Goal: Communication & Community: Answer question/provide support

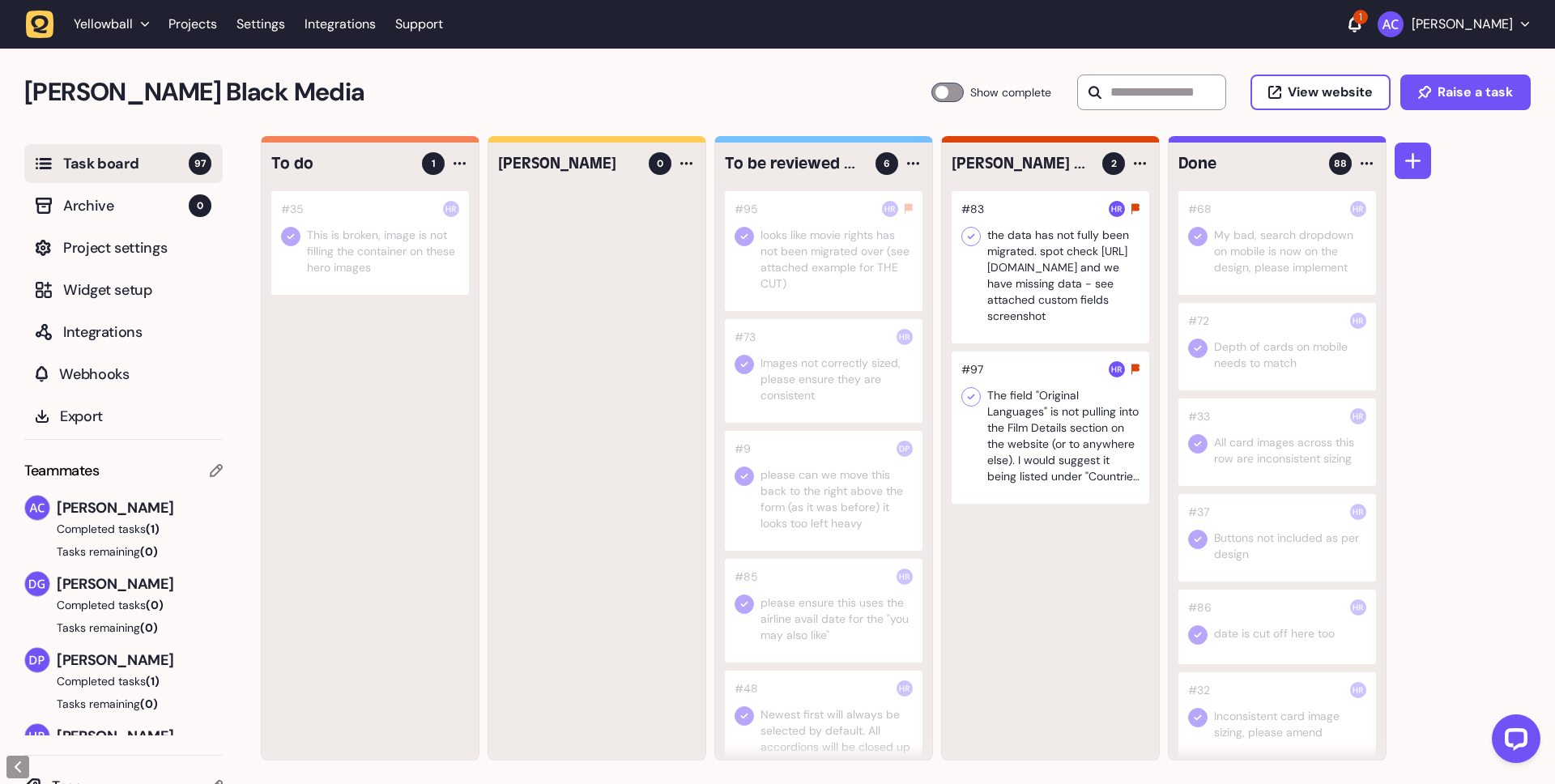
click at [1044, 410] on div at bounding box center [1050, 427] width 197 height 152
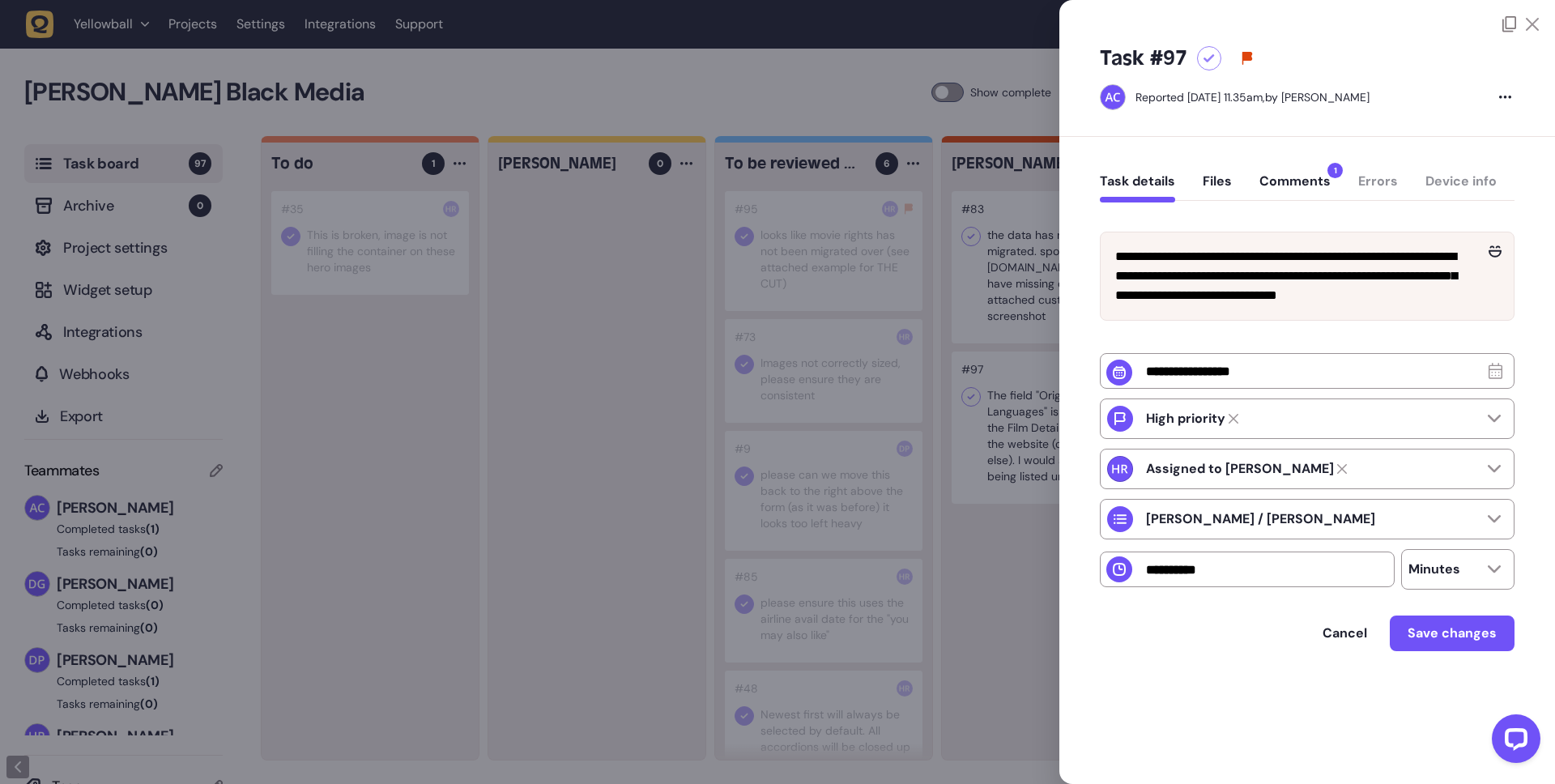
click at [1302, 182] on button "Comments 1" at bounding box center [1295, 188] width 71 height 30
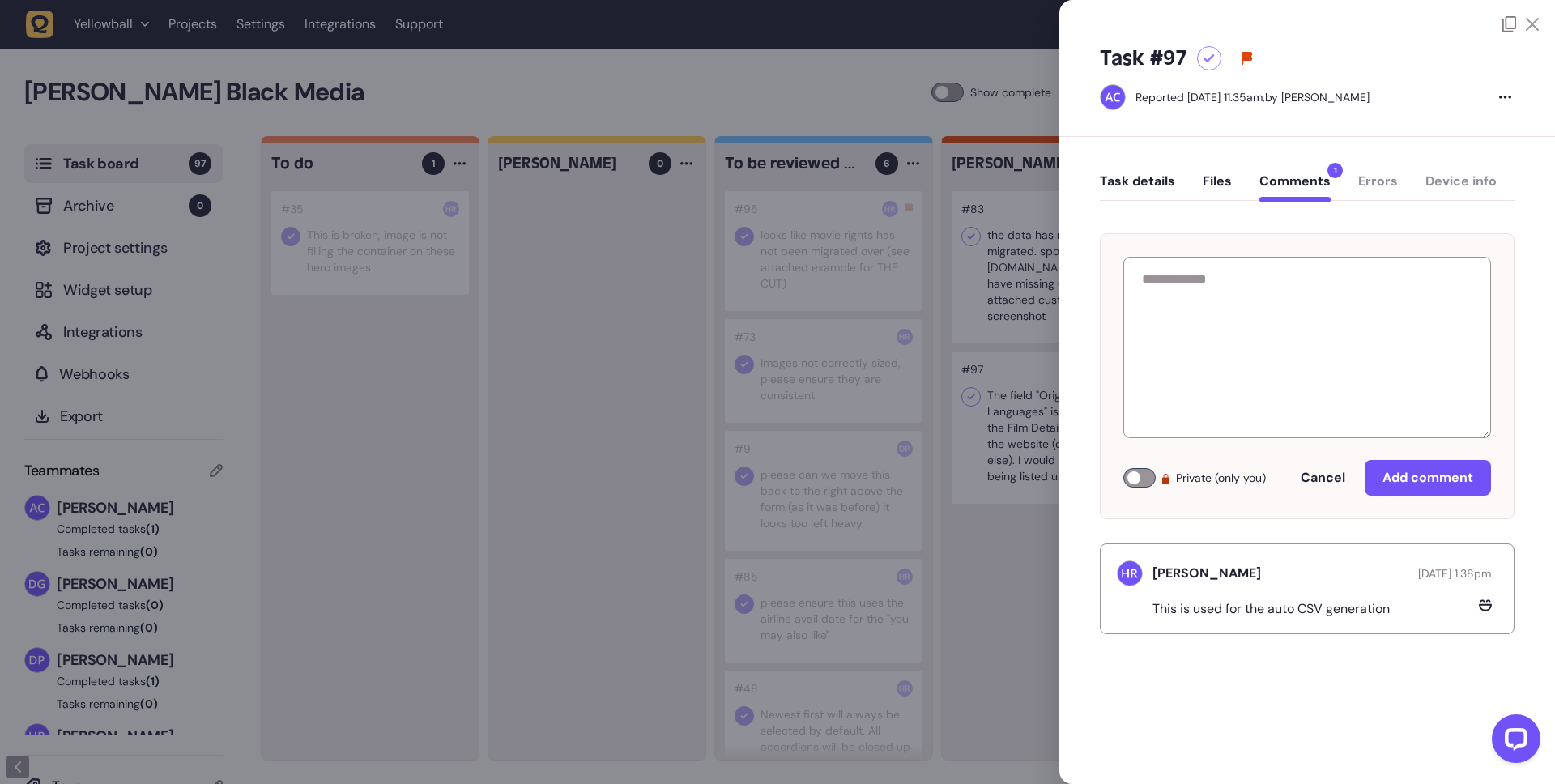
click at [1002, 468] on div at bounding box center [777, 392] width 1555 height 784
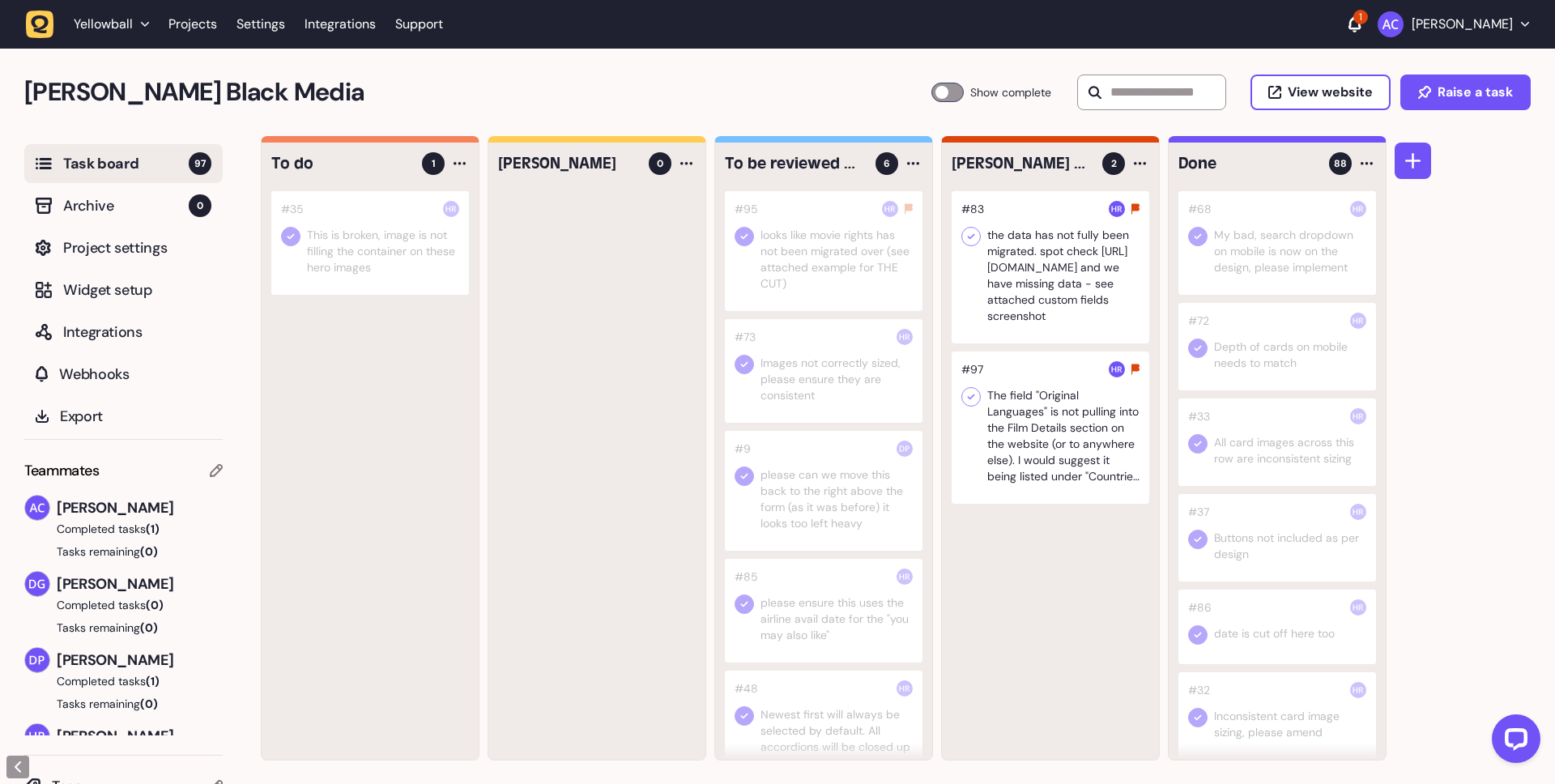
click at [1089, 439] on div at bounding box center [1050, 427] width 197 height 152
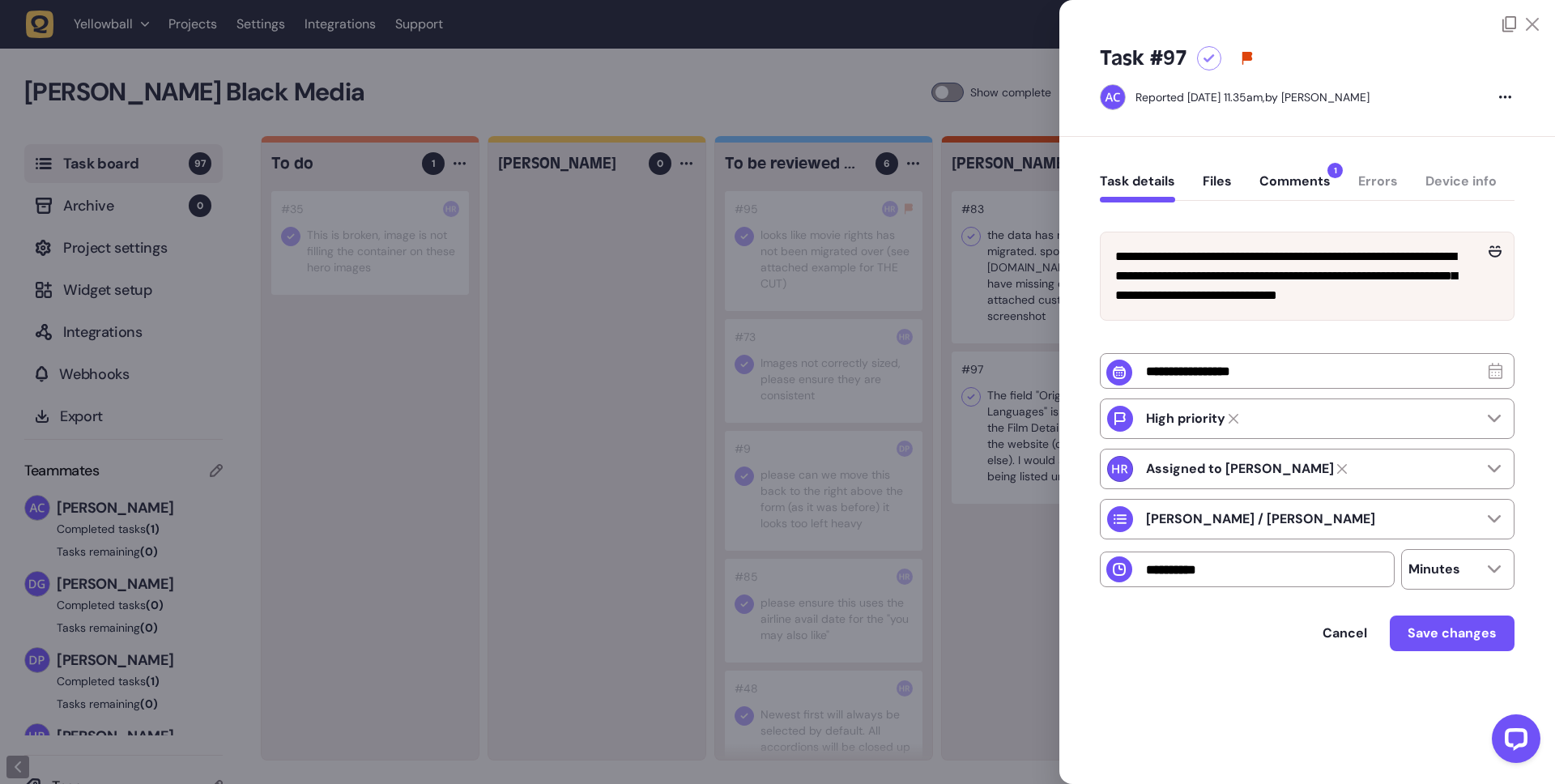
click at [1287, 174] on button "Comments 1" at bounding box center [1295, 188] width 71 height 30
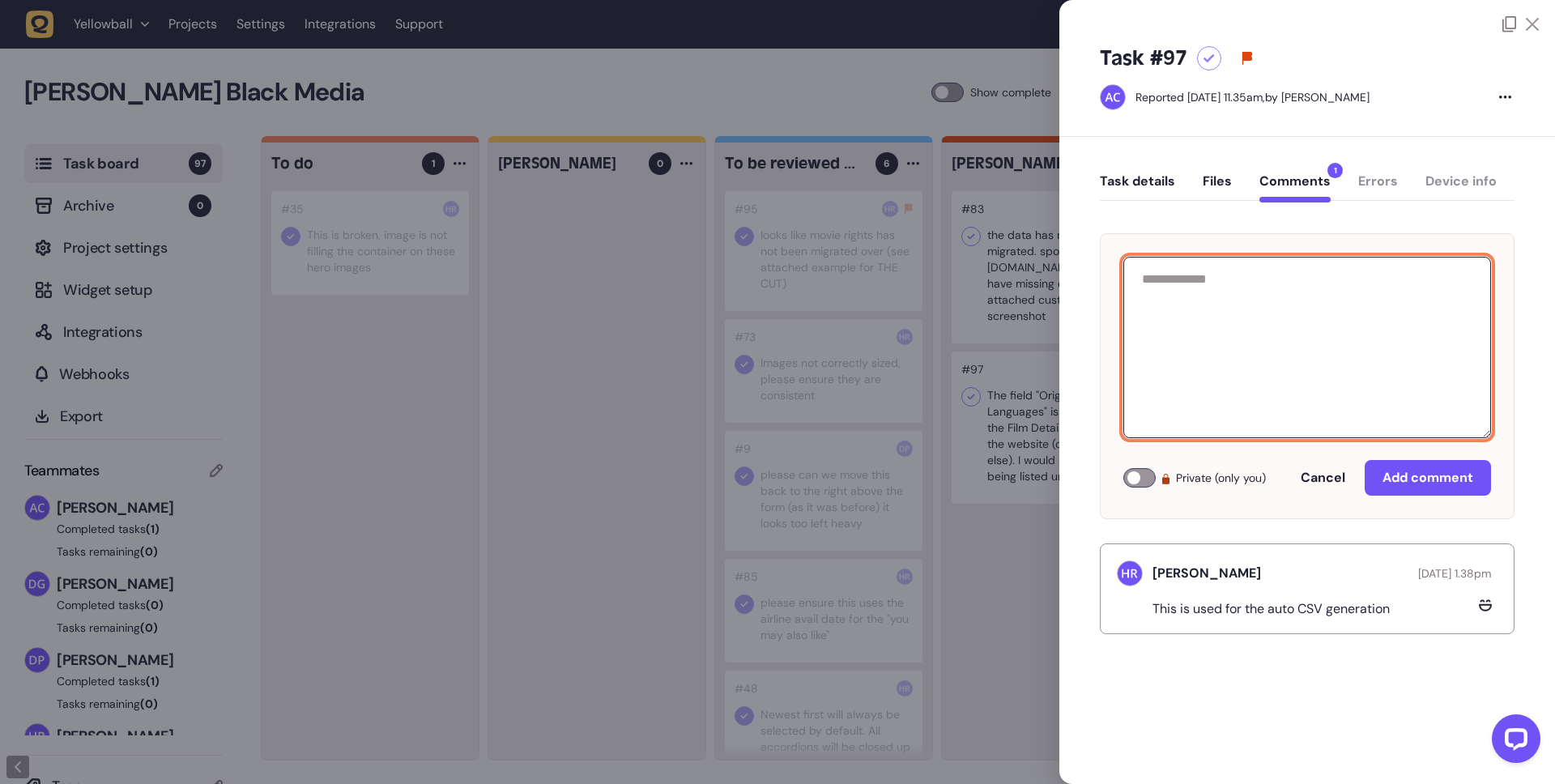
click at [1296, 334] on textarea at bounding box center [1307, 347] width 367 height 182
paste textarea "**********"
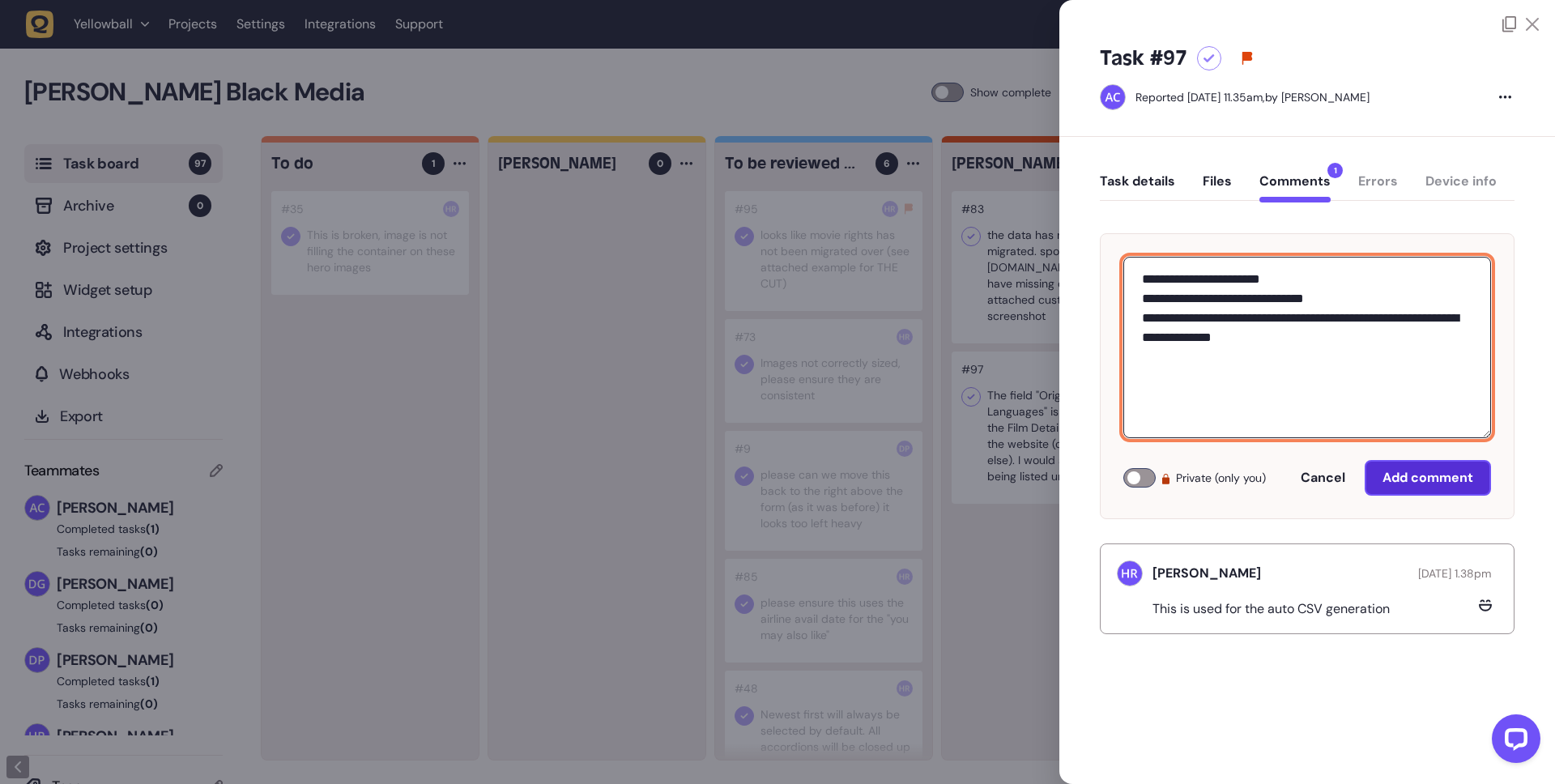
type textarea "**********"
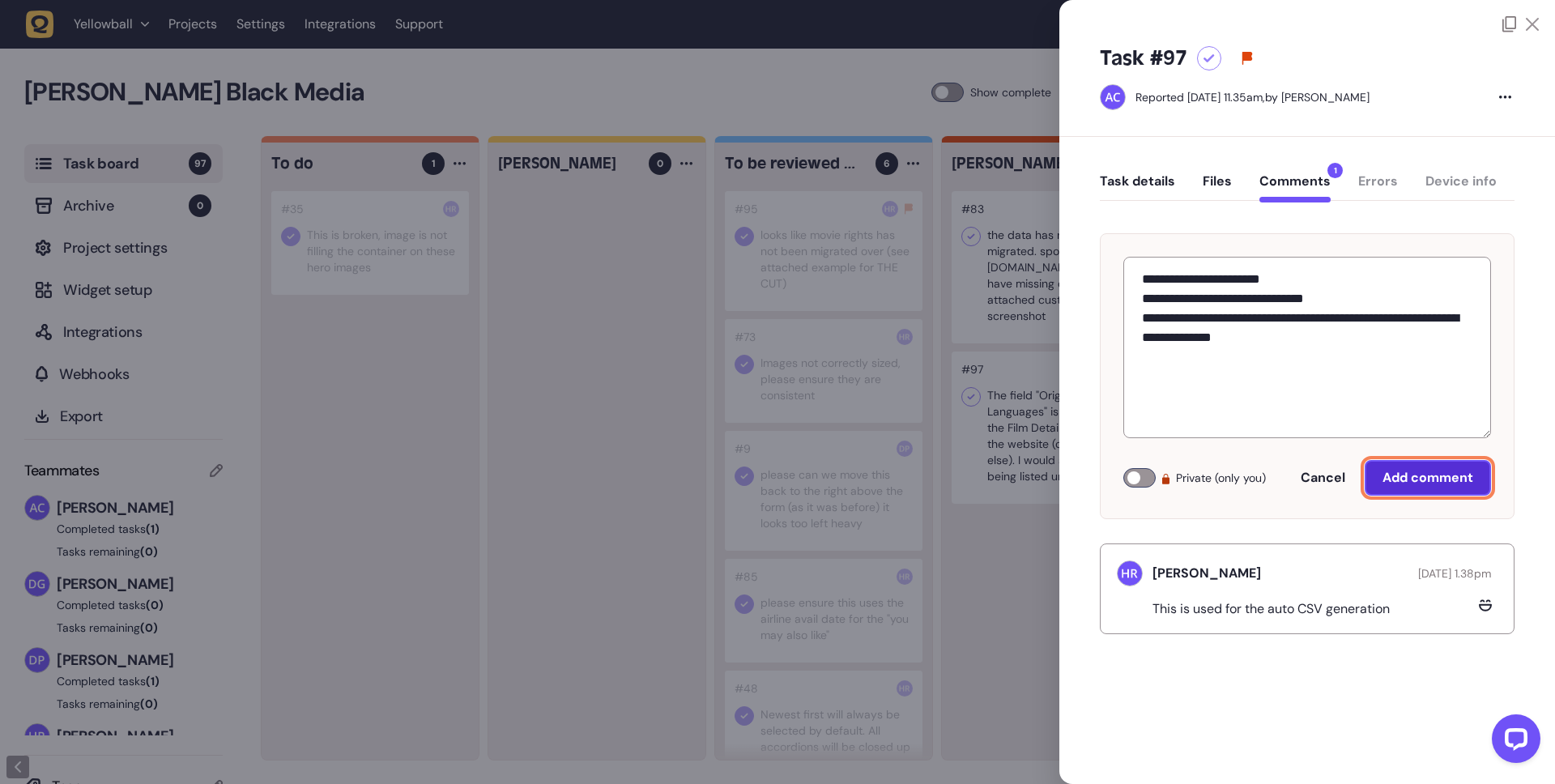
click at [1445, 479] on span "Add comment" at bounding box center [1428, 477] width 90 height 17
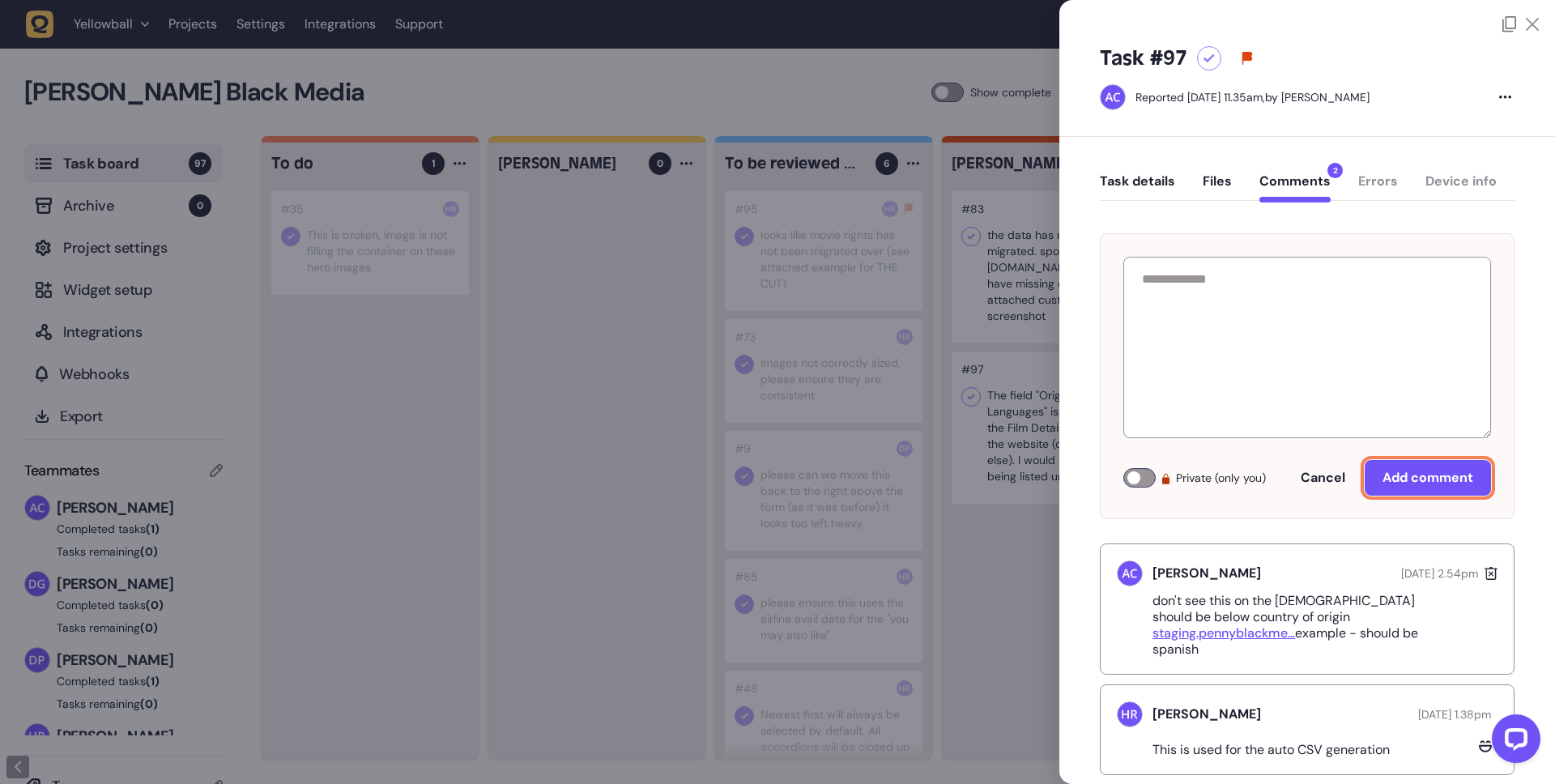
click at [1156, 179] on button "Task details" at bounding box center [1138, 188] width 76 height 30
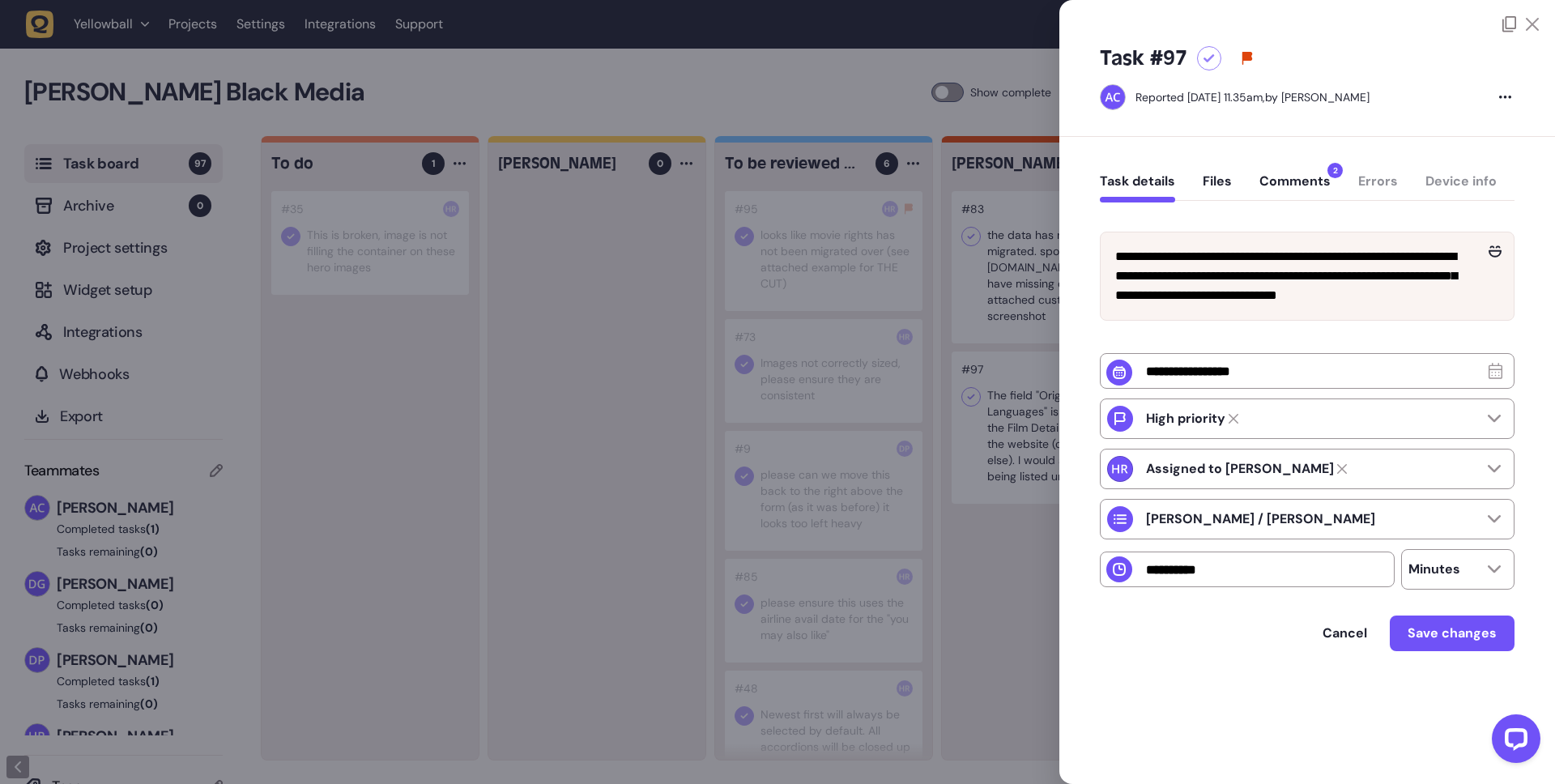
click at [806, 335] on div at bounding box center [777, 392] width 1555 height 784
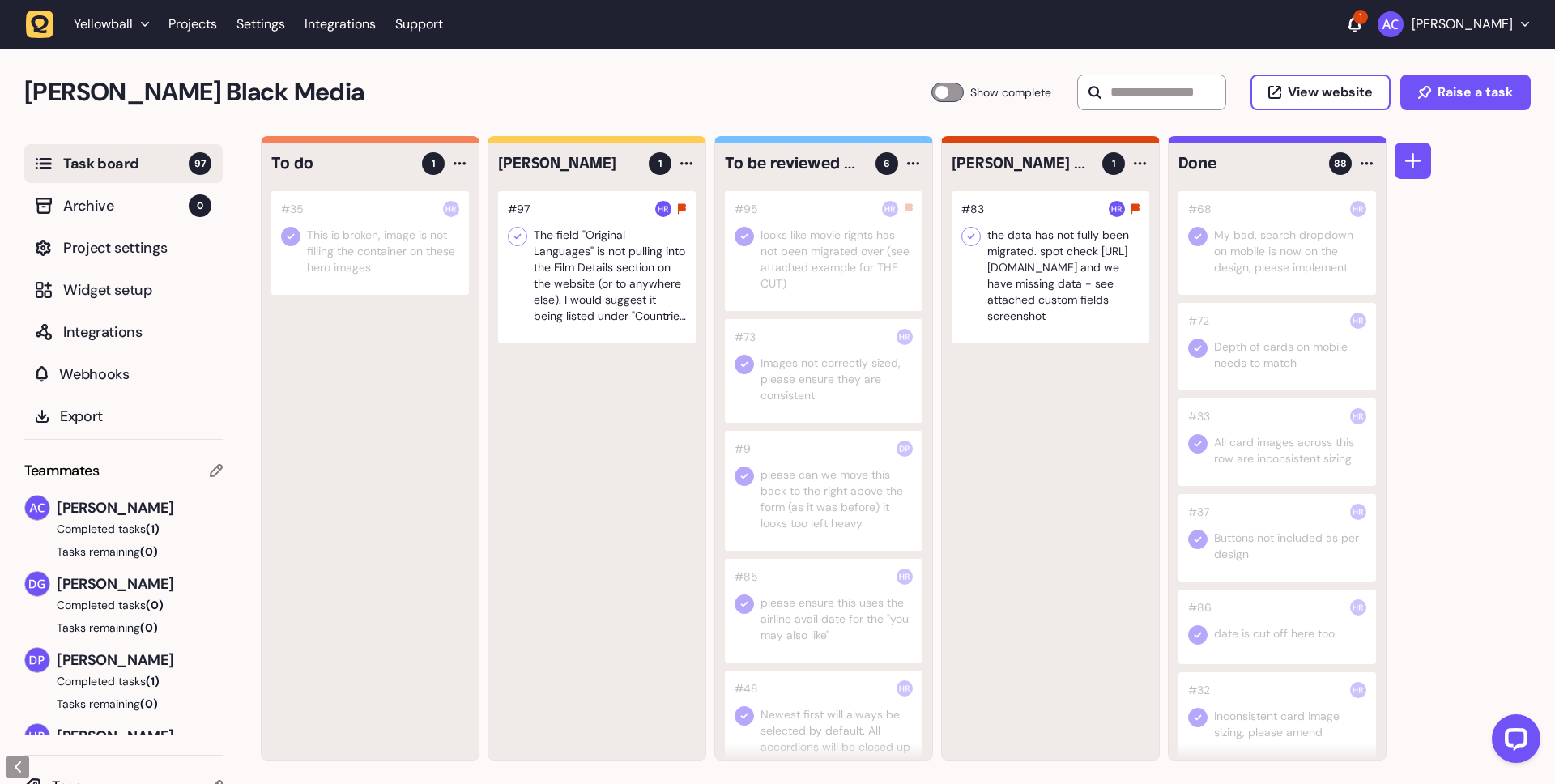
click at [1041, 260] on div at bounding box center [1050, 267] width 197 height 152
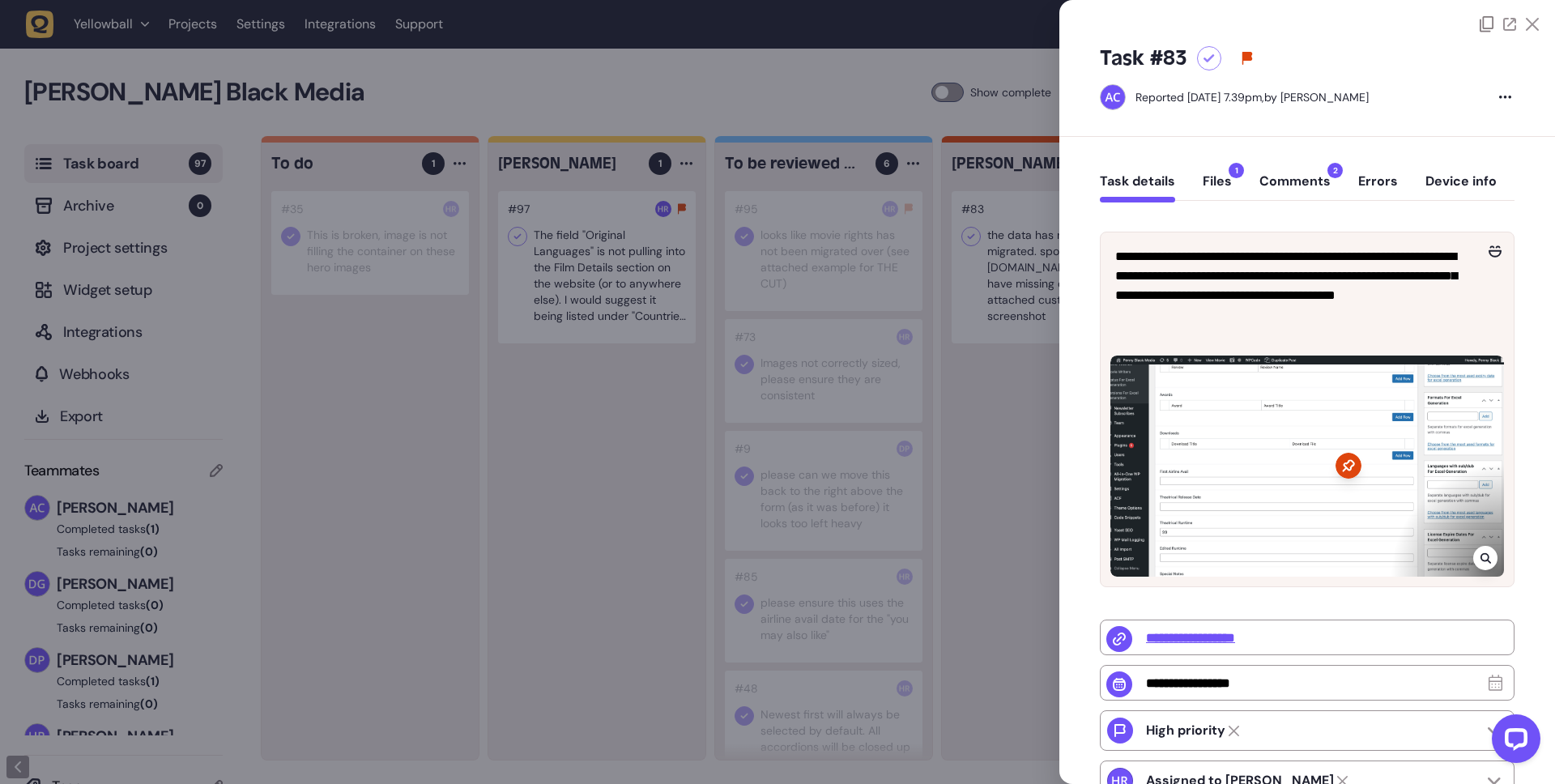
click at [1288, 183] on button "Comments 2" at bounding box center [1295, 188] width 71 height 30
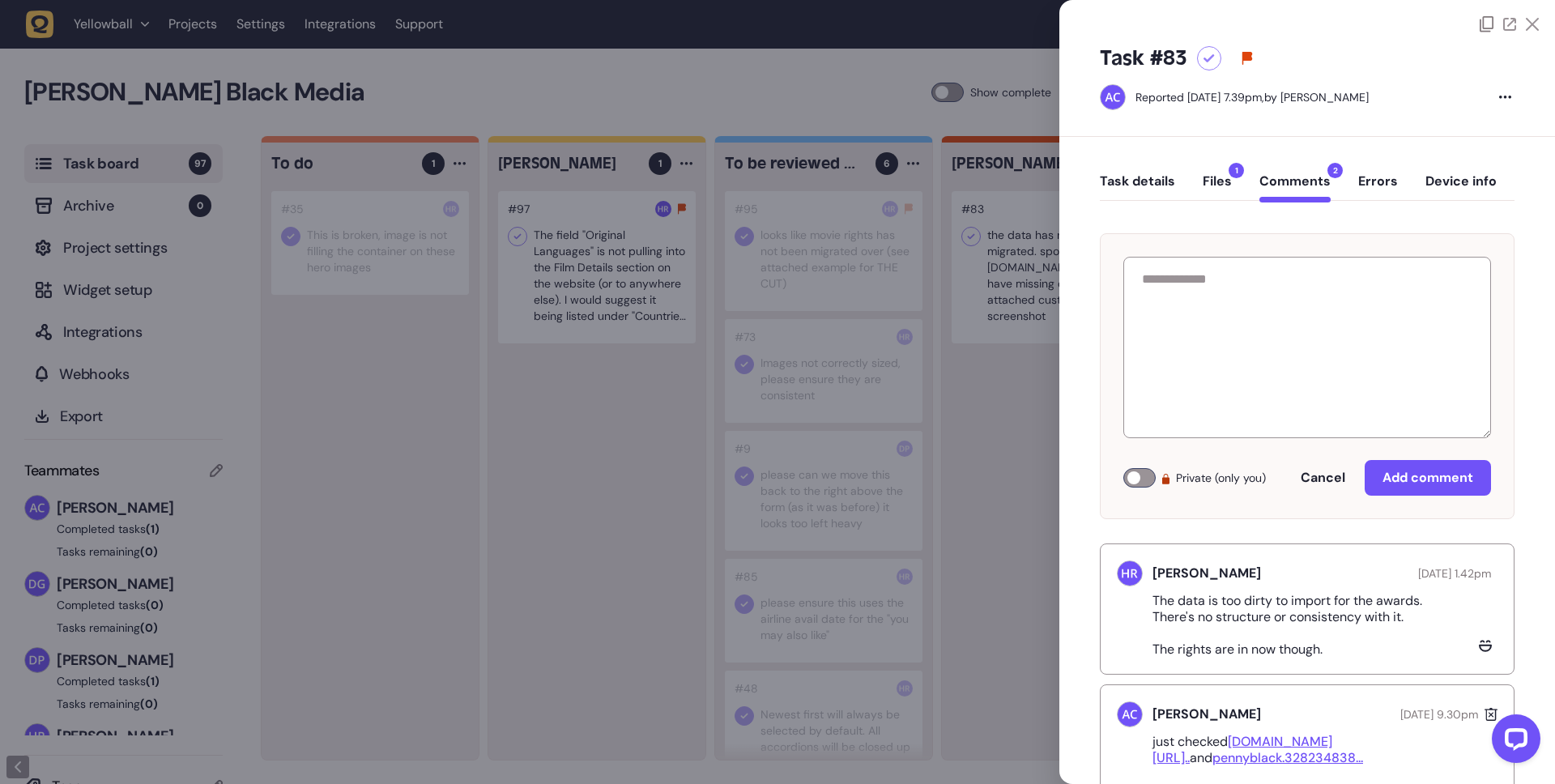
click at [996, 391] on div at bounding box center [777, 392] width 1555 height 784
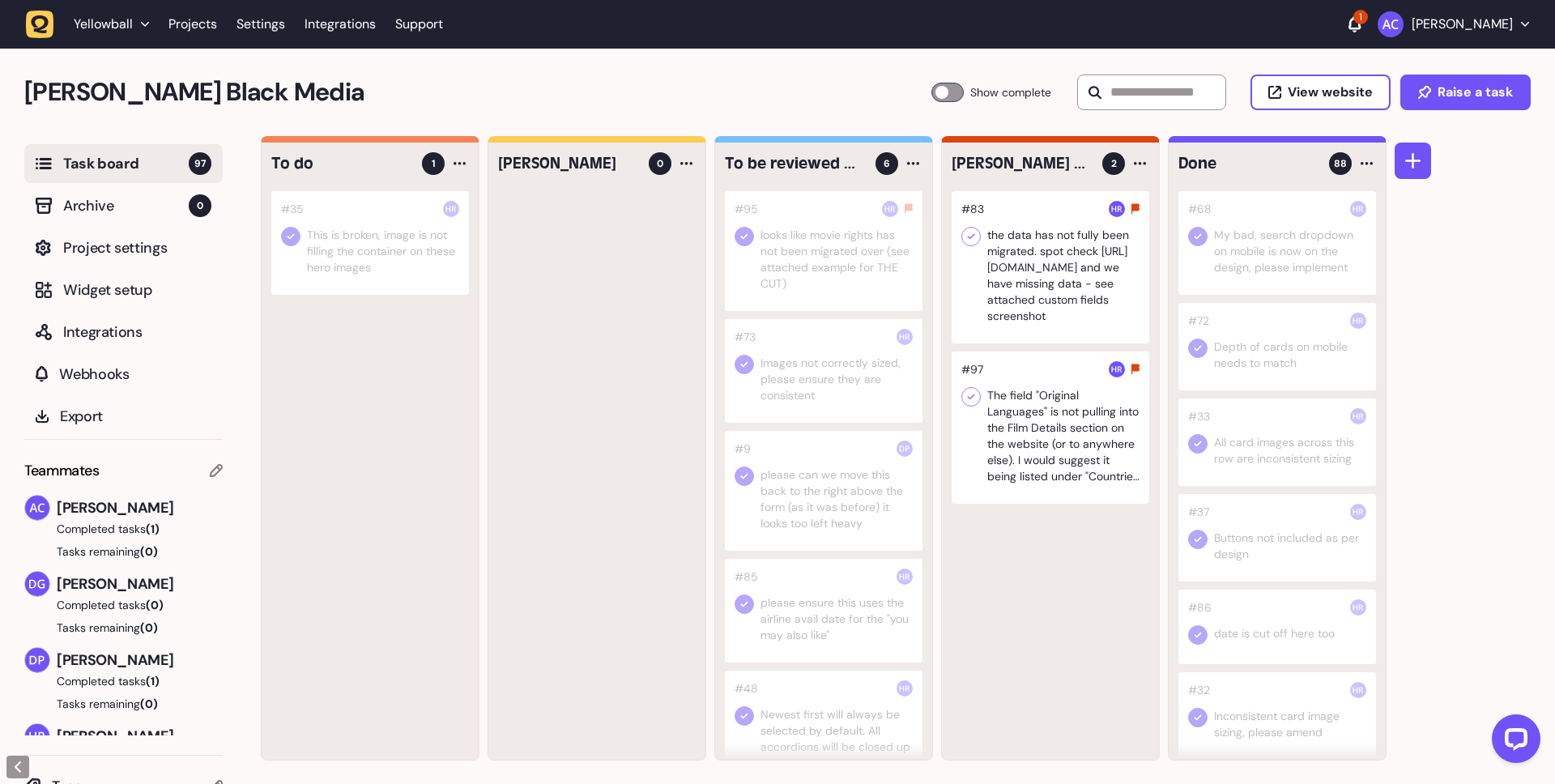
click at [1030, 445] on div at bounding box center [1050, 427] width 197 height 152
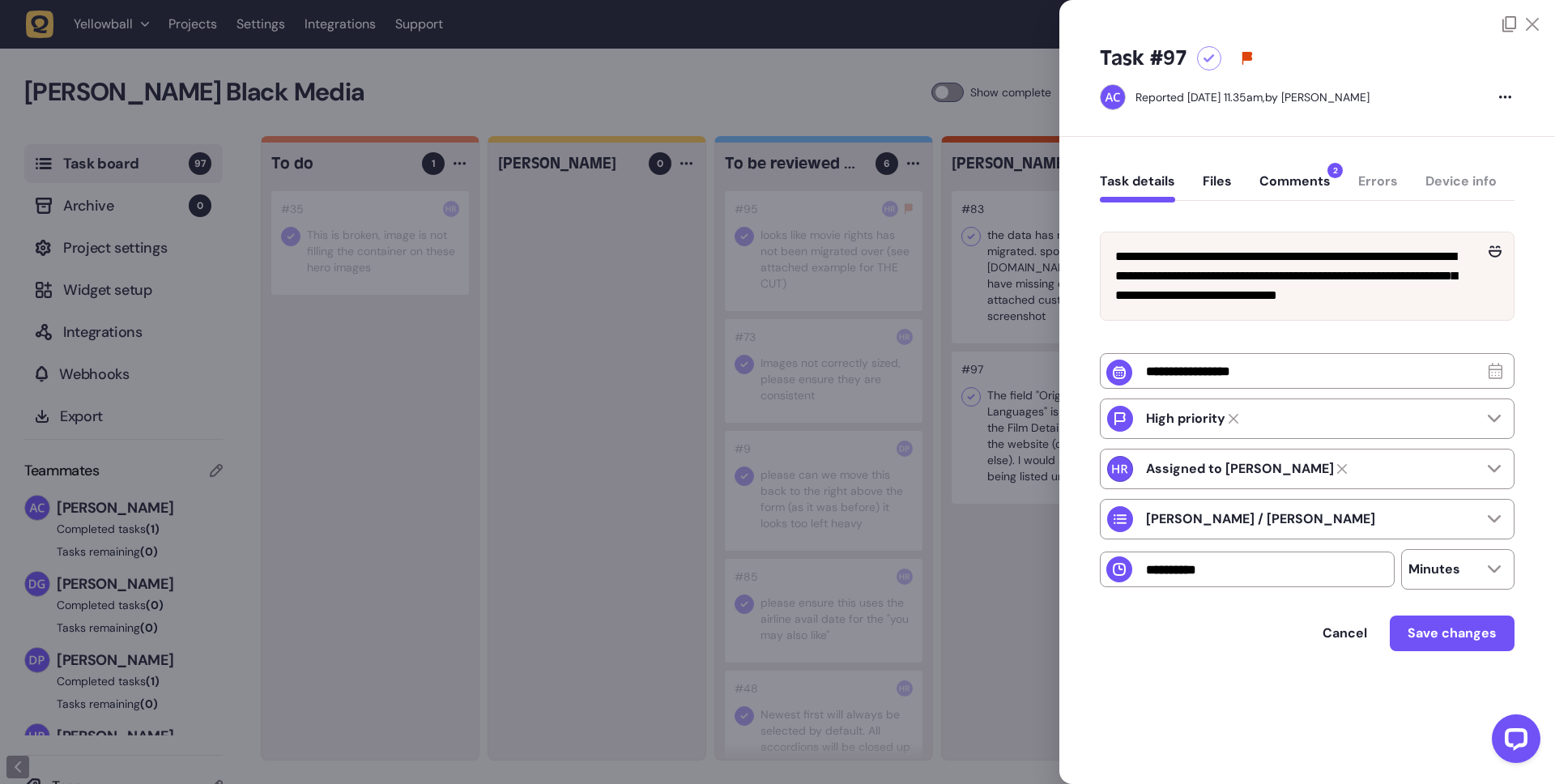
click at [1295, 185] on button "Comments 2" at bounding box center [1295, 188] width 71 height 30
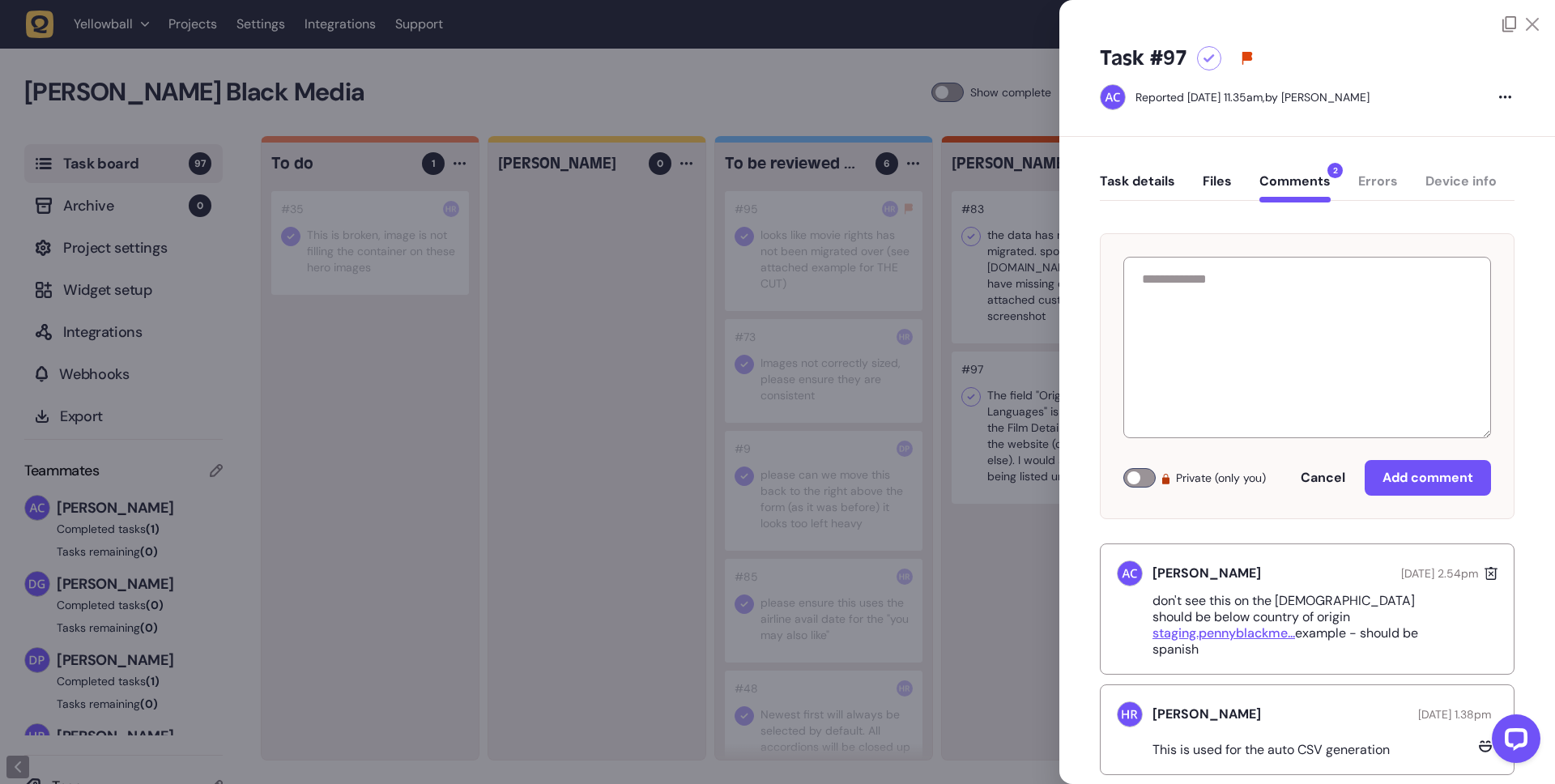
scroll to position [16, 0]
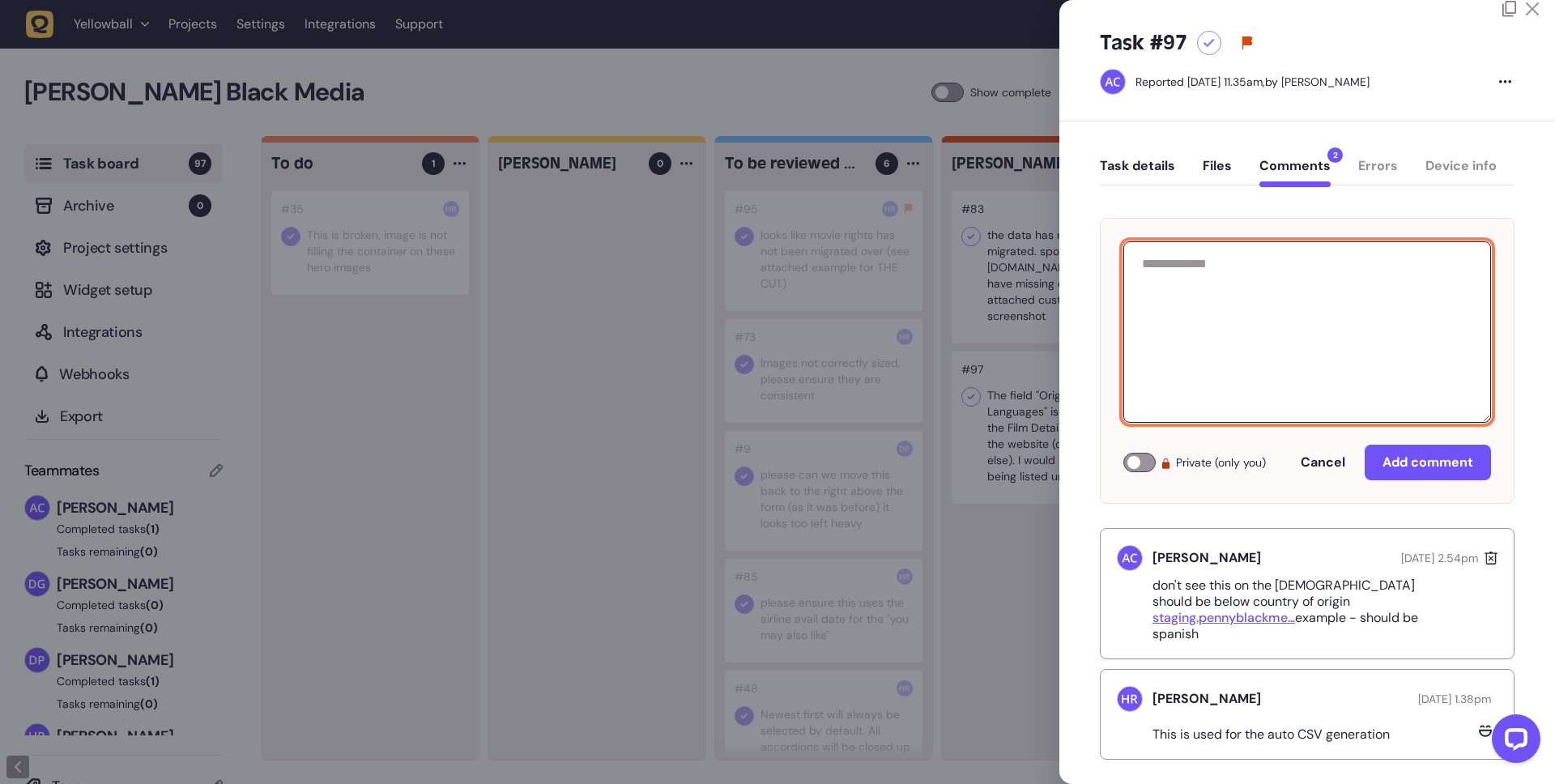
click at [1269, 317] on textarea at bounding box center [1307, 332] width 367 height 182
type textarea "**********"
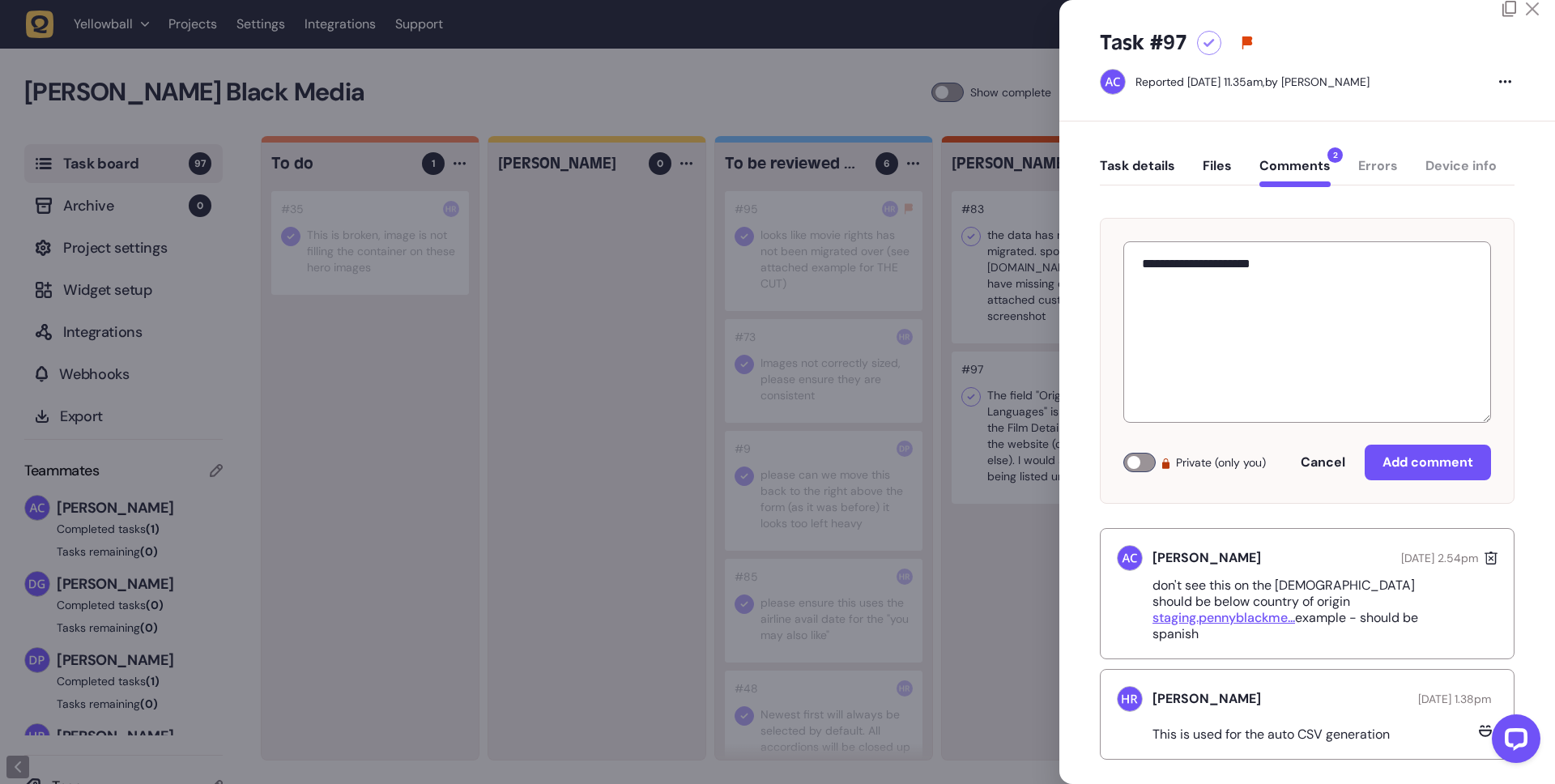
click at [1528, 11] on icon at bounding box center [1533, 9] width 13 height 13
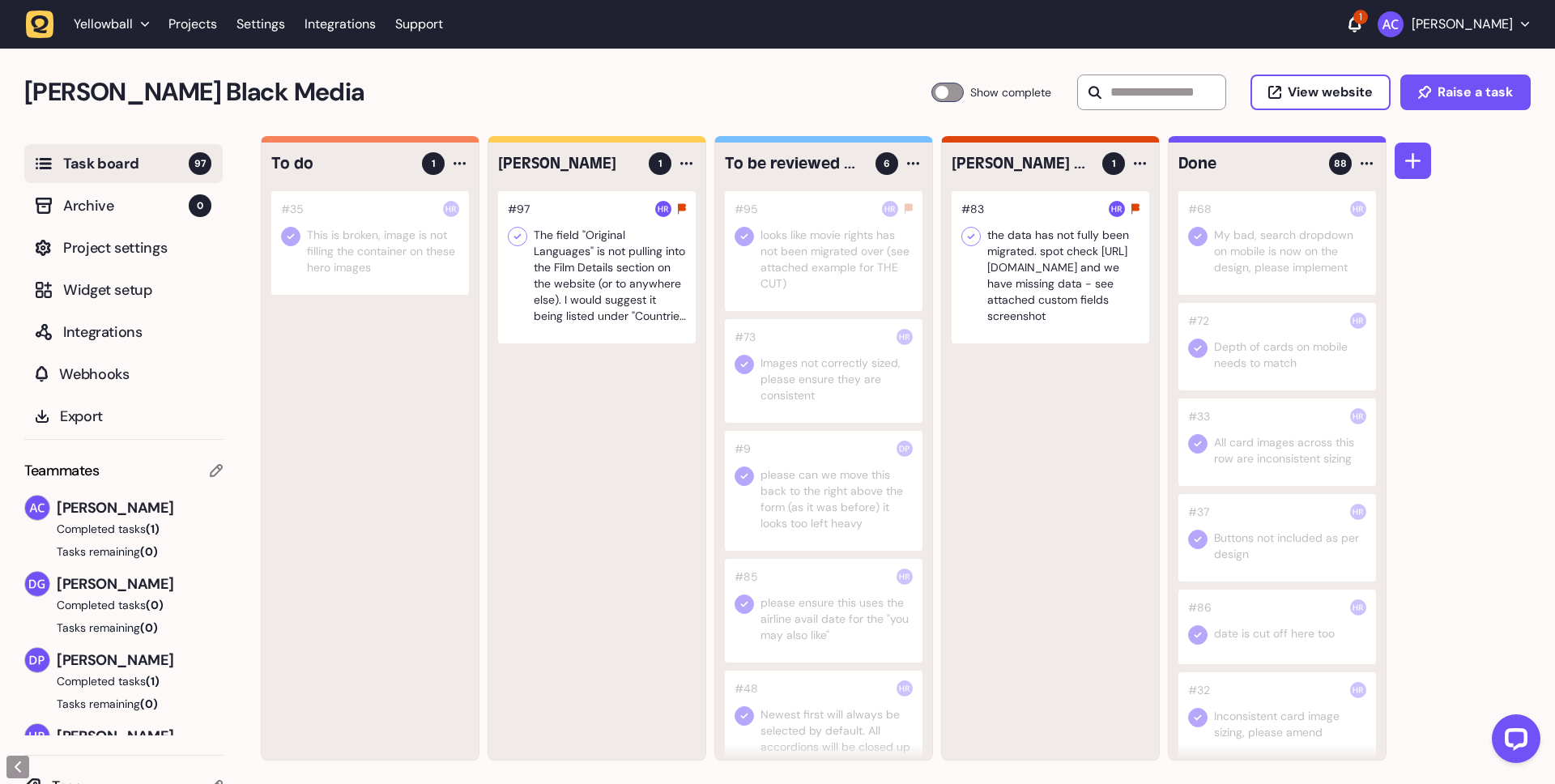
click at [1013, 293] on div at bounding box center [1050, 267] width 197 height 152
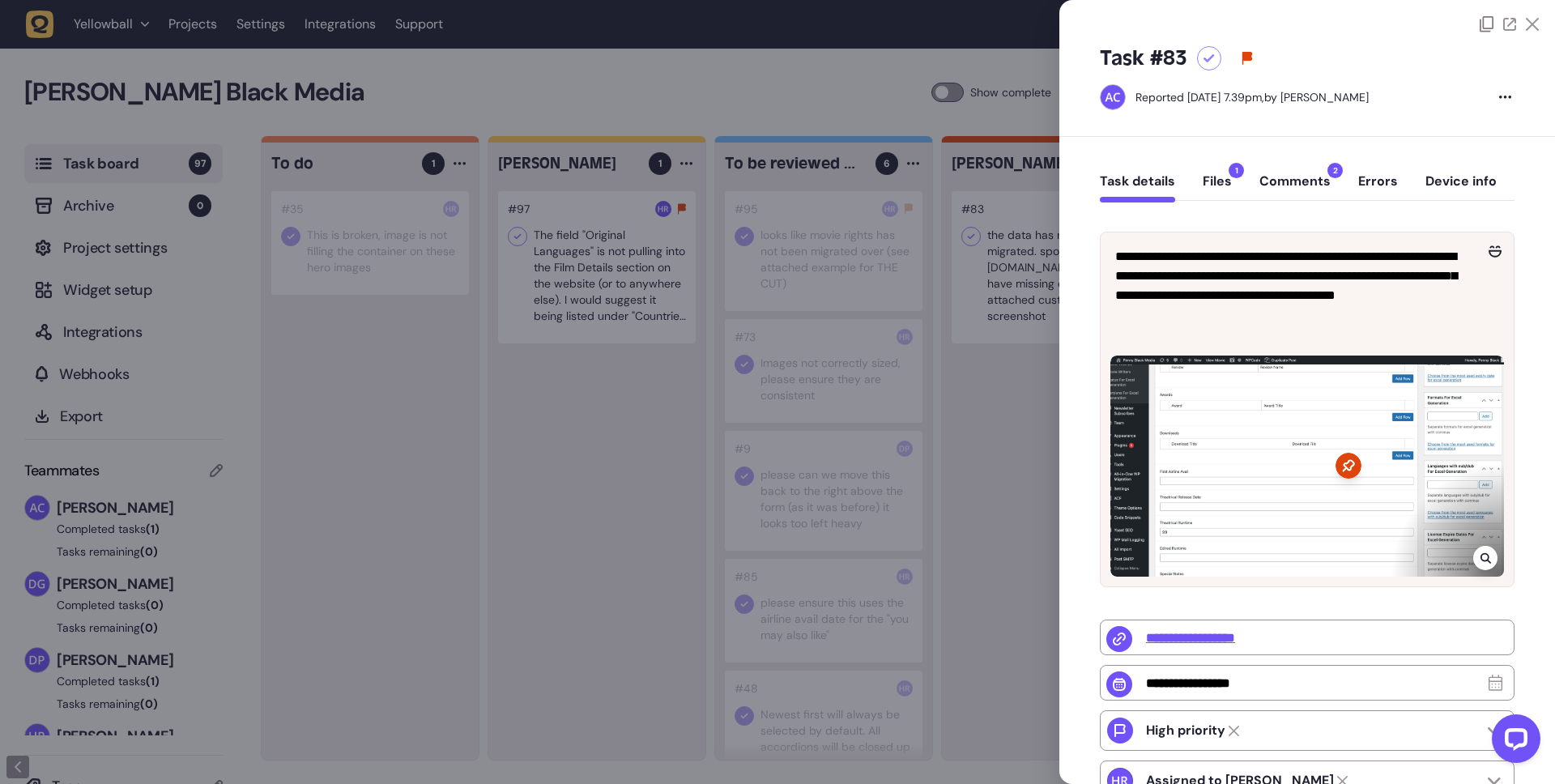
click at [1303, 188] on button "Comments 2" at bounding box center [1295, 188] width 71 height 30
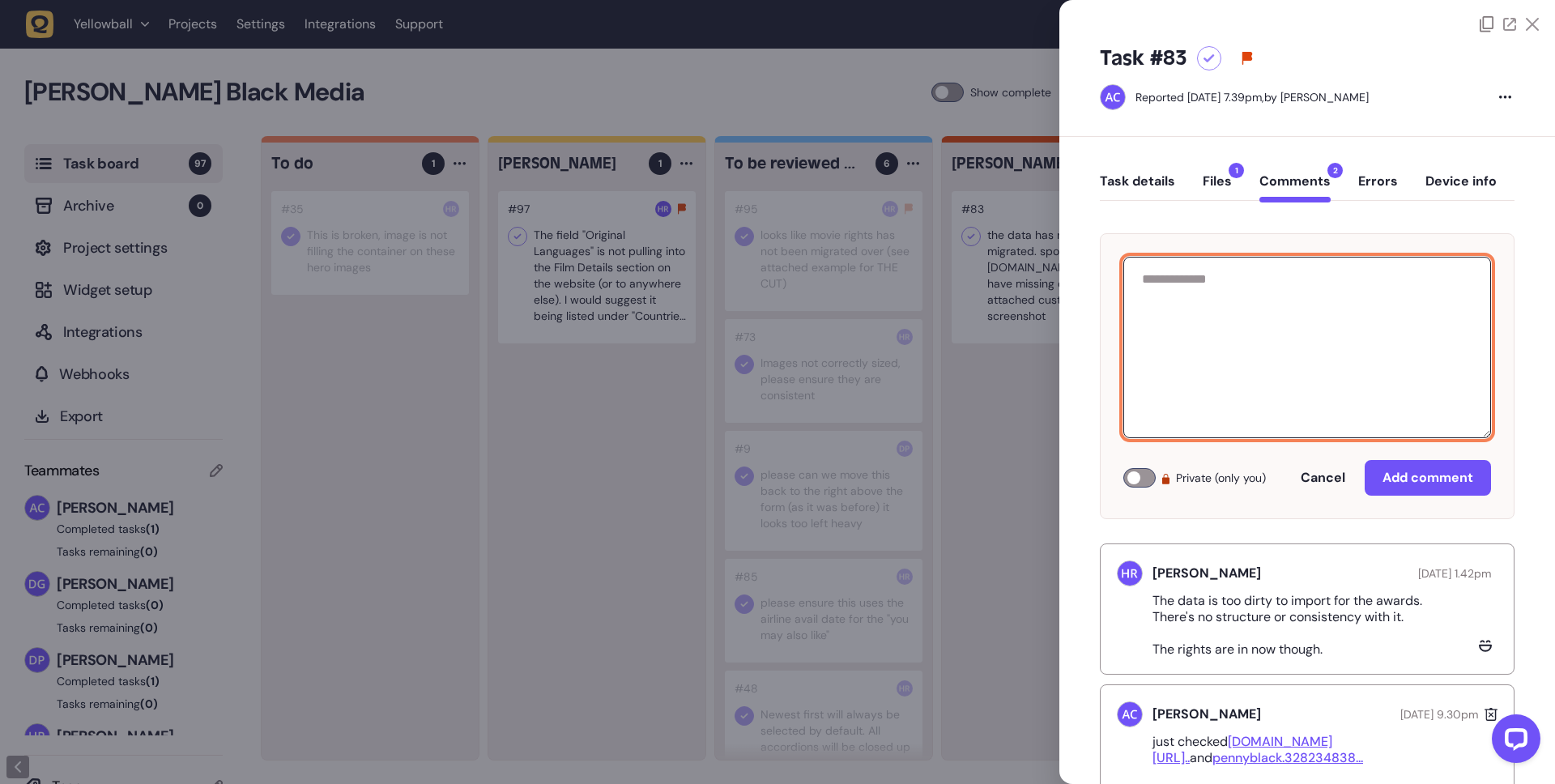
click at [1254, 283] on textarea at bounding box center [1307, 347] width 367 height 182
type textarea "**********"
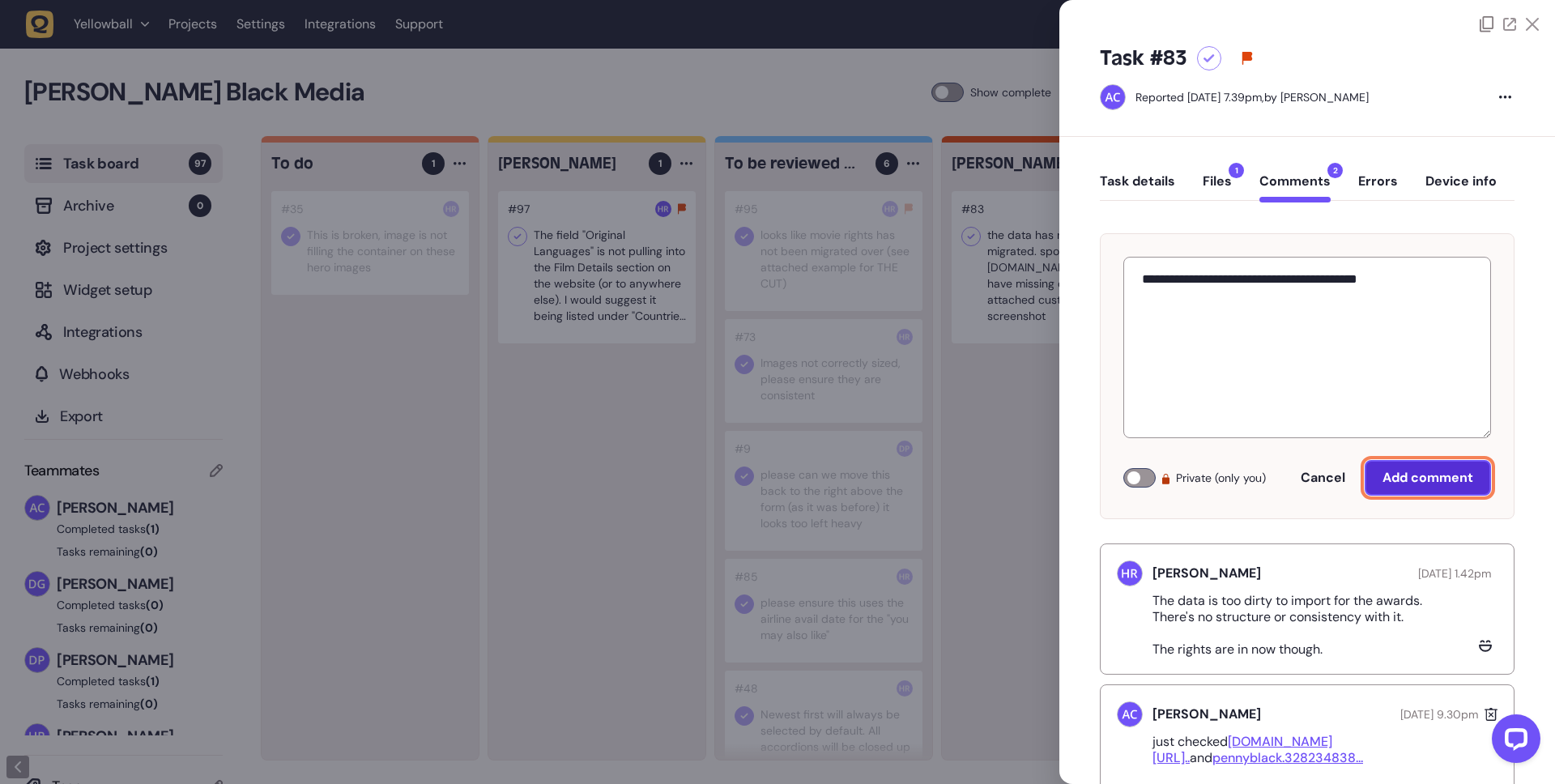
click at [1431, 480] on span "Add comment" at bounding box center [1428, 477] width 90 height 17
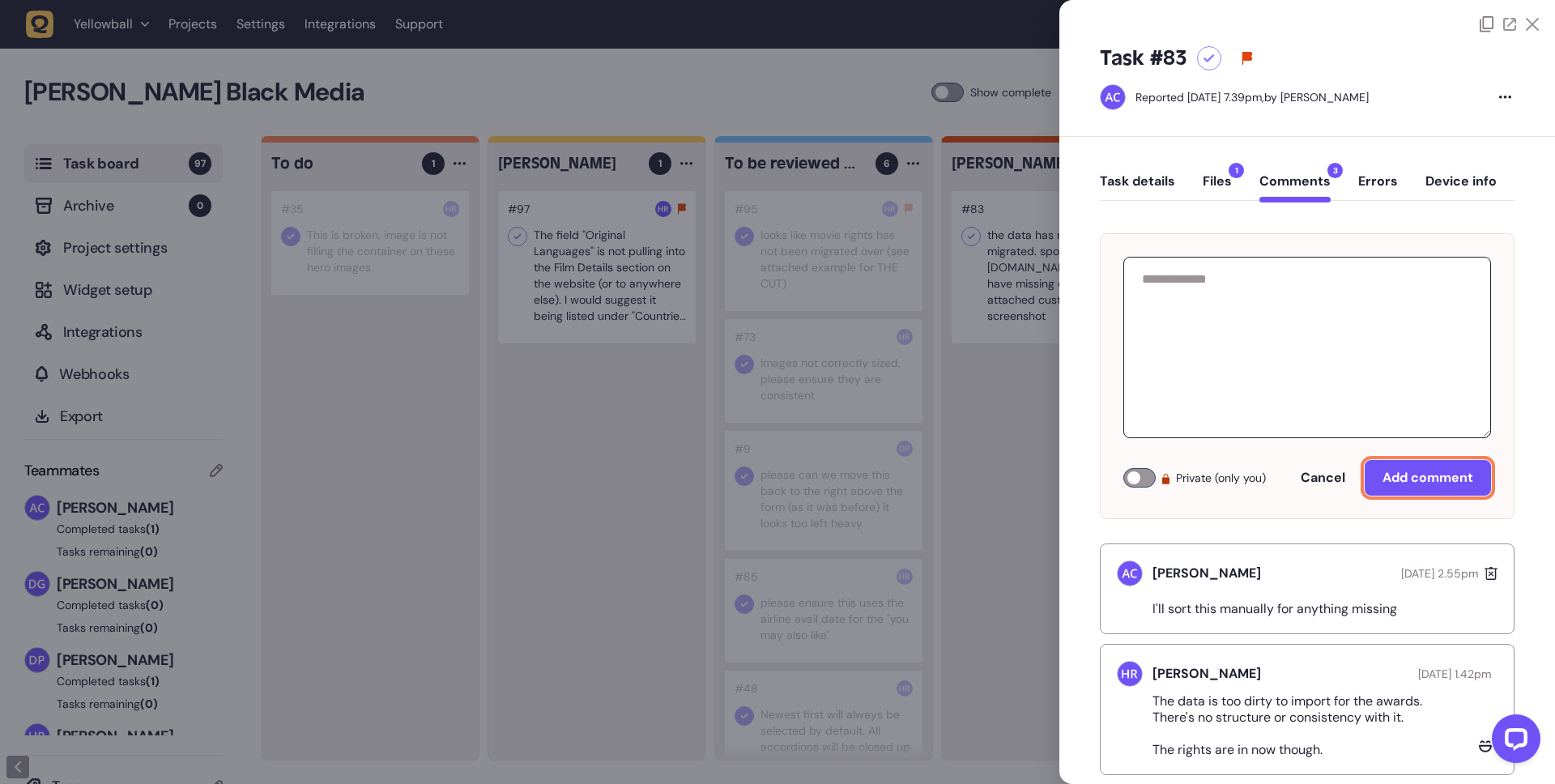
scroll to position [17, 0]
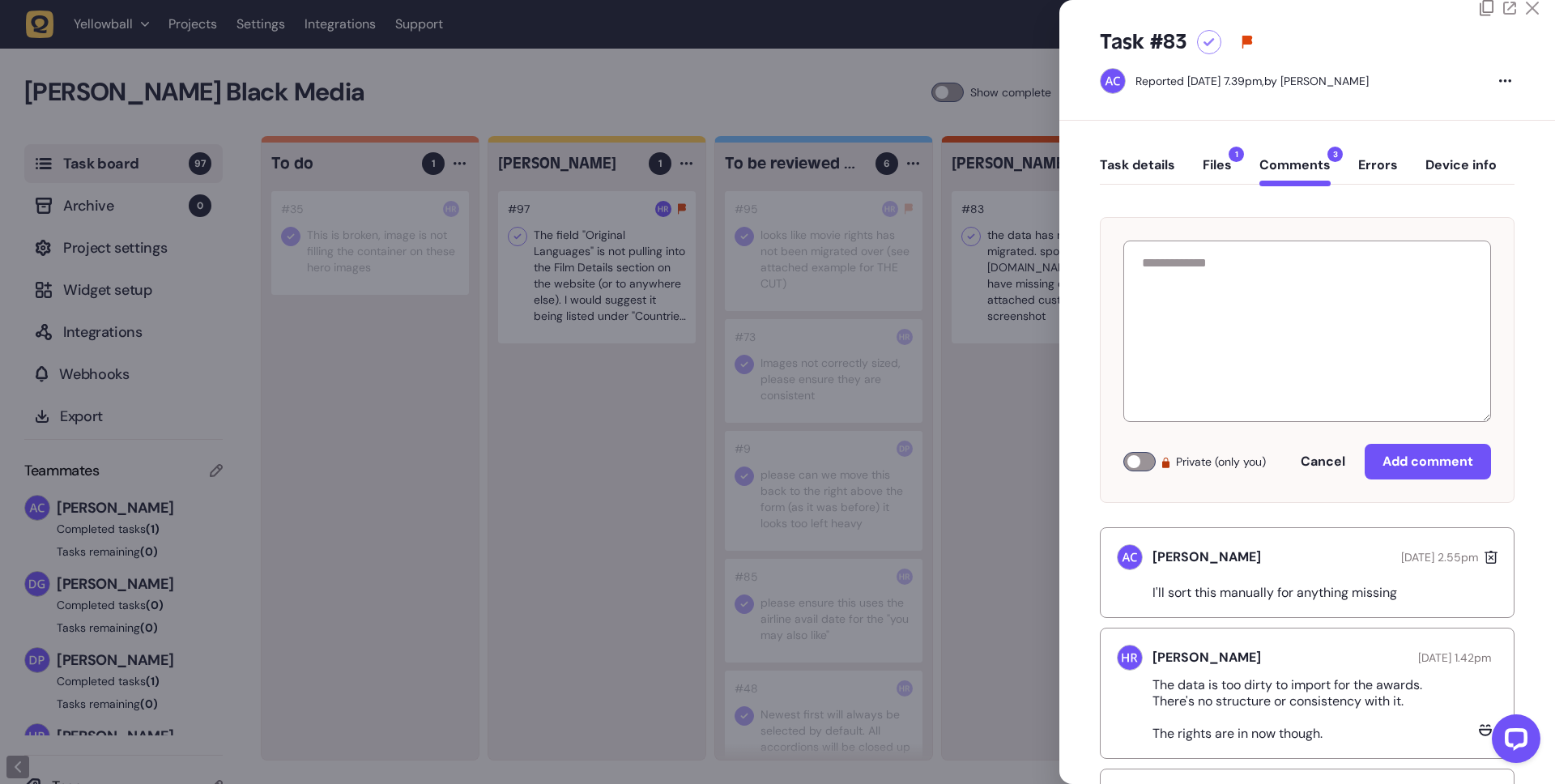
click at [1531, 17] on div "Task #83 Reported [DATE] 7.39pm, by [PERSON_NAME]" at bounding box center [1307, 68] width 496 height 104
click at [1529, 8] on icon at bounding box center [1533, 8] width 13 height 13
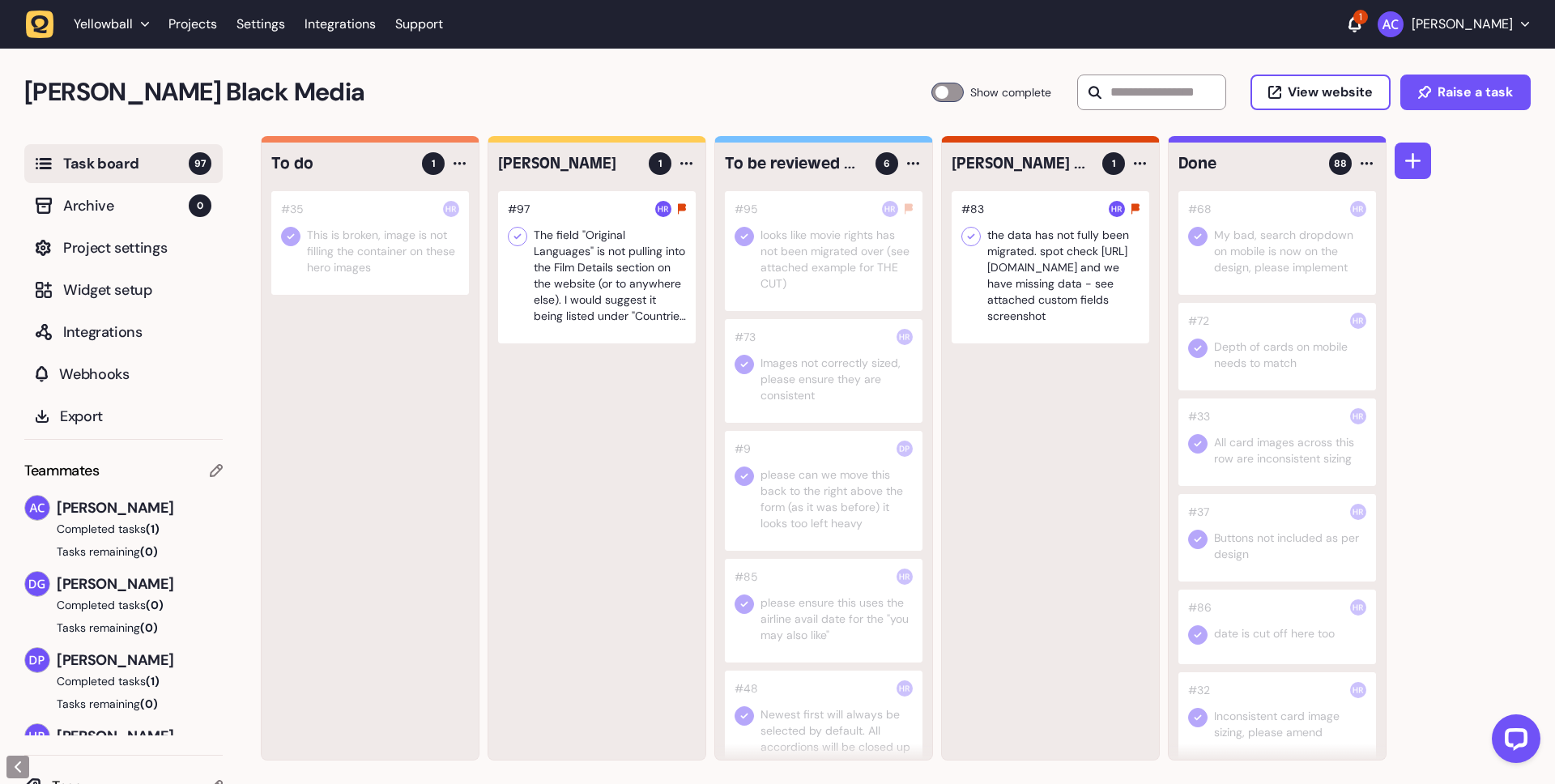
click at [1123, 208] on img at bounding box center [1118, 209] width 17 height 17
click at [1089, 252] on div at bounding box center [1050, 267] width 197 height 152
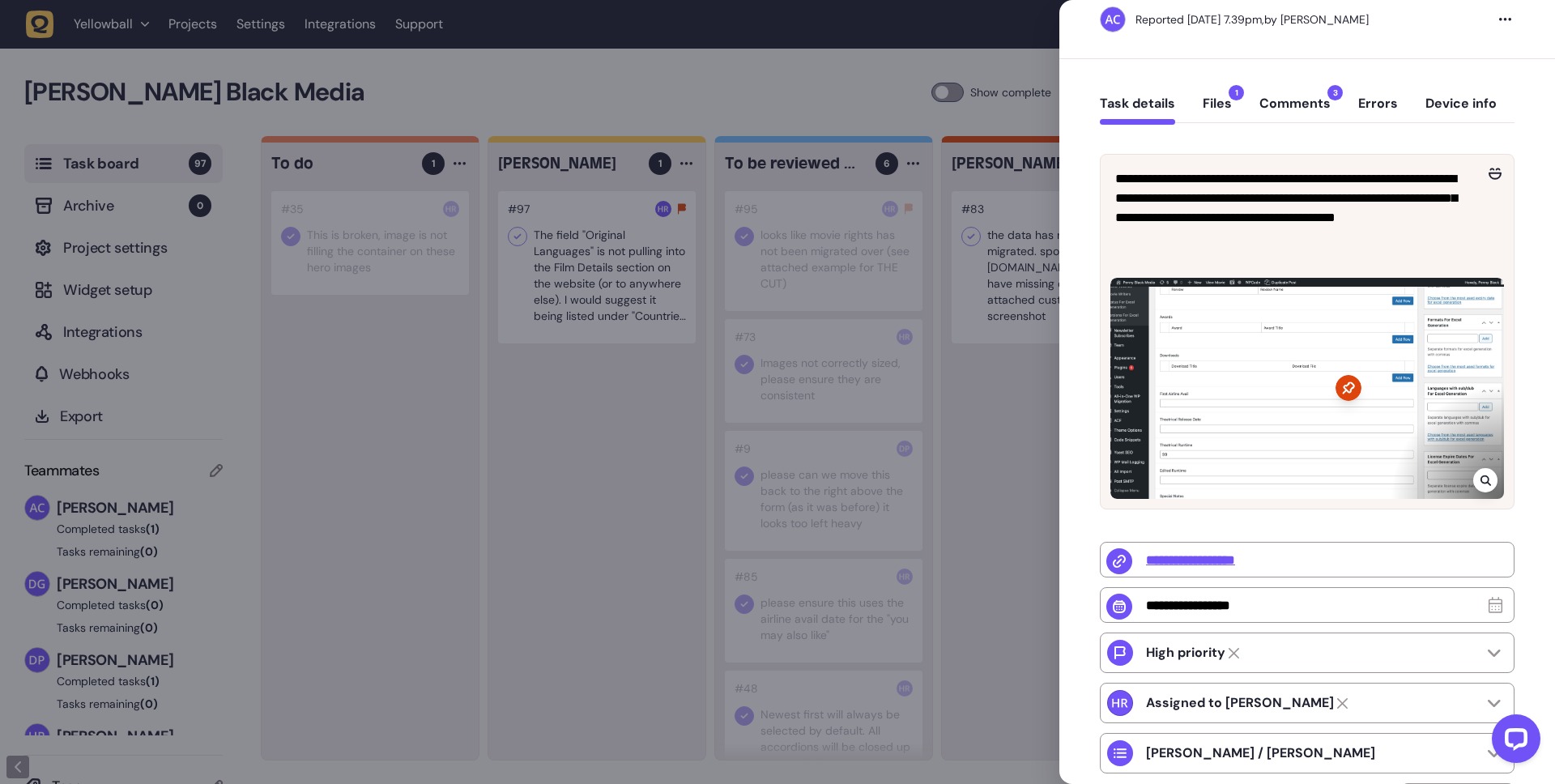
scroll to position [265, 0]
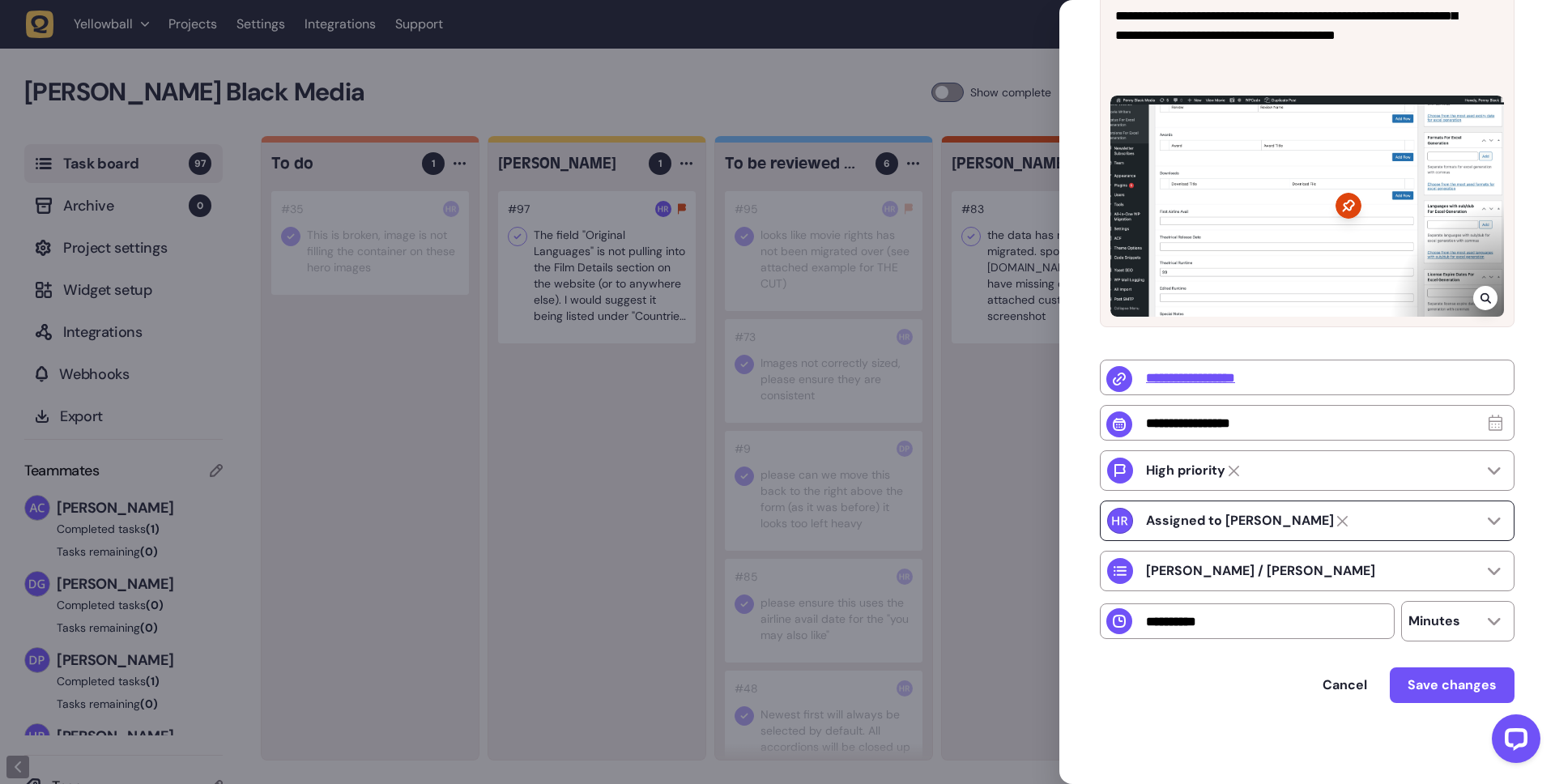
click at [1334, 513] on div "Assigned to [PERSON_NAME]" at bounding box center [1251, 521] width 211 height 17
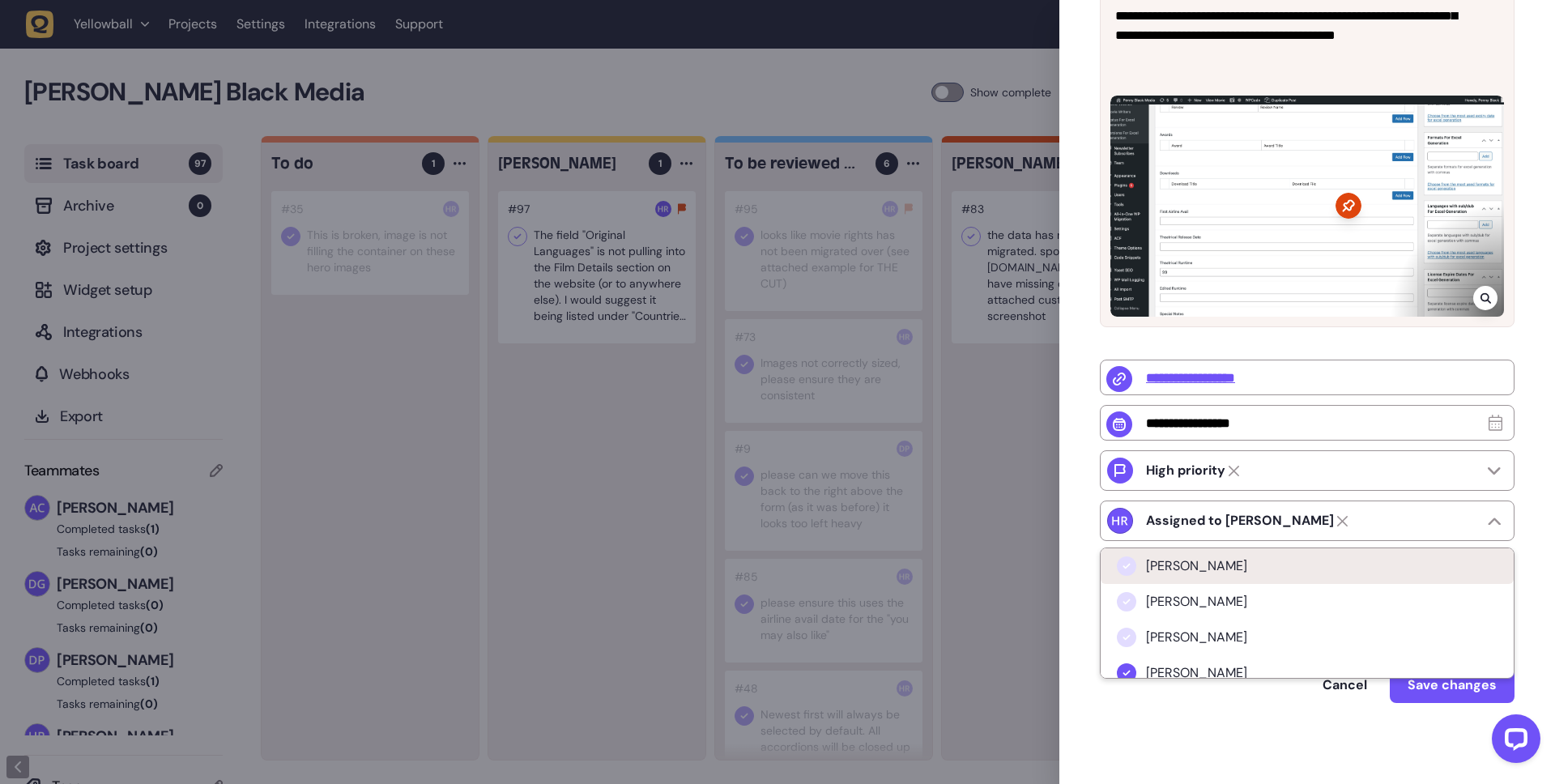
click at [1281, 563] on li "[PERSON_NAME]" at bounding box center [1308, 565] width 413 height 36
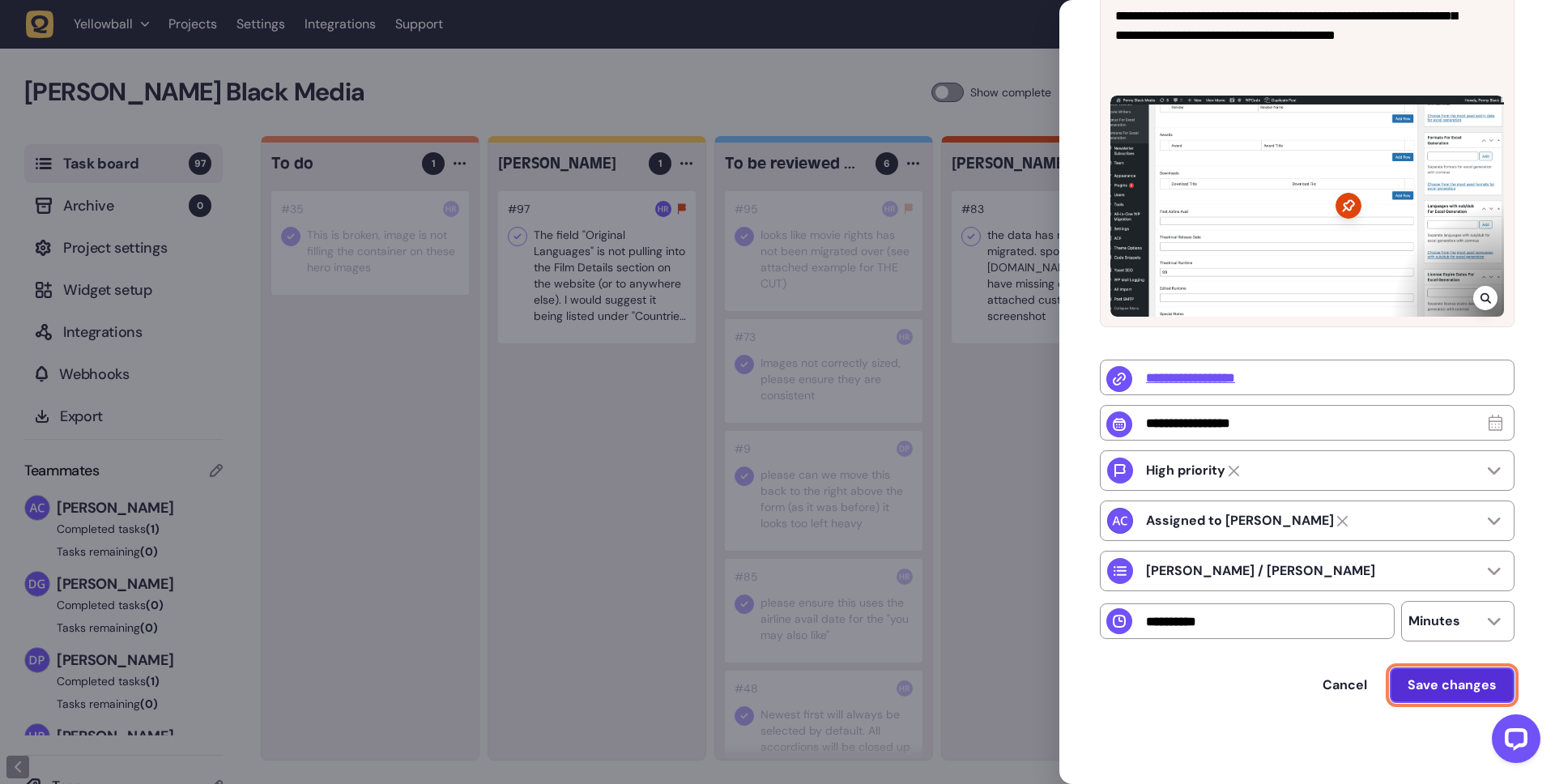
click at [1433, 681] on span "Save changes" at bounding box center [1453, 684] width 90 height 17
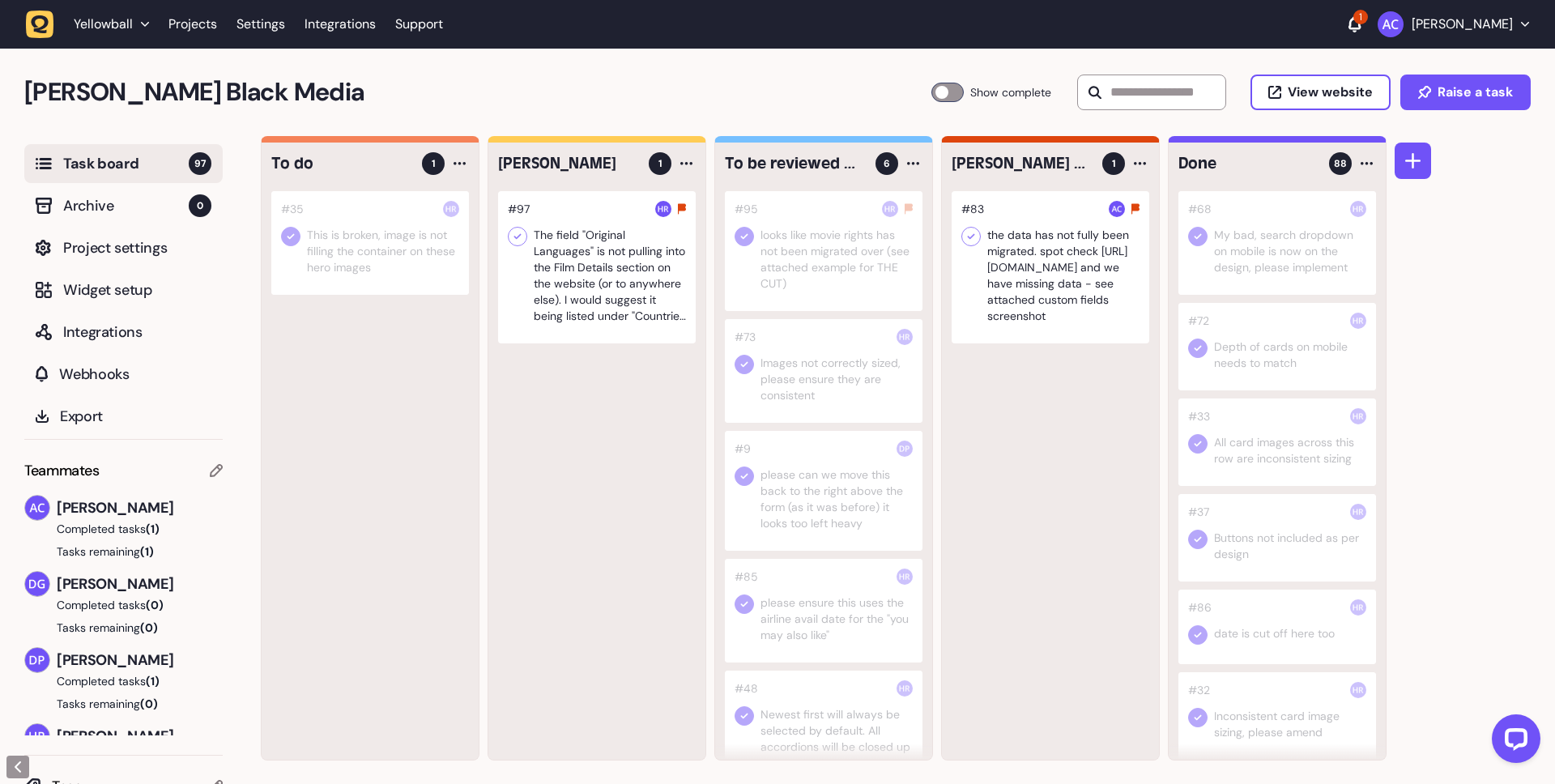
click at [864, 276] on div at bounding box center [824, 251] width 197 height 120
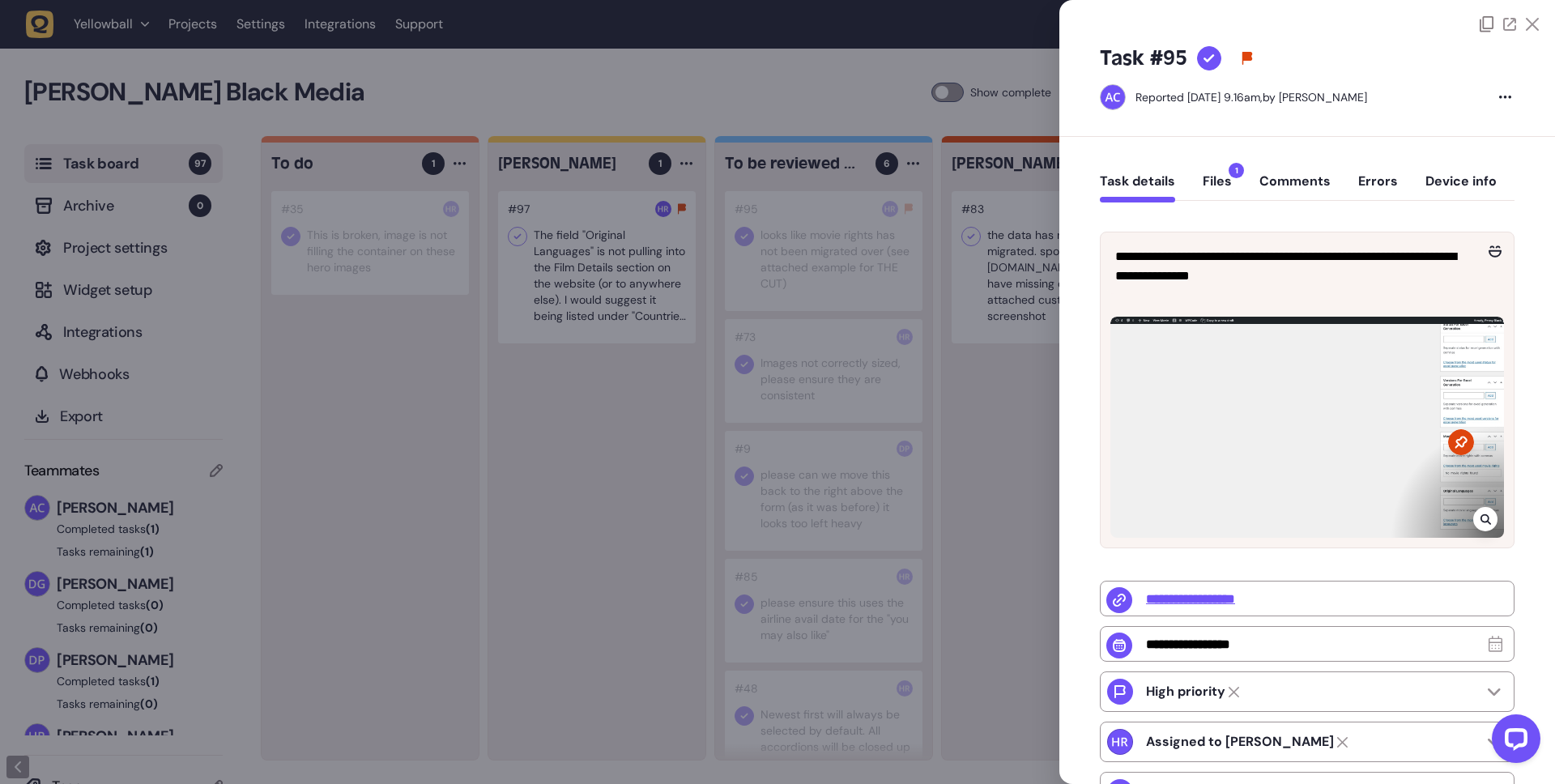
click at [1288, 182] on button "Comments" at bounding box center [1295, 188] width 71 height 30
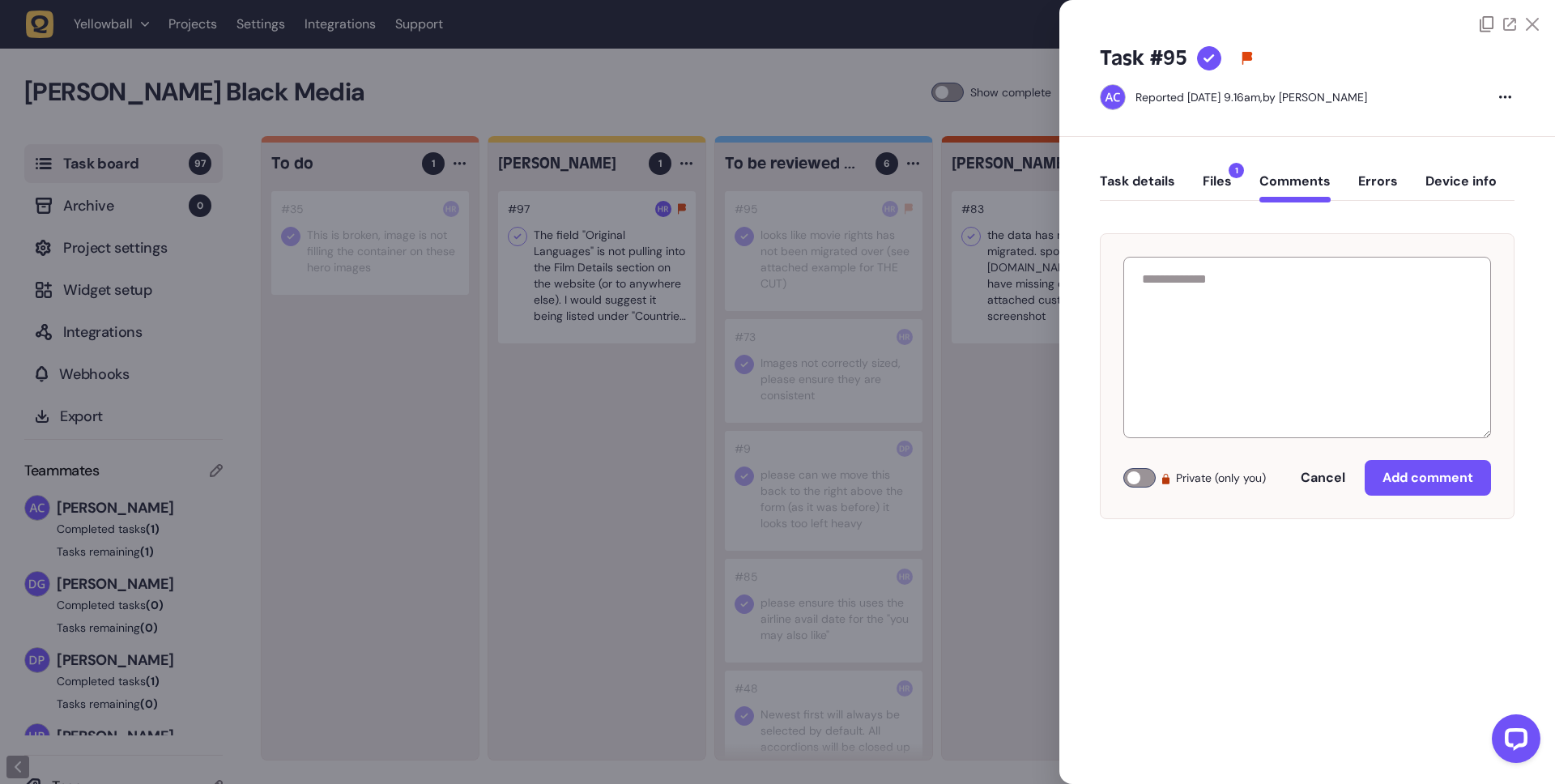
click at [625, 491] on div at bounding box center [777, 392] width 1555 height 784
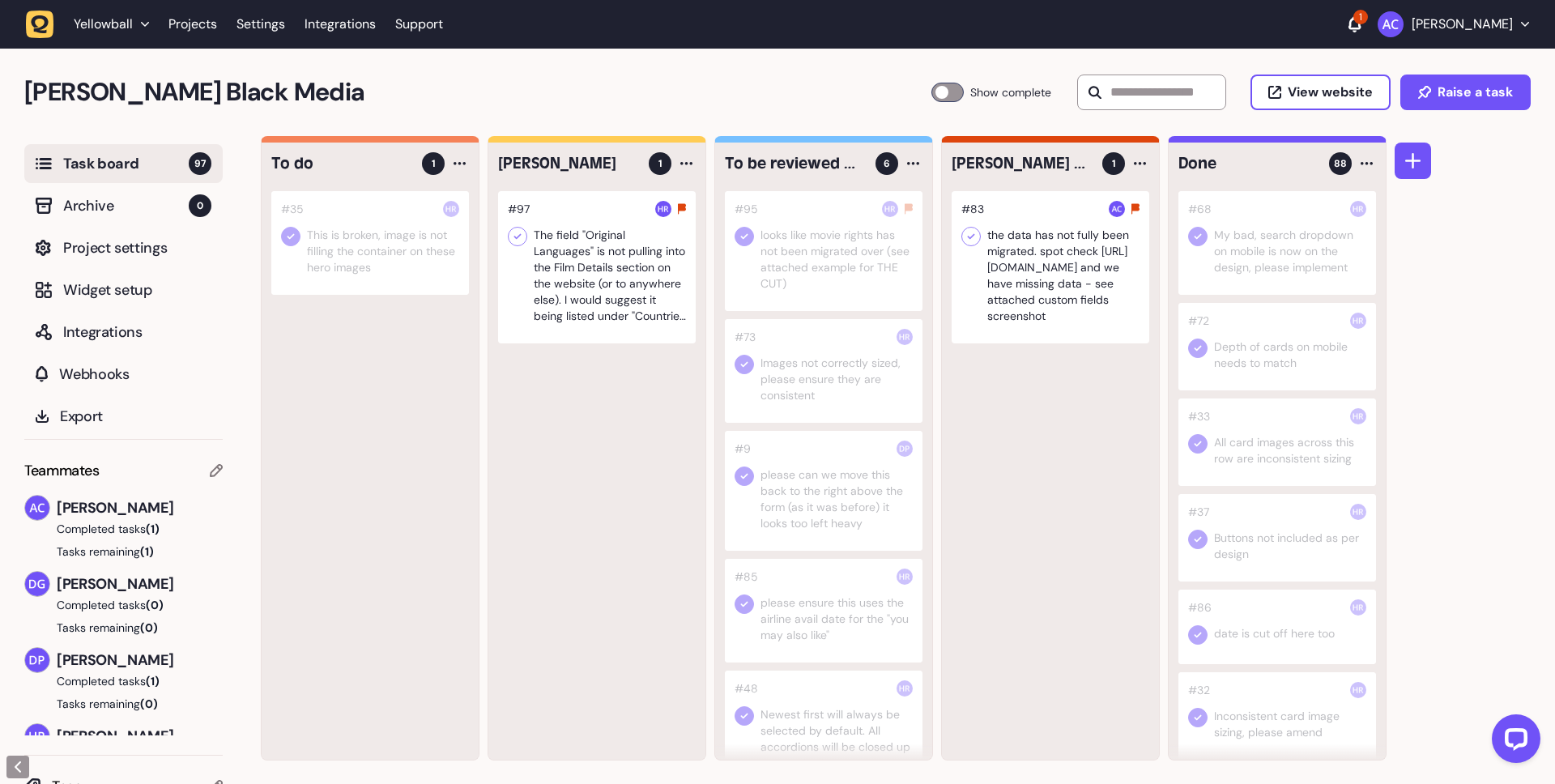
click at [849, 246] on div at bounding box center [824, 251] width 197 height 120
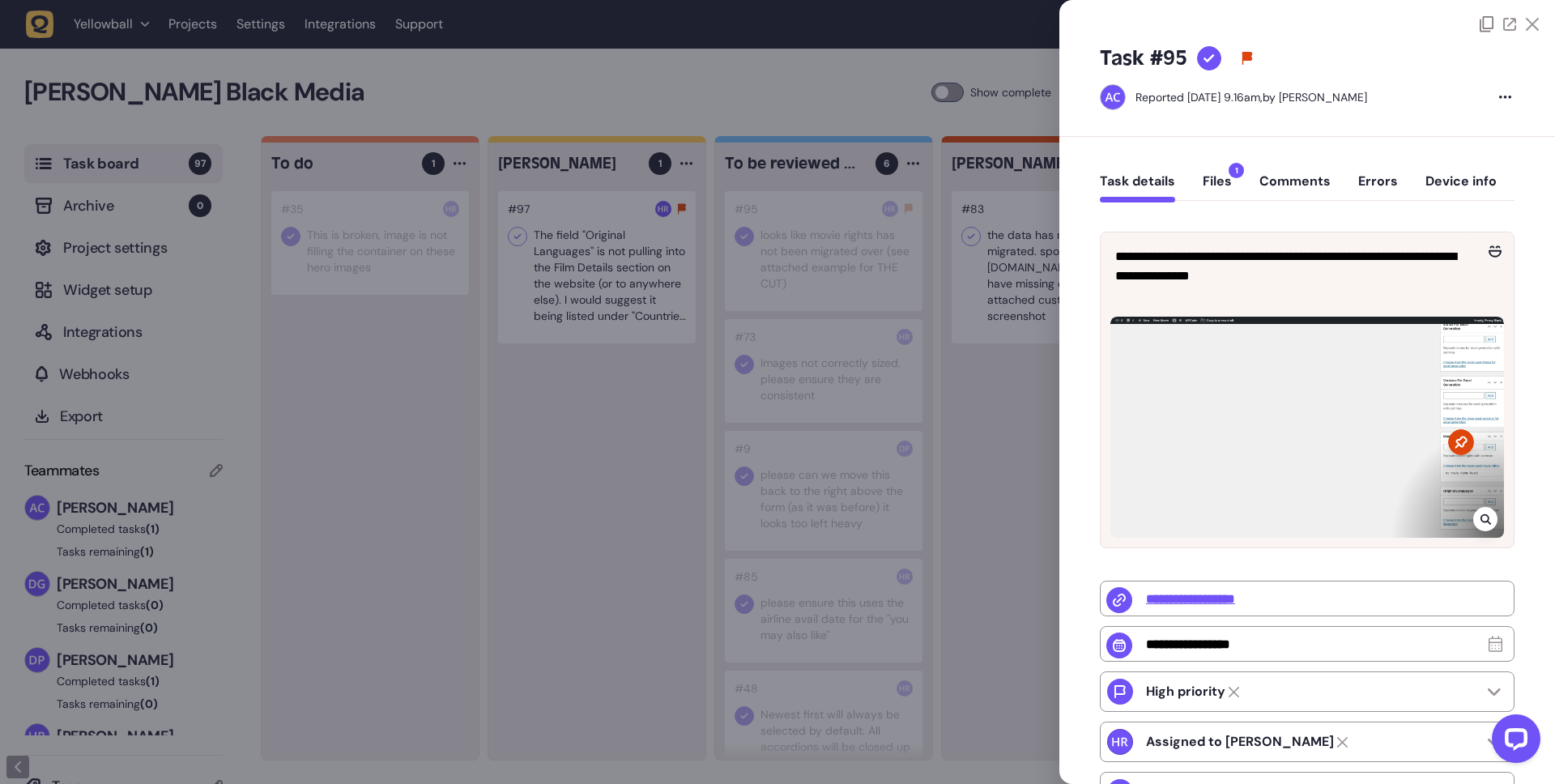
click at [990, 374] on div at bounding box center [777, 392] width 1555 height 784
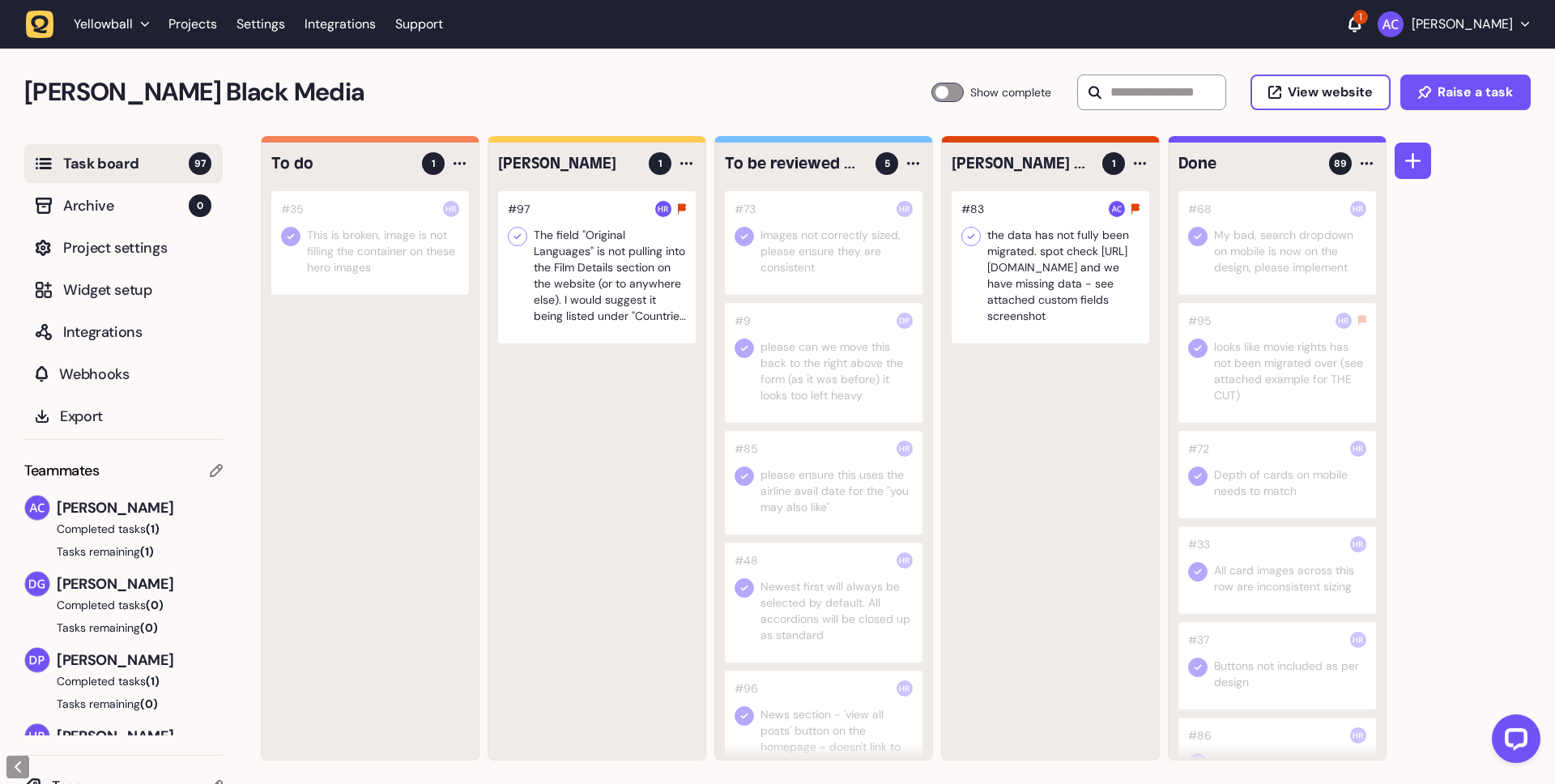
click at [774, 236] on div at bounding box center [824, 243] width 197 height 103
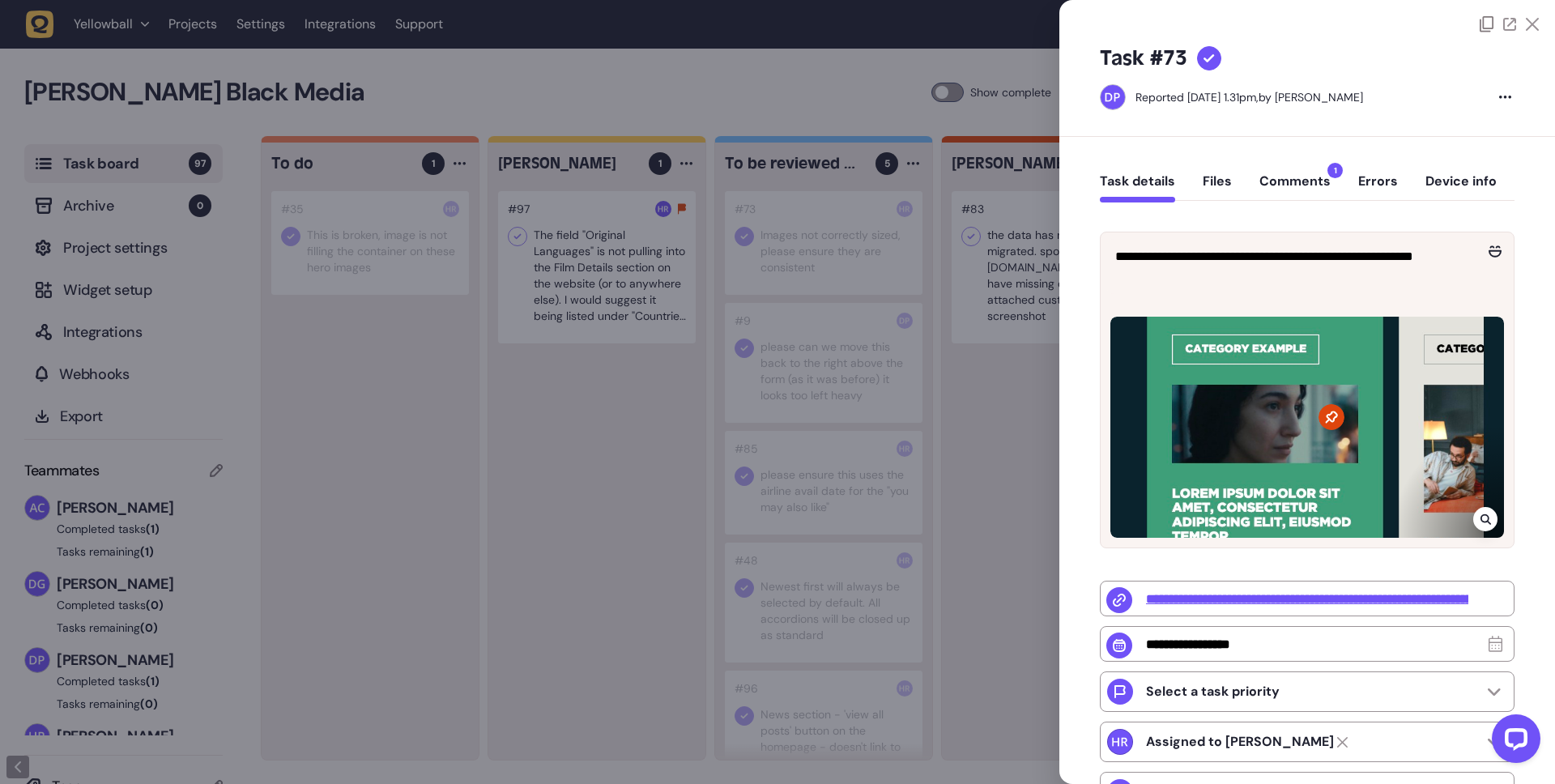
click at [1296, 177] on button "Comments 1" at bounding box center [1295, 188] width 71 height 30
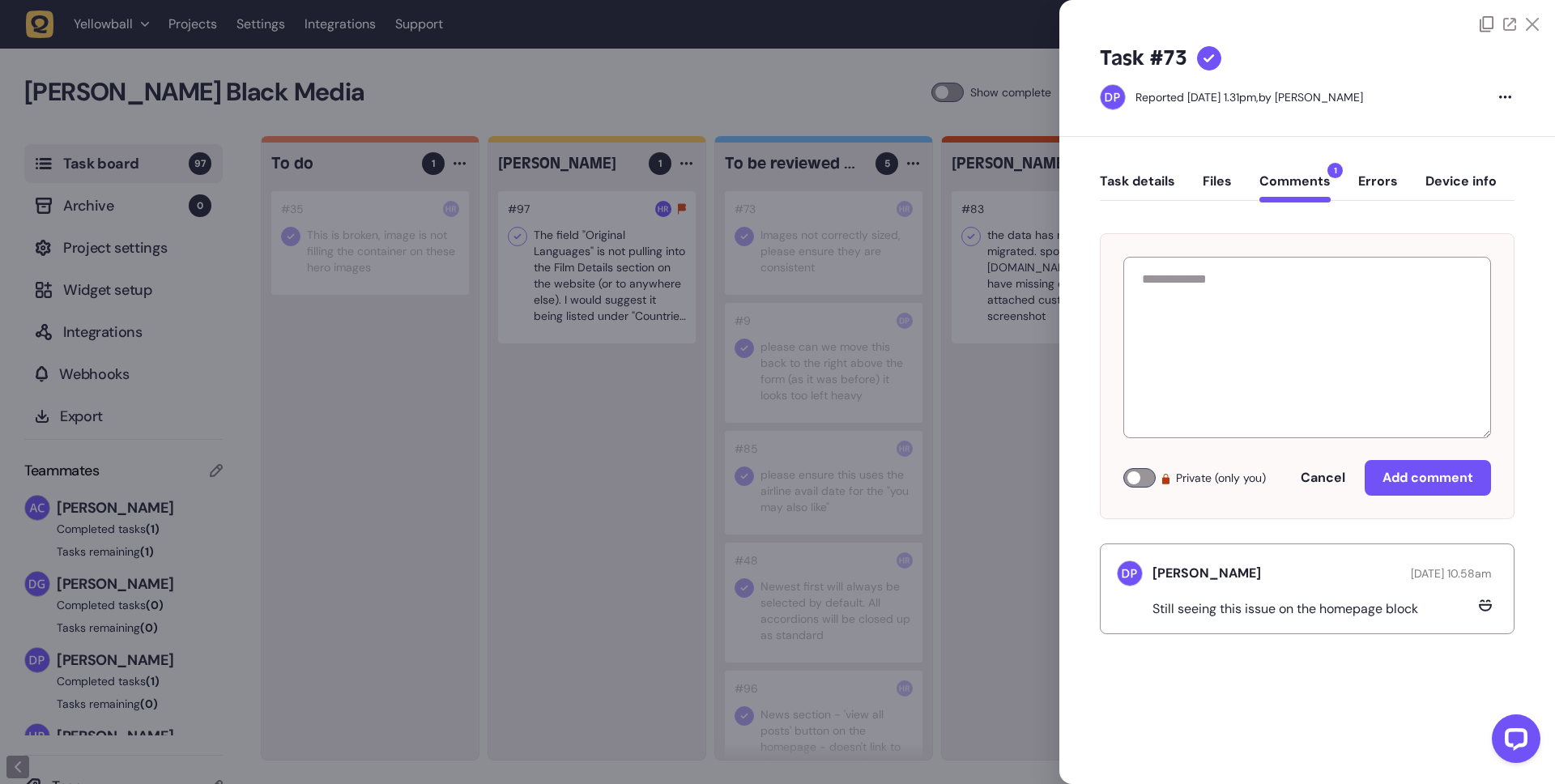
click at [1149, 181] on button "Task details" at bounding box center [1138, 188] width 76 height 30
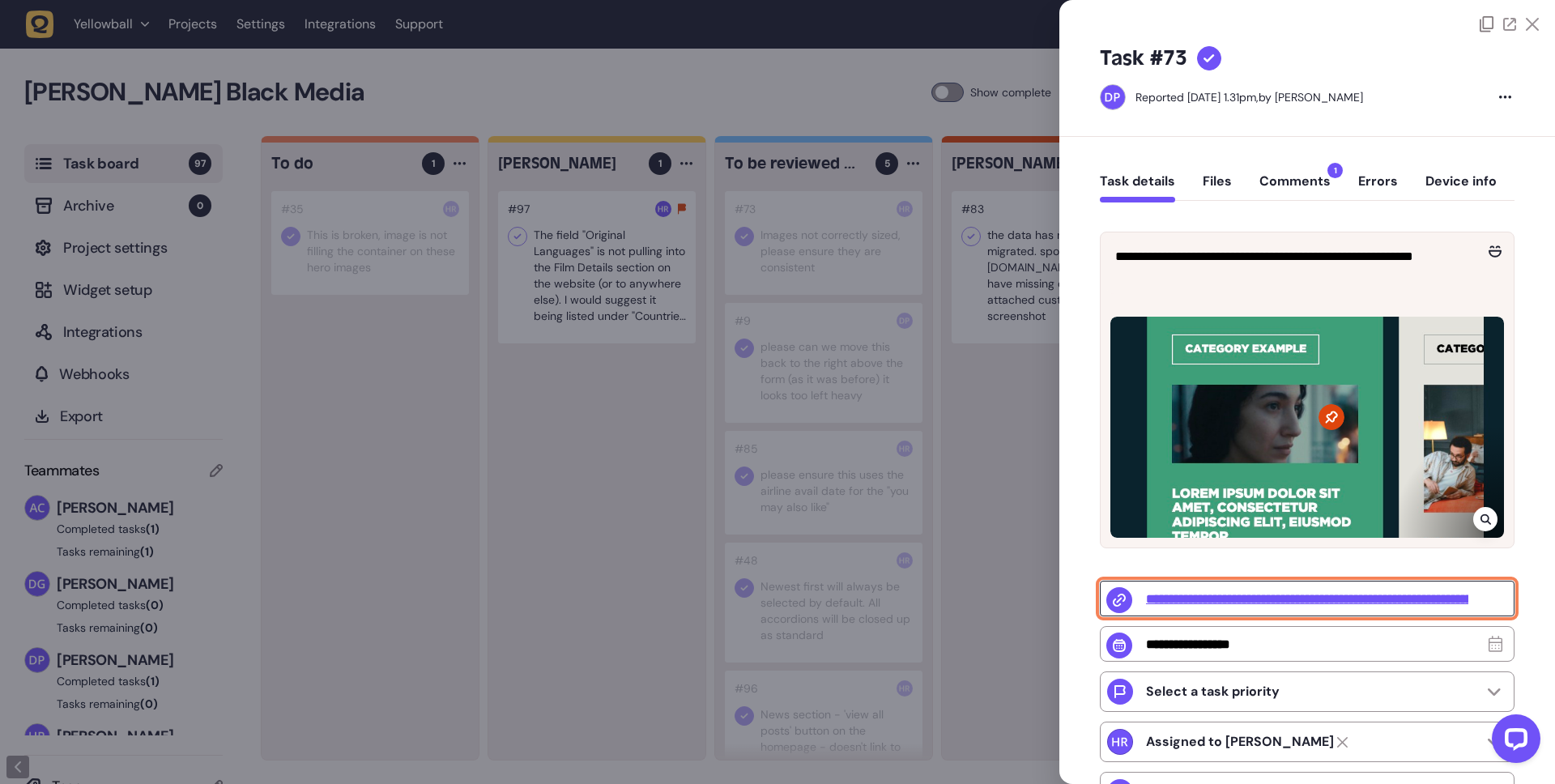
click at [1304, 600] on input "**********" at bounding box center [1307, 598] width 414 height 36
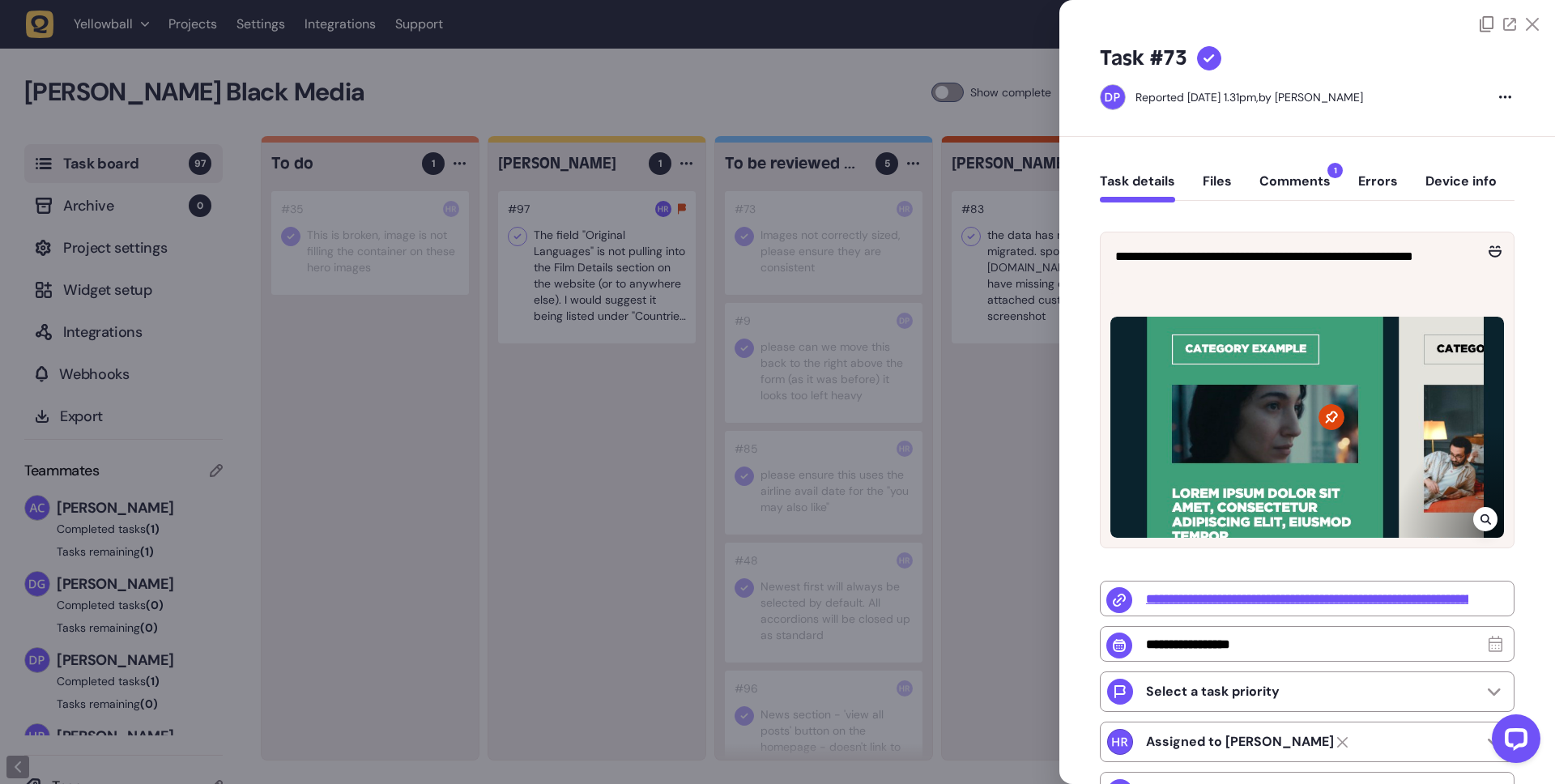
click at [1534, 26] on icon at bounding box center [1533, 24] width 13 height 13
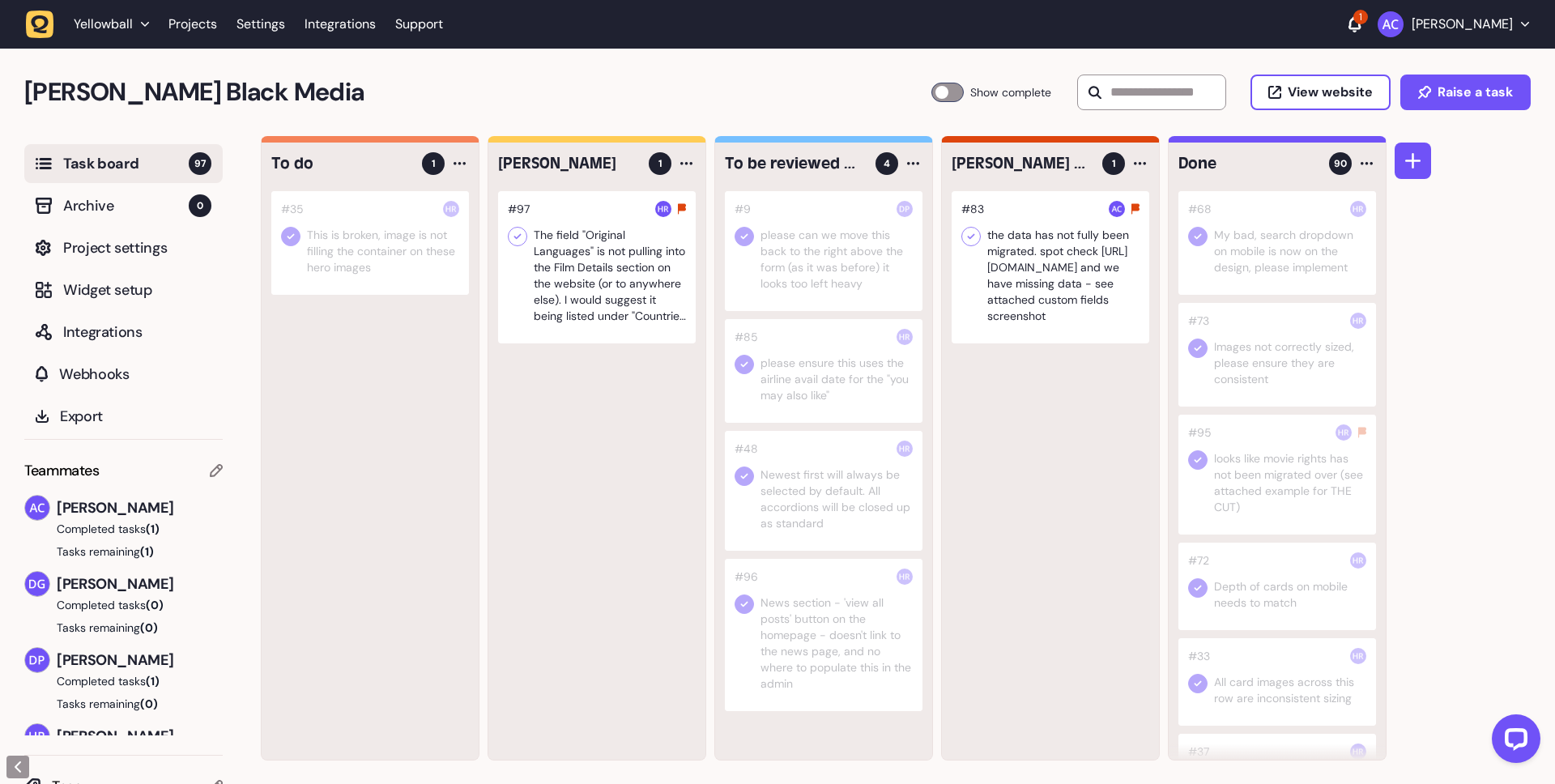
click at [831, 241] on div at bounding box center [824, 251] width 197 height 120
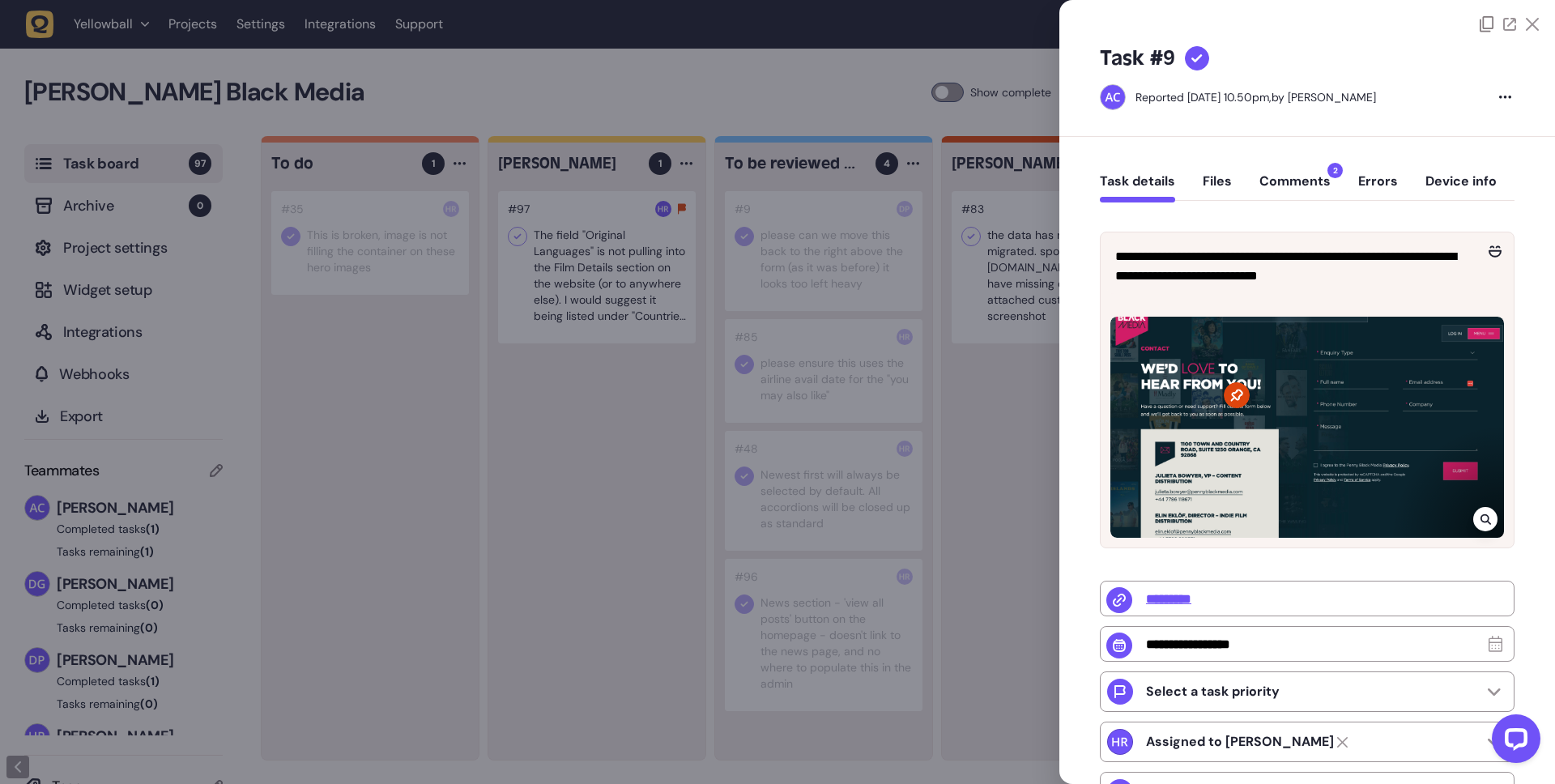
click at [1292, 182] on button "Comments 2" at bounding box center [1295, 188] width 71 height 30
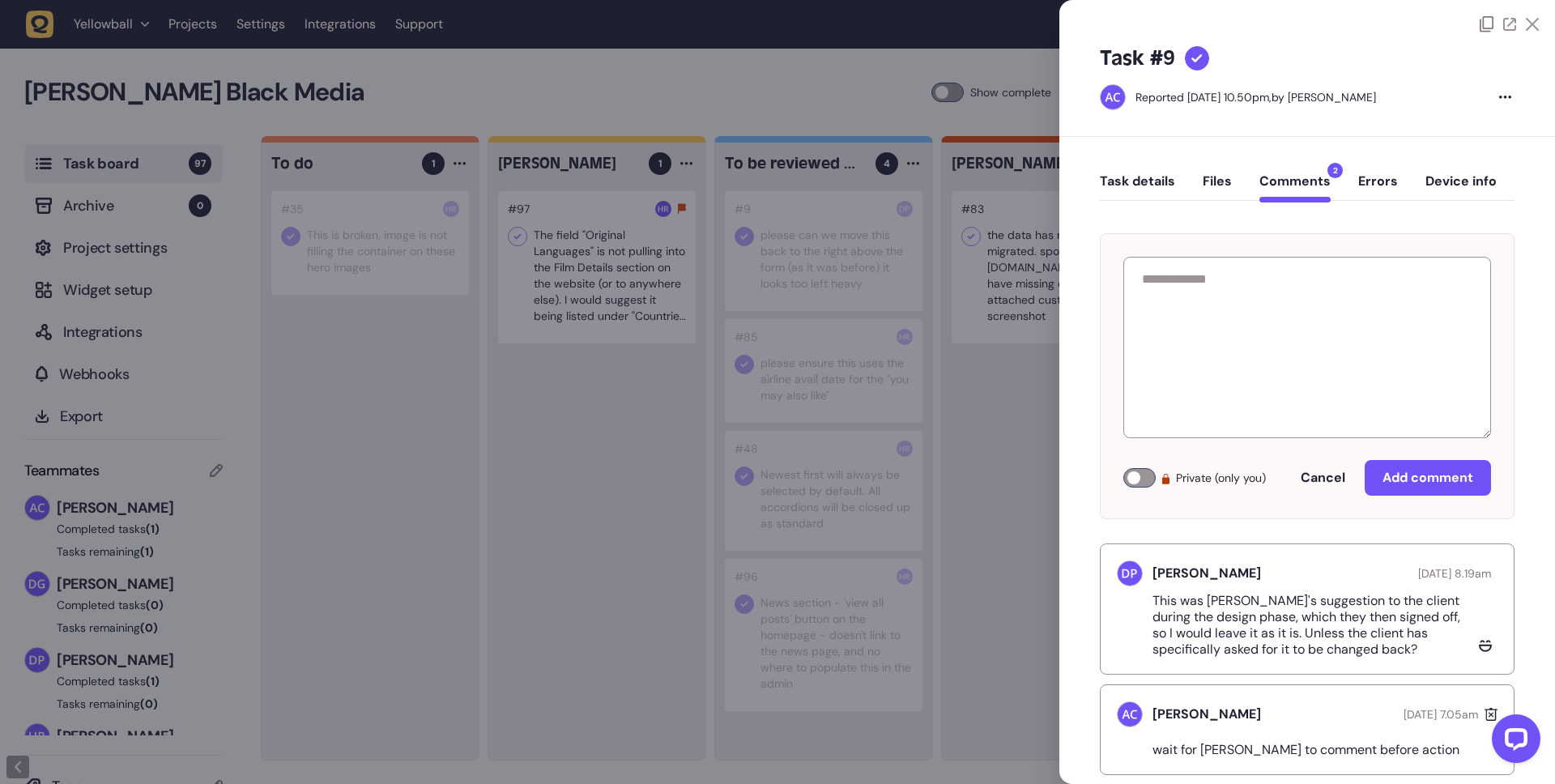
click at [1521, 30] on div at bounding box center [1510, 25] width 59 height 17
click at [960, 429] on div at bounding box center [777, 392] width 1555 height 784
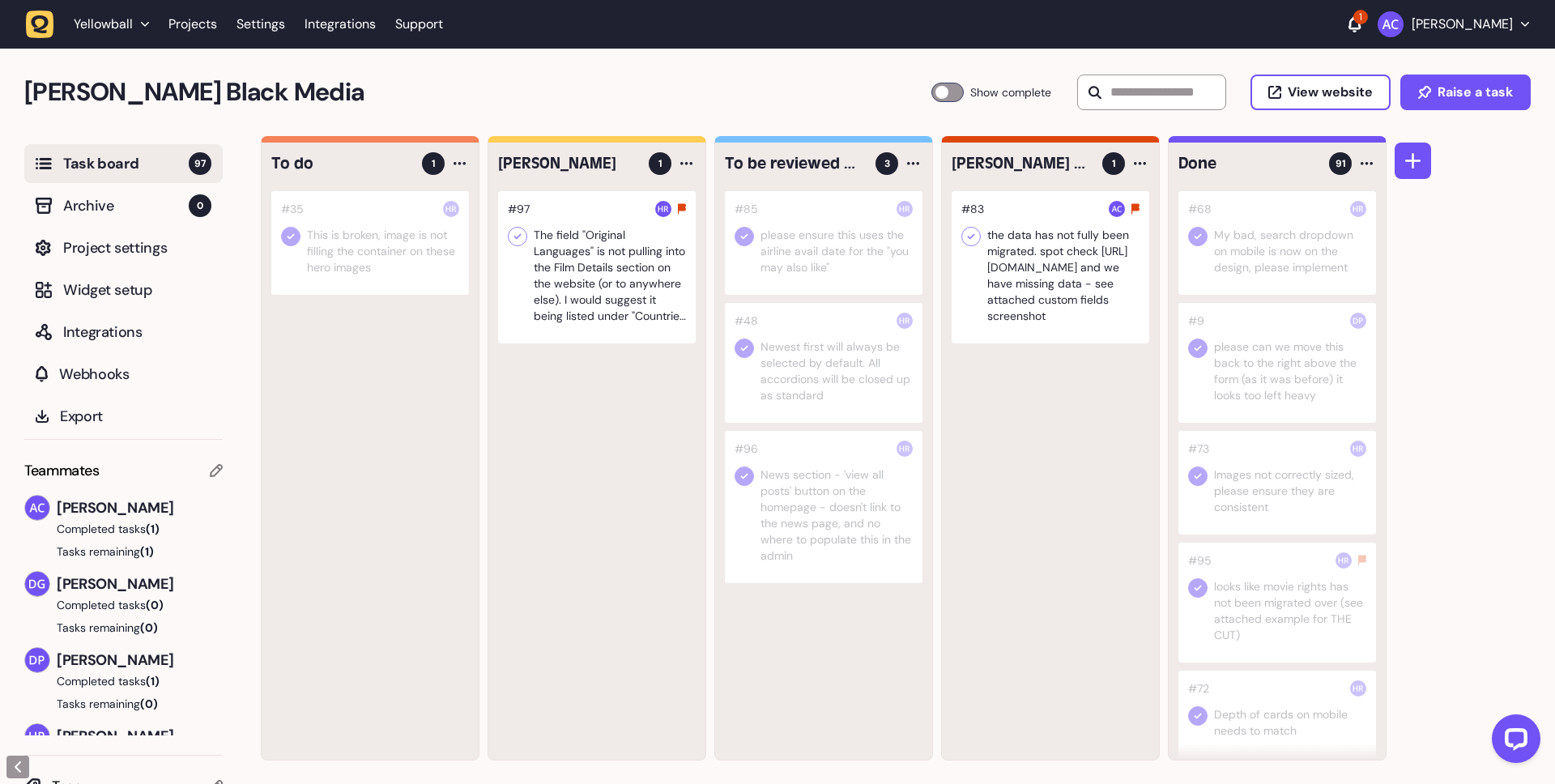
click at [874, 269] on div at bounding box center [824, 243] width 197 height 103
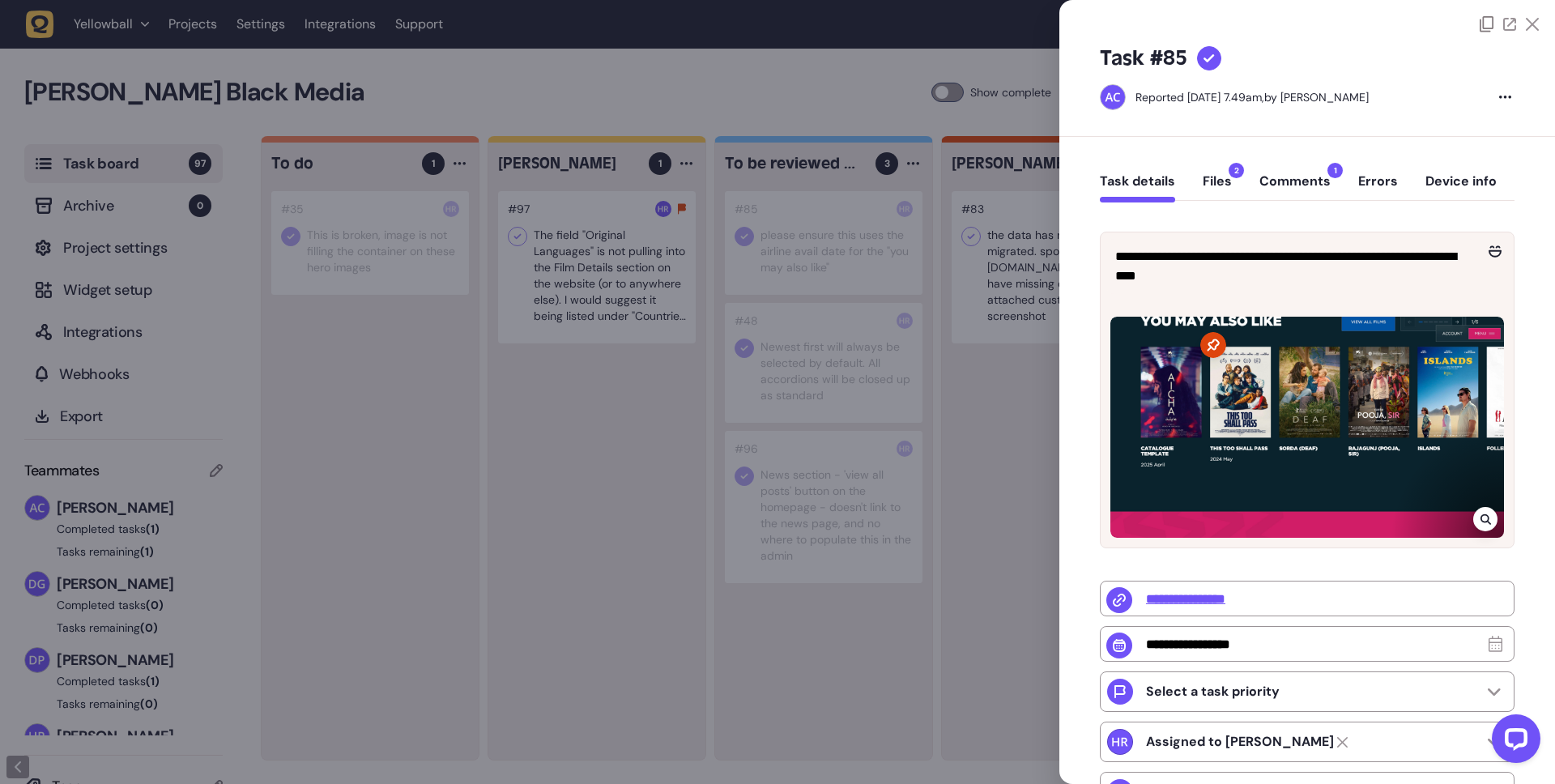
click at [1294, 162] on div "Task details Files 2 Comments 1 Errors Device info" at bounding box center [1307, 185] width 414 height 48
click at [1295, 183] on button "Comments 1" at bounding box center [1295, 188] width 71 height 30
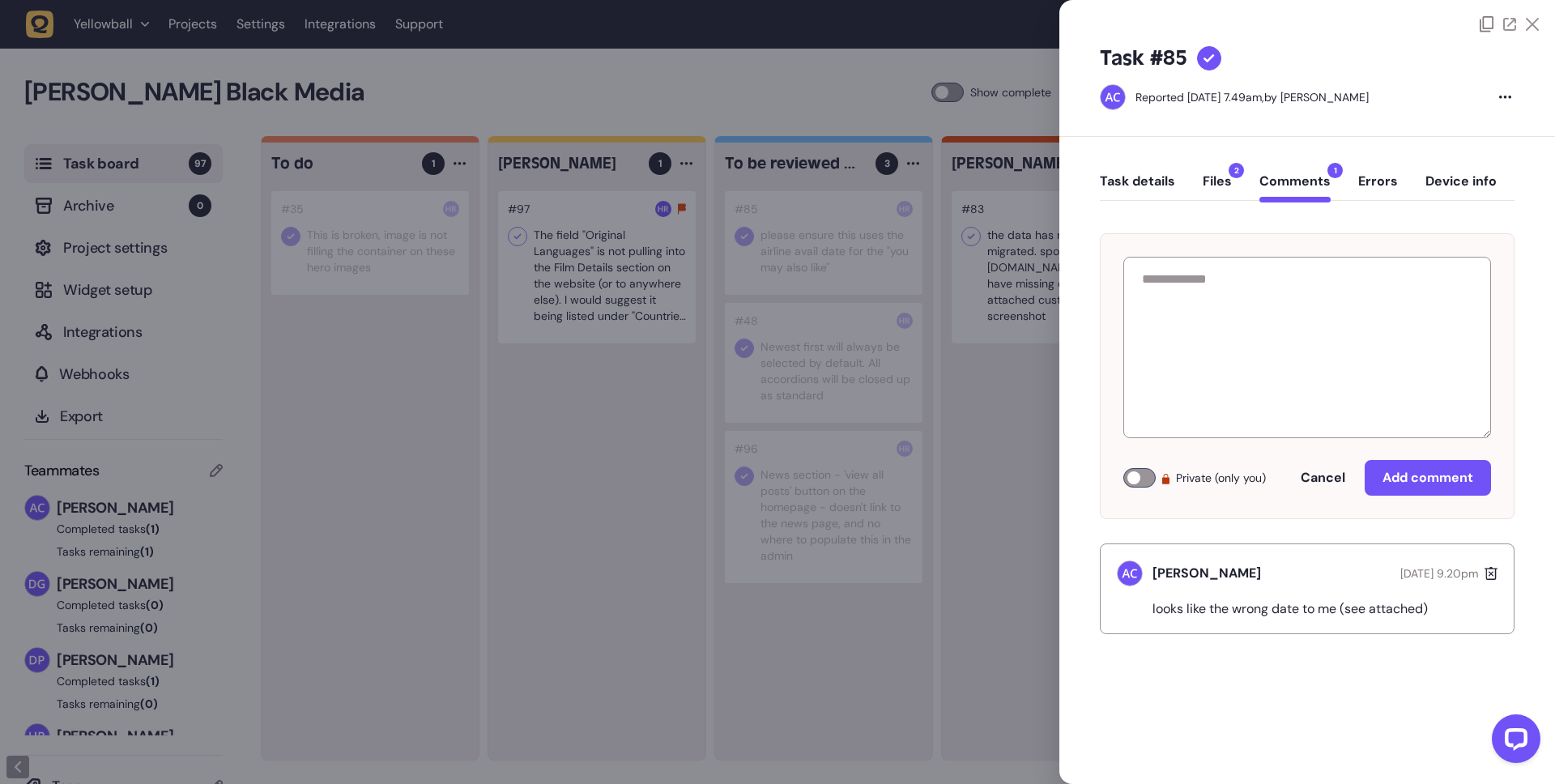
click at [1143, 185] on button "Task details" at bounding box center [1138, 188] width 76 height 30
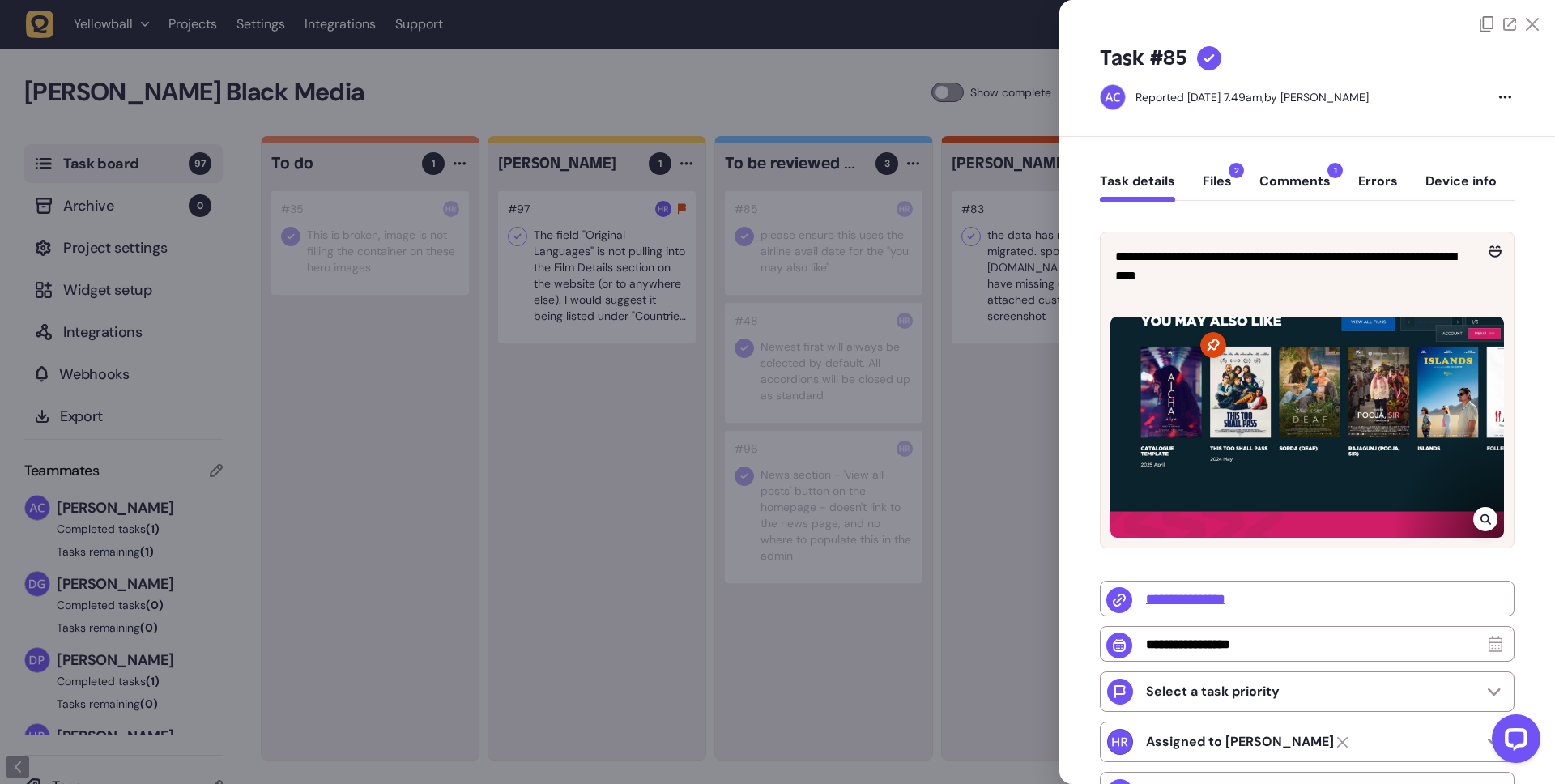
click at [444, 465] on div at bounding box center [777, 392] width 1555 height 784
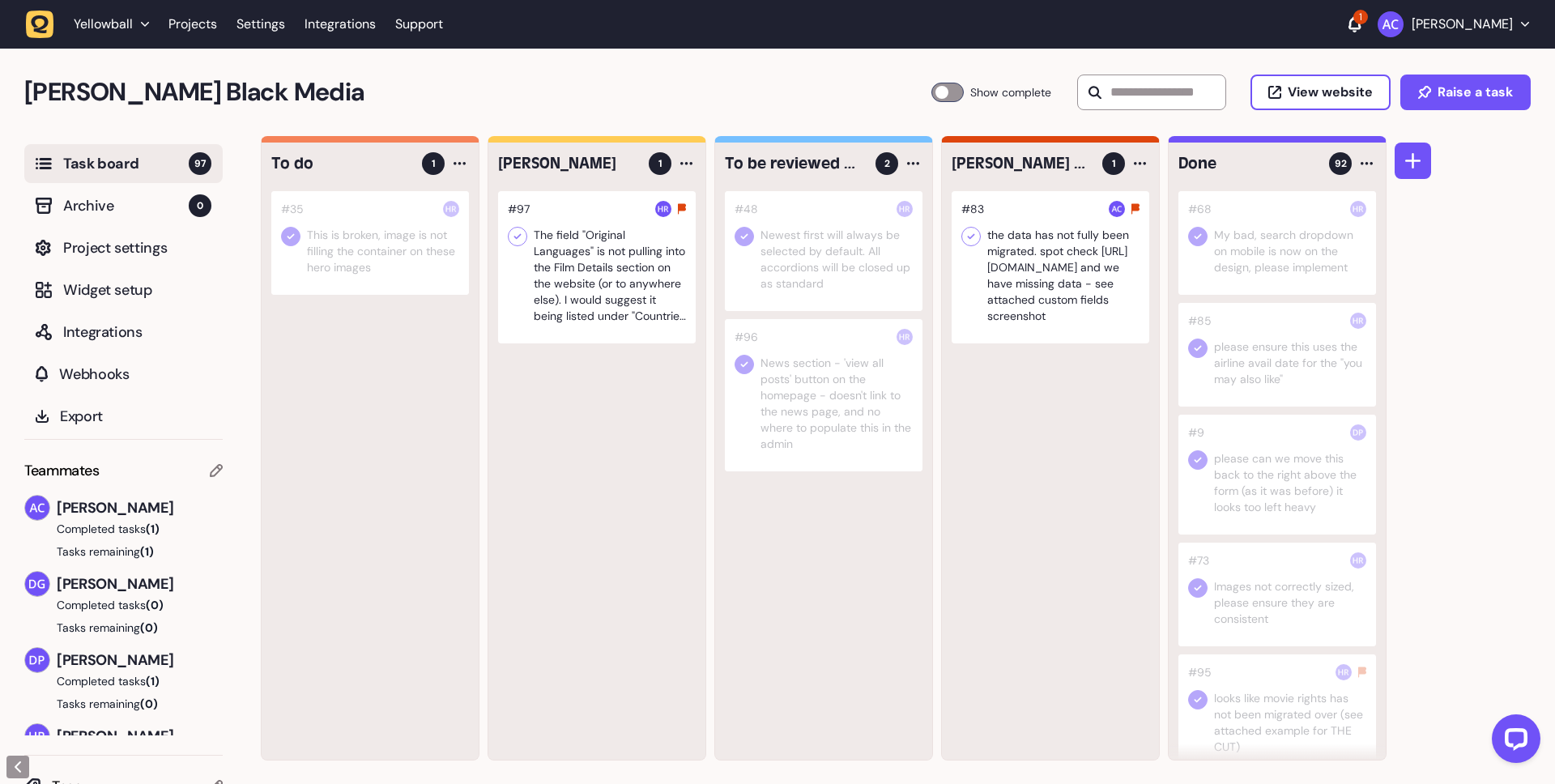
click at [873, 253] on div at bounding box center [824, 251] width 197 height 120
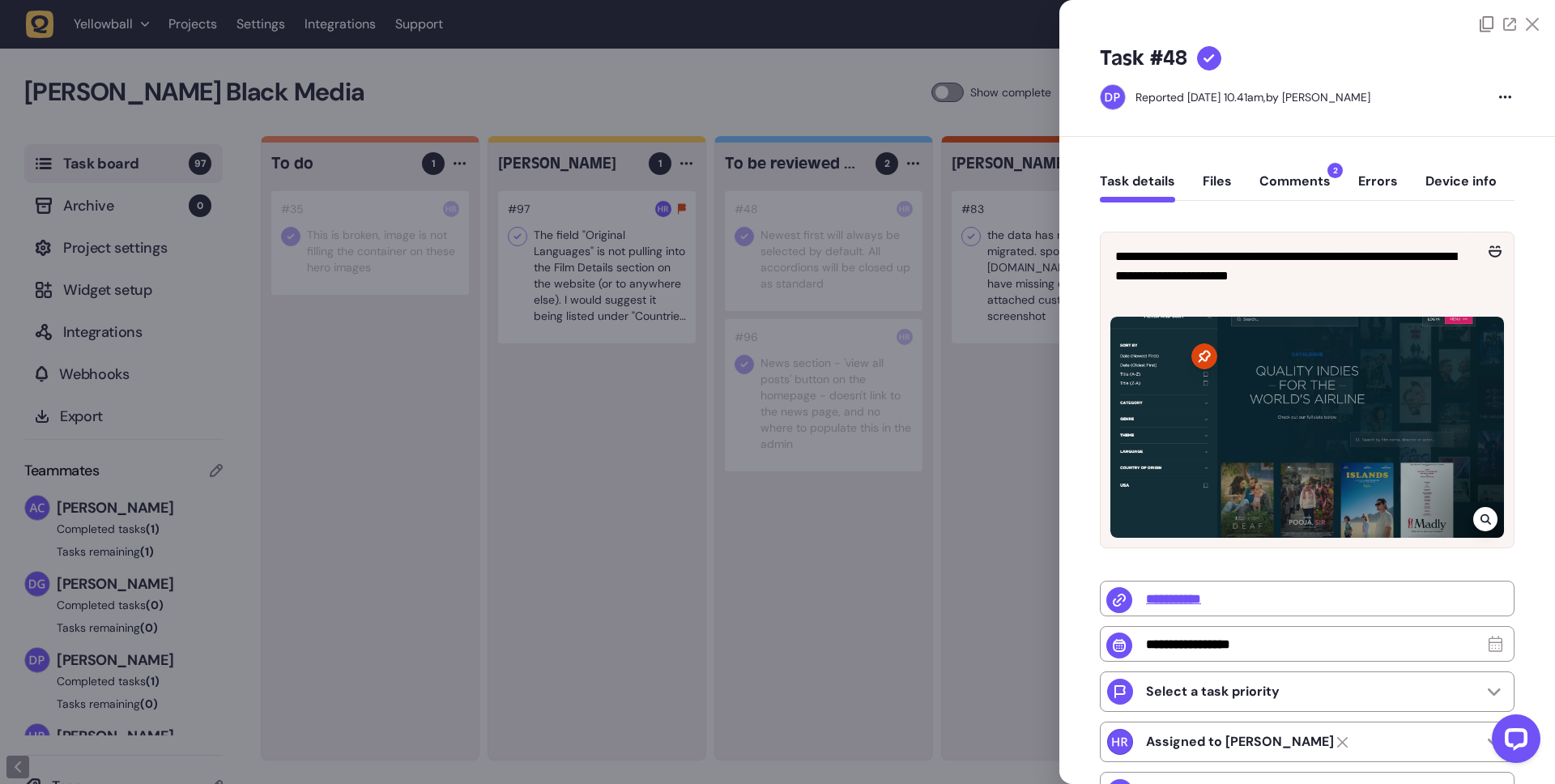
click at [1311, 173] on button "Comments 2" at bounding box center [1295, 188] width 71 height 30
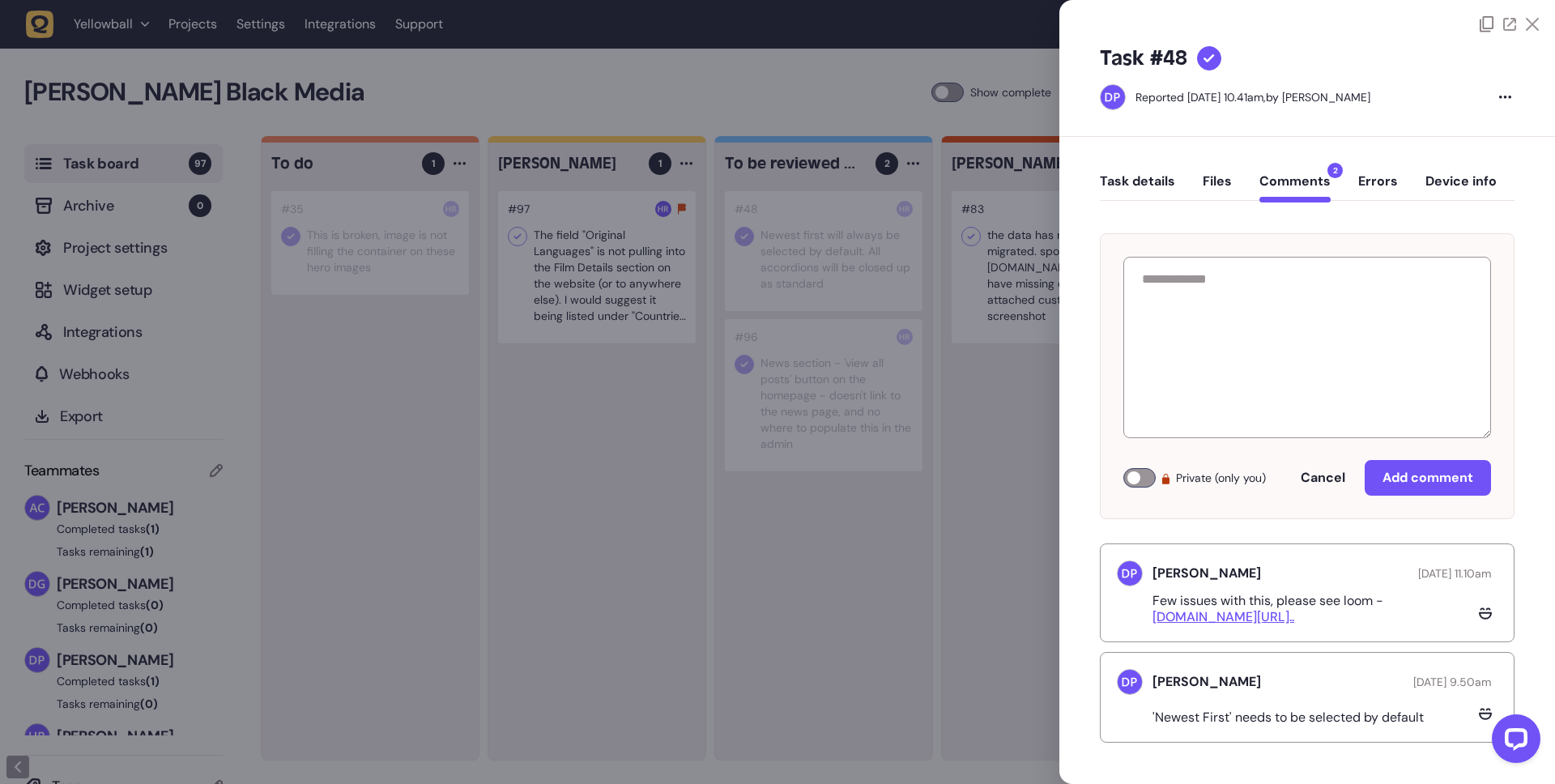
click at [696, 639] on div at bounding box center [777, 392] width 1555 height 784
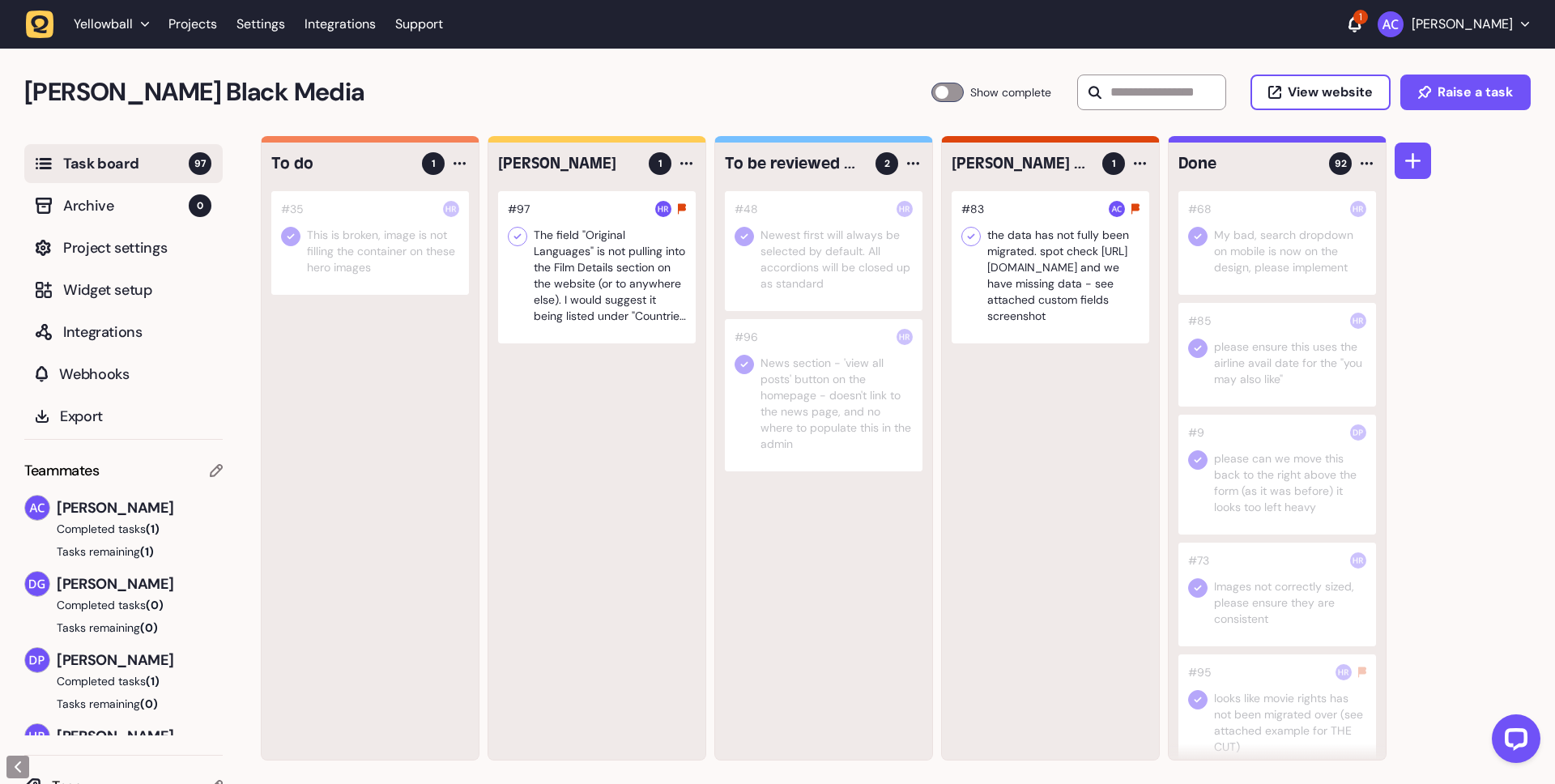
click at [817, 230] on div at bounding box center [824, 251] width 197 height 120
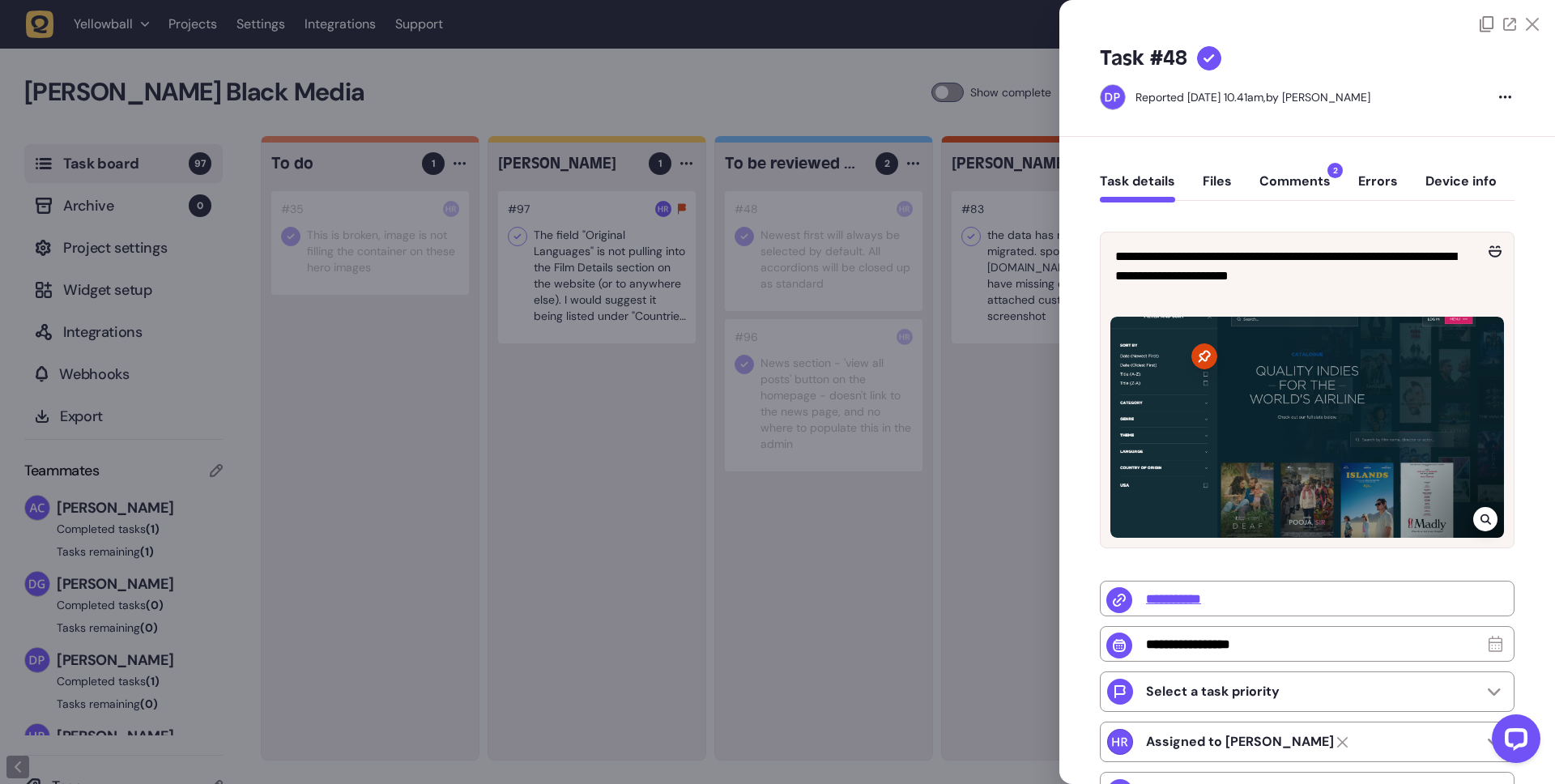
click at [1311, 181] on button "Comments 2" at bounding box center [1295, 188] width 71 height 30
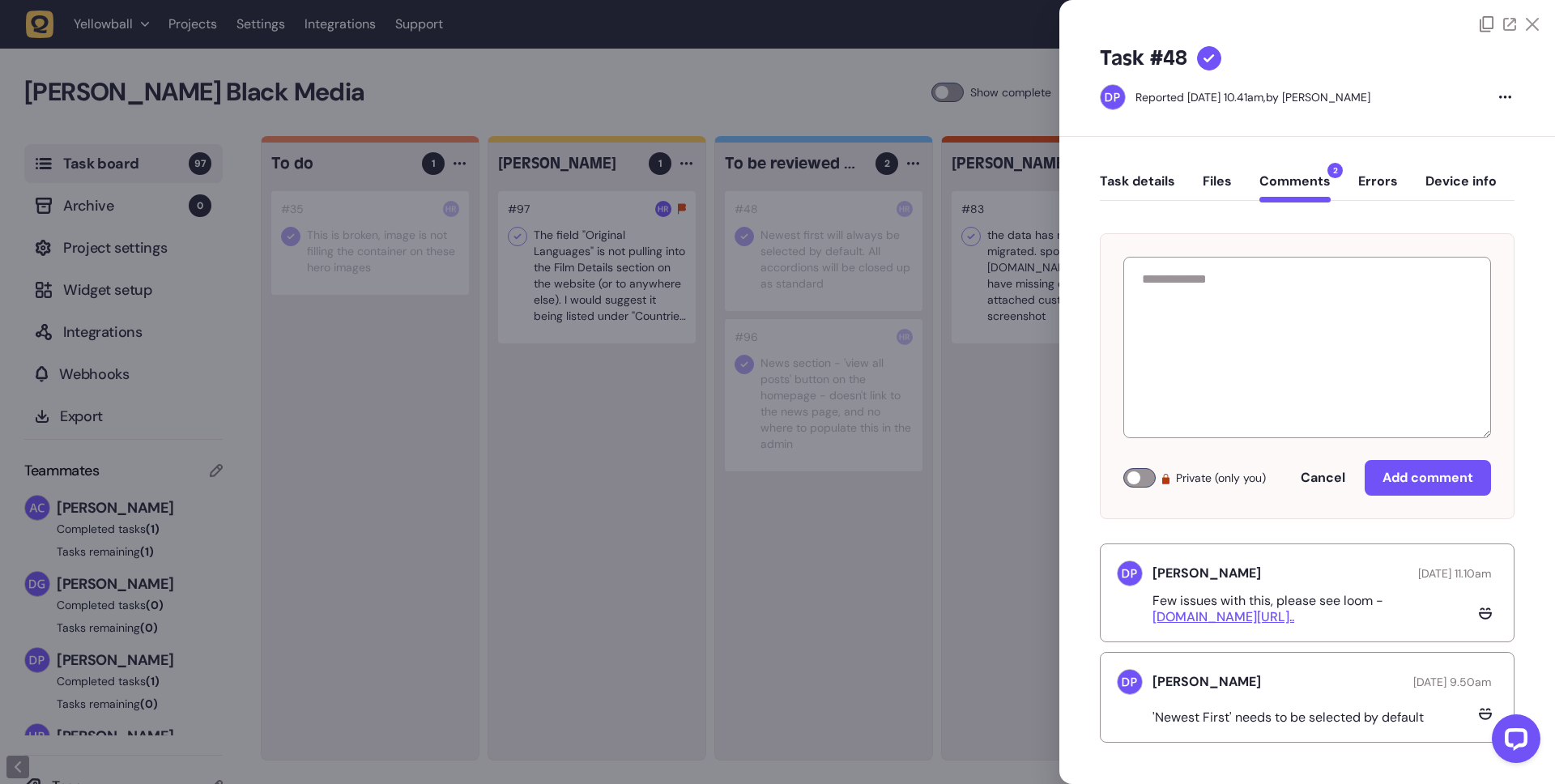
click at [1237, 618] on link "[DOMAIN_NAME][URL].." at bounding box center [1224, 616] width 142 height 17
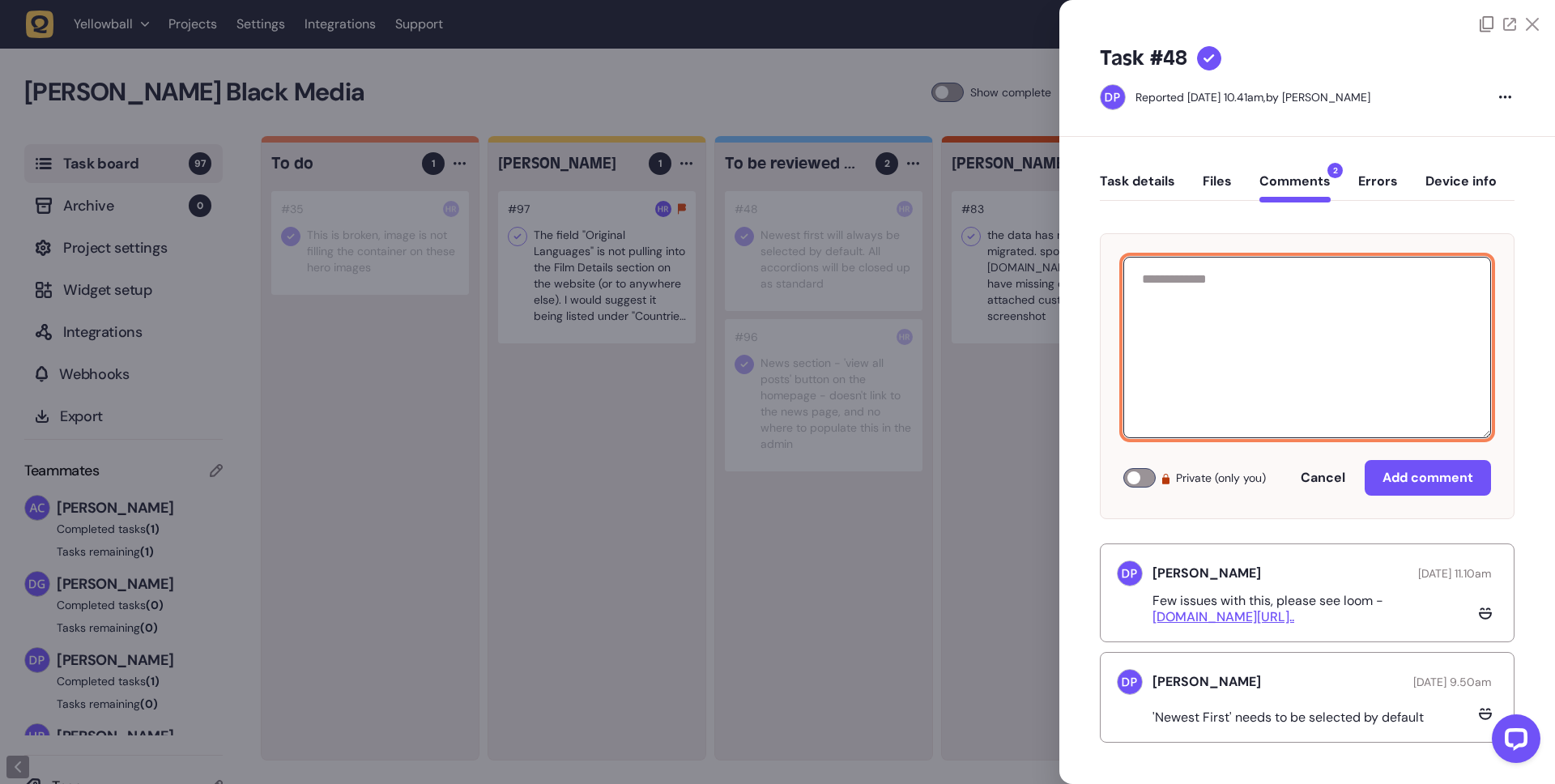
click at [1268, 315] on textarea at bounding box center [1307, 347] width 367 height 182
paste textarea "**********"
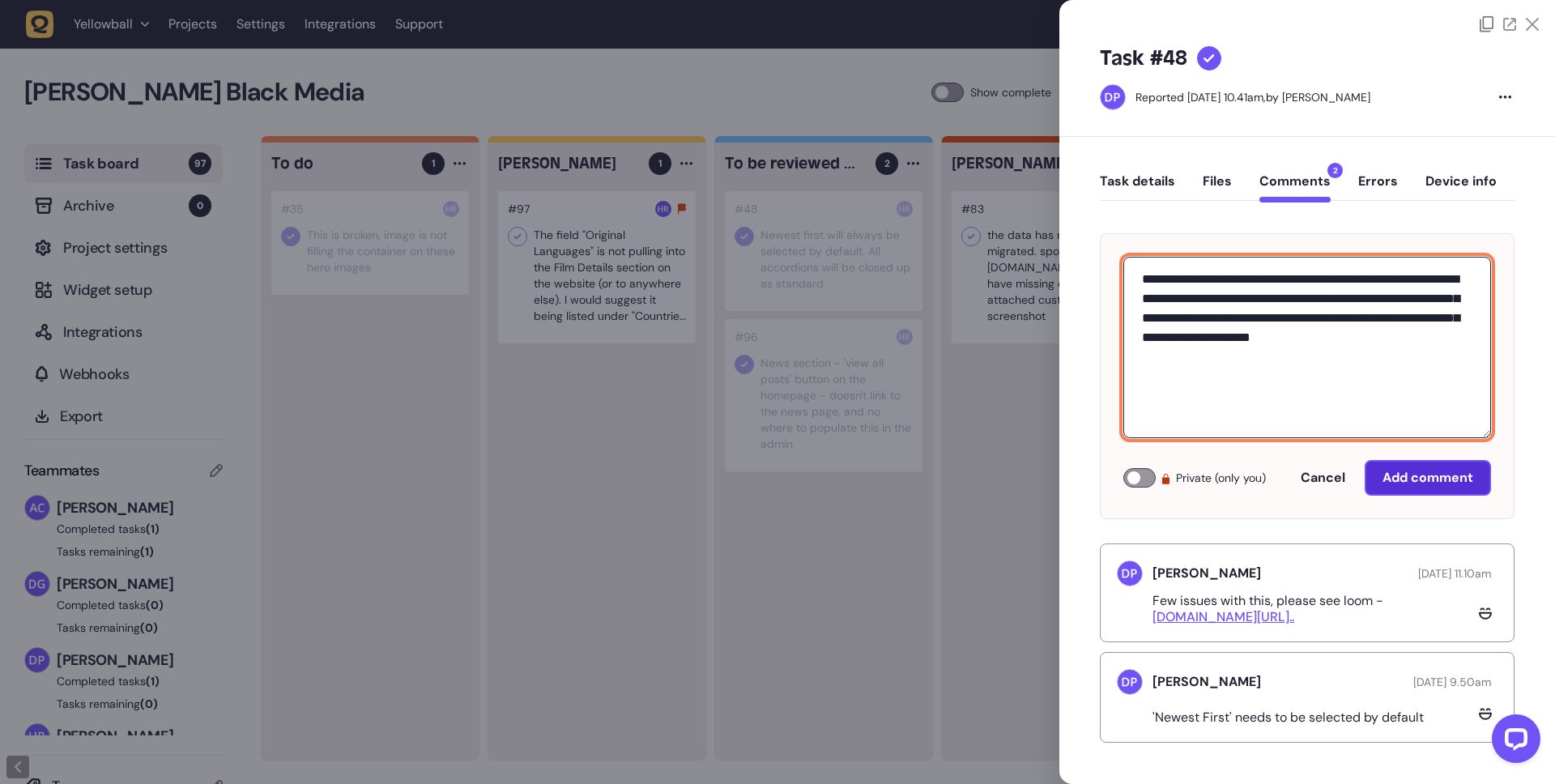
type textarea "**********"
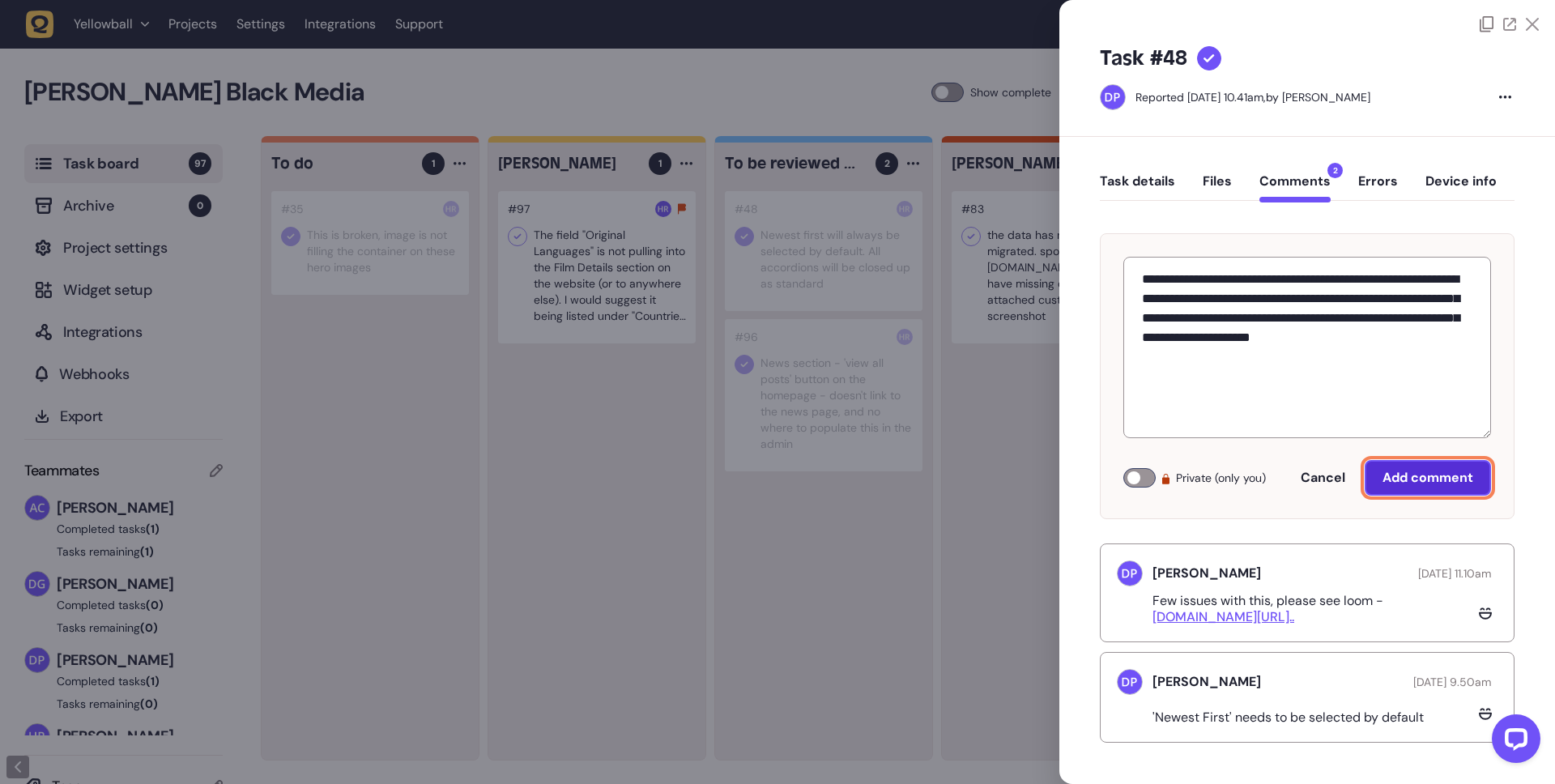
click at [1452, 474] on span "Add comment" at bounding box center [1428, 477] width 90 height 17
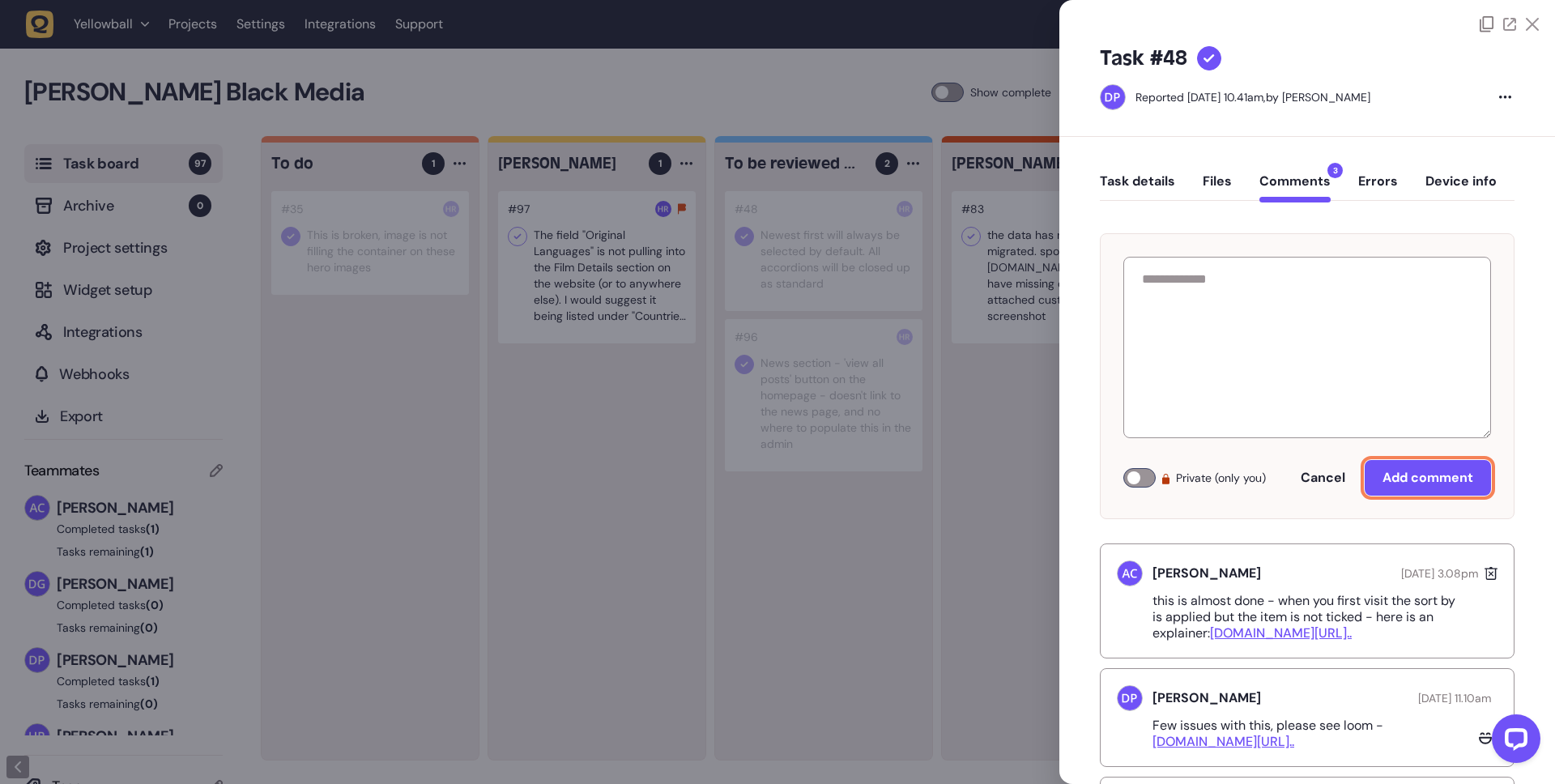
click at [1162, 175] on button "Task details" at bounding box center [1138, 188] width 76 height 30
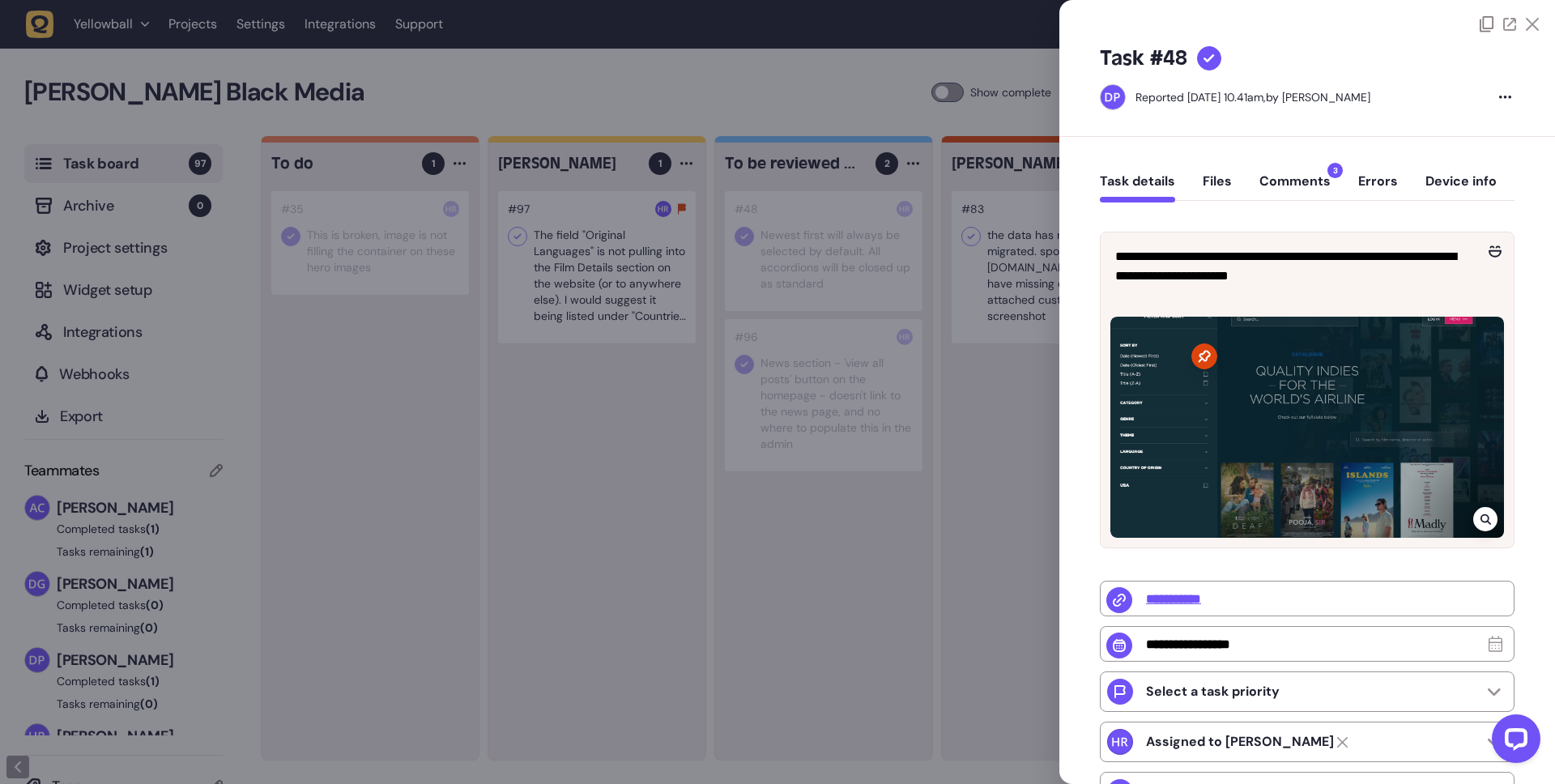
click at [1209, 57] on icon at bounding box center [1209, 59] width 11 height 9
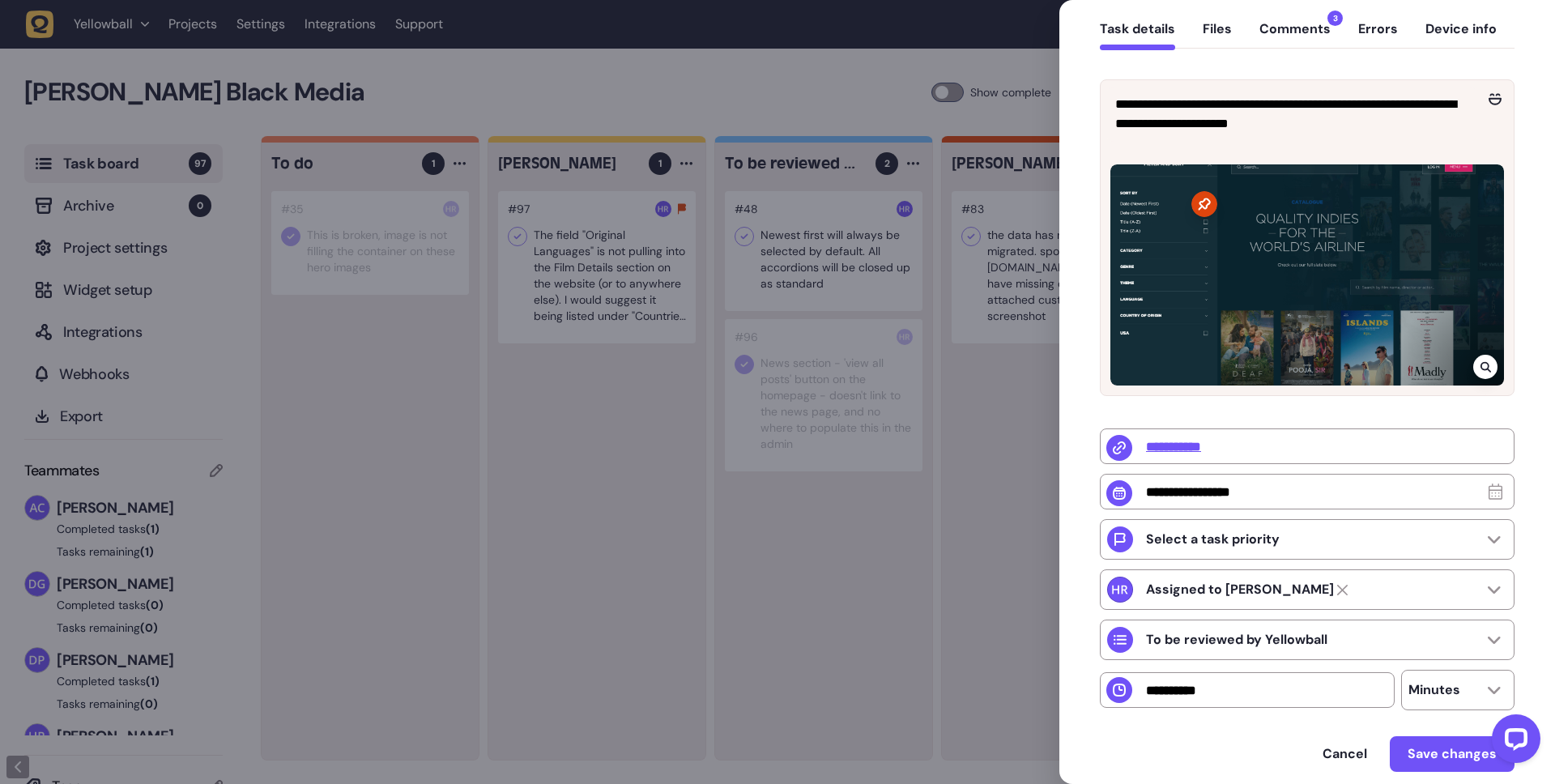
scroll to position [226, 0]
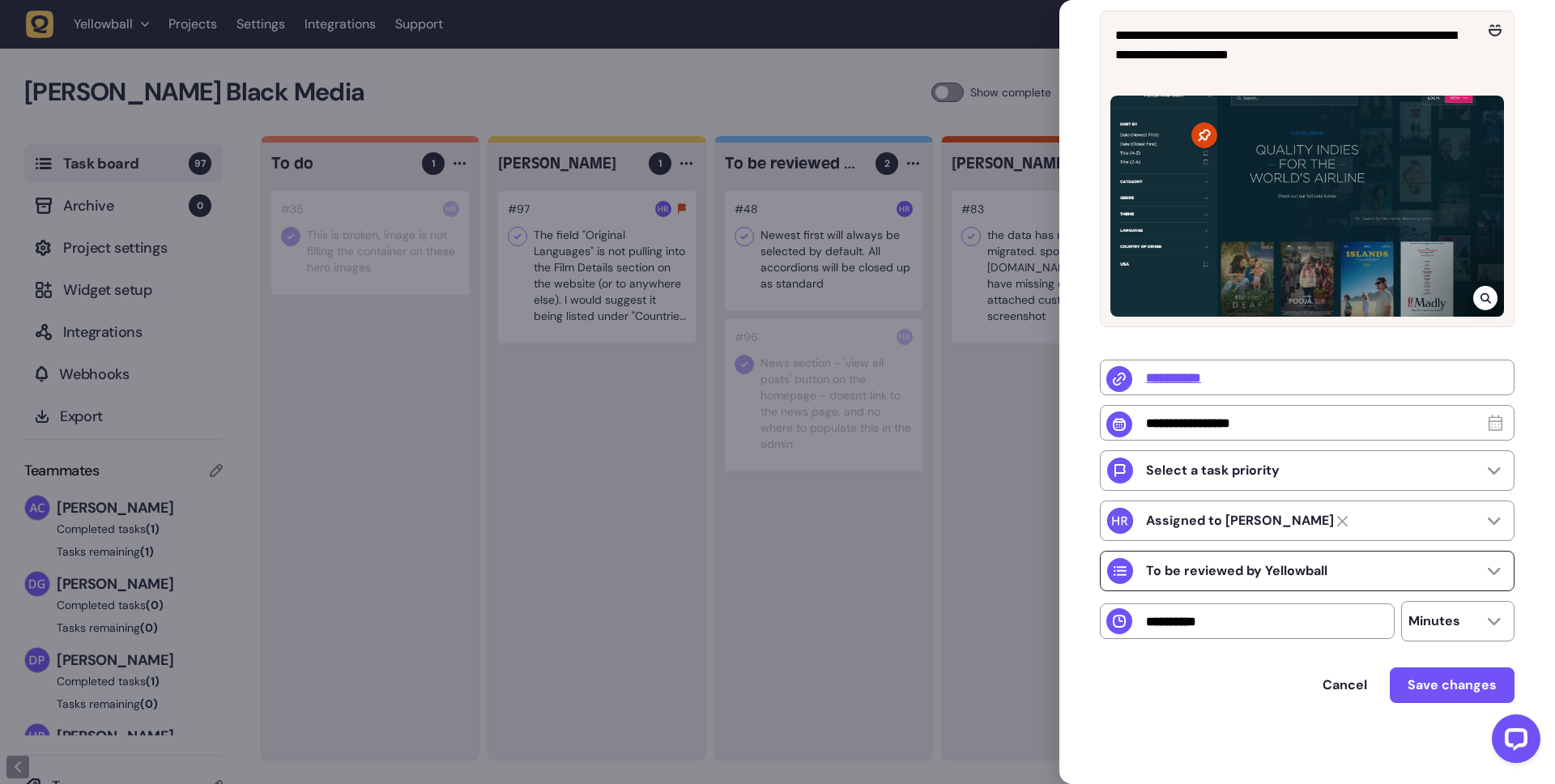
click at [1392, 576] on div "To be reviewed by Yellowball" at bounding box center [1307, 571] width 414 height 41
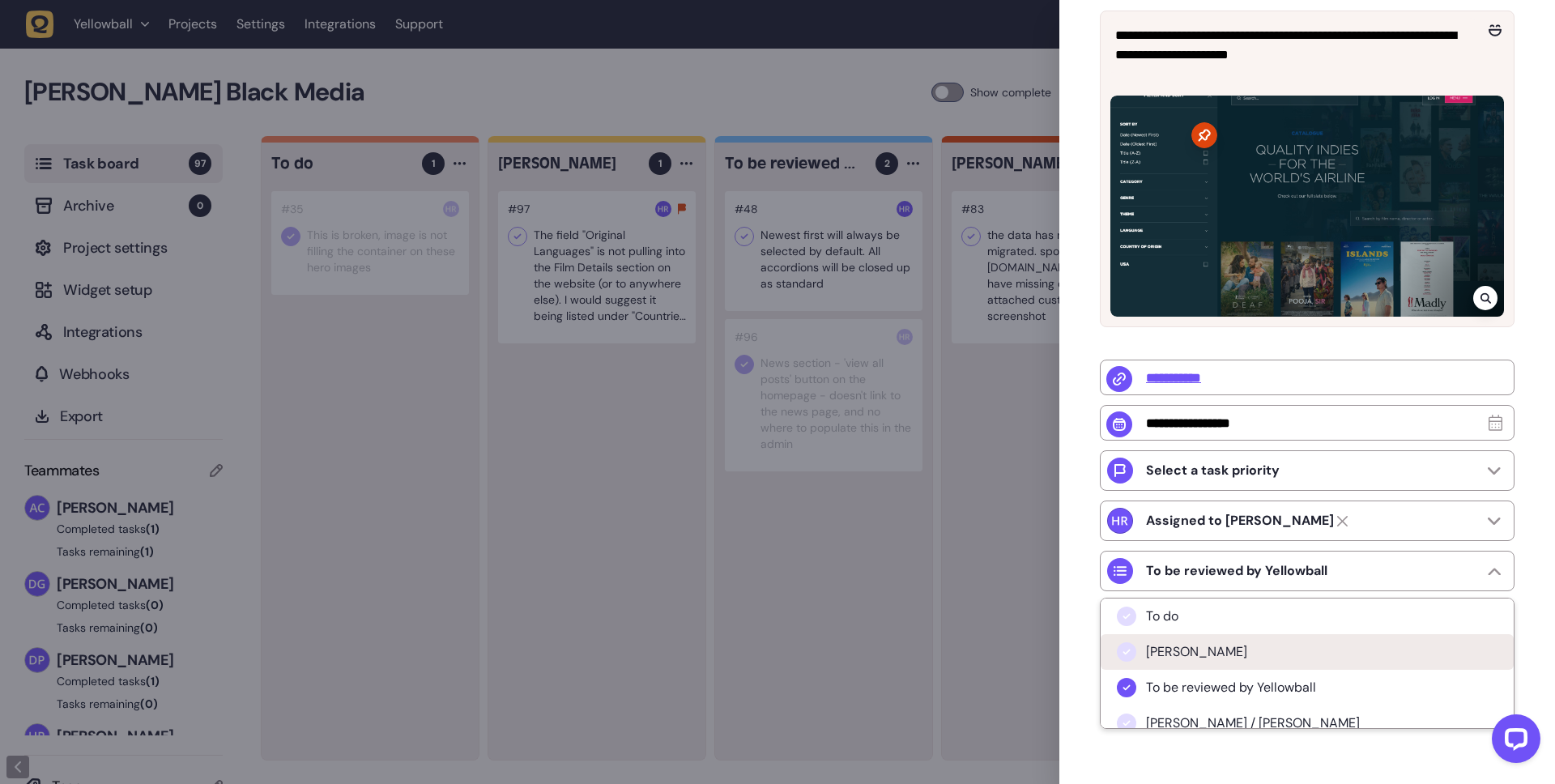
click at [1352, 652] on li "[PERSON_NAME]" at bounding box center [1308, 651] width 413 height 36
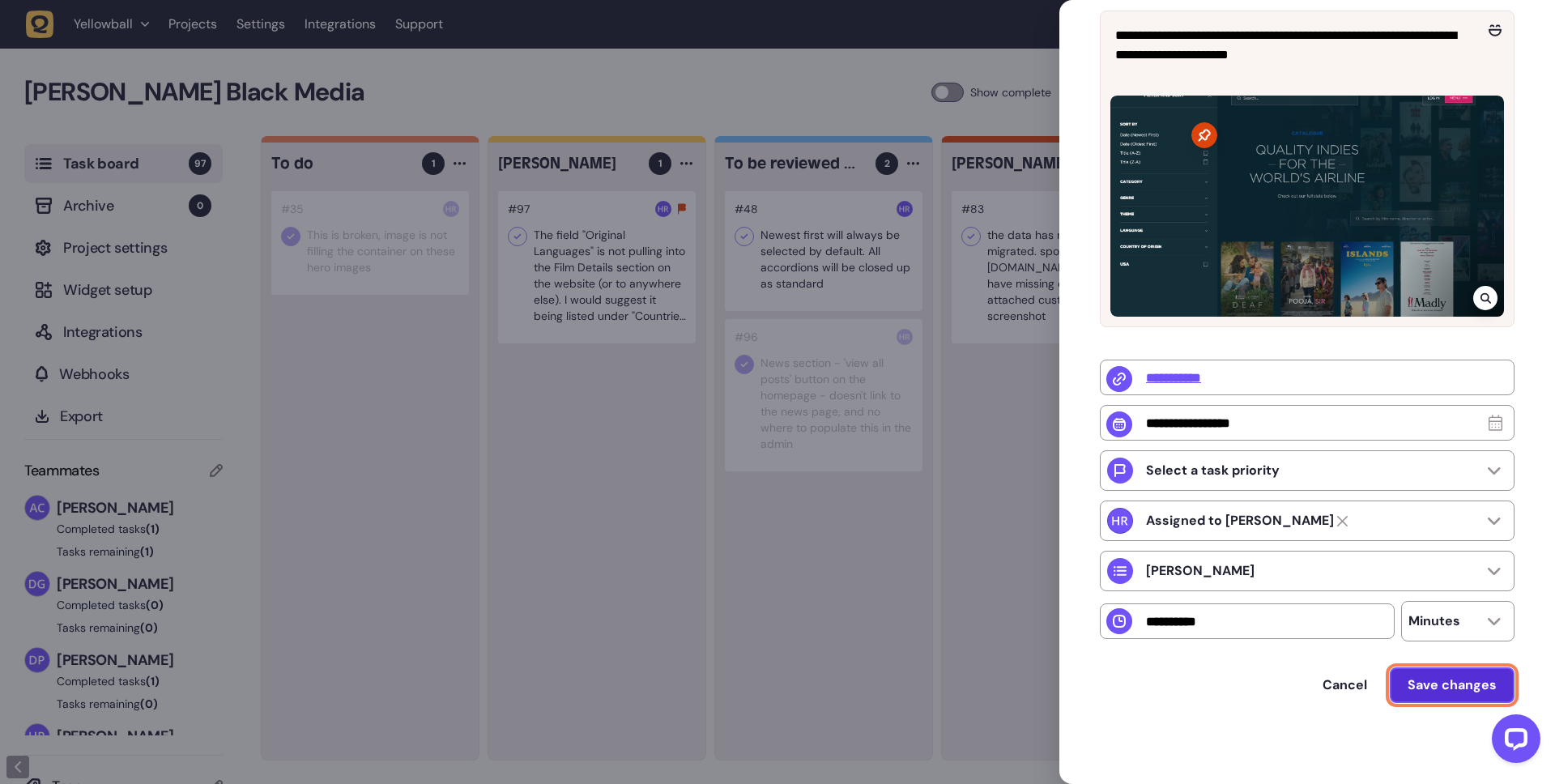
click at [1435, 690] on span "Save changes" at bounding box center [1453, 684] width 90 height 17
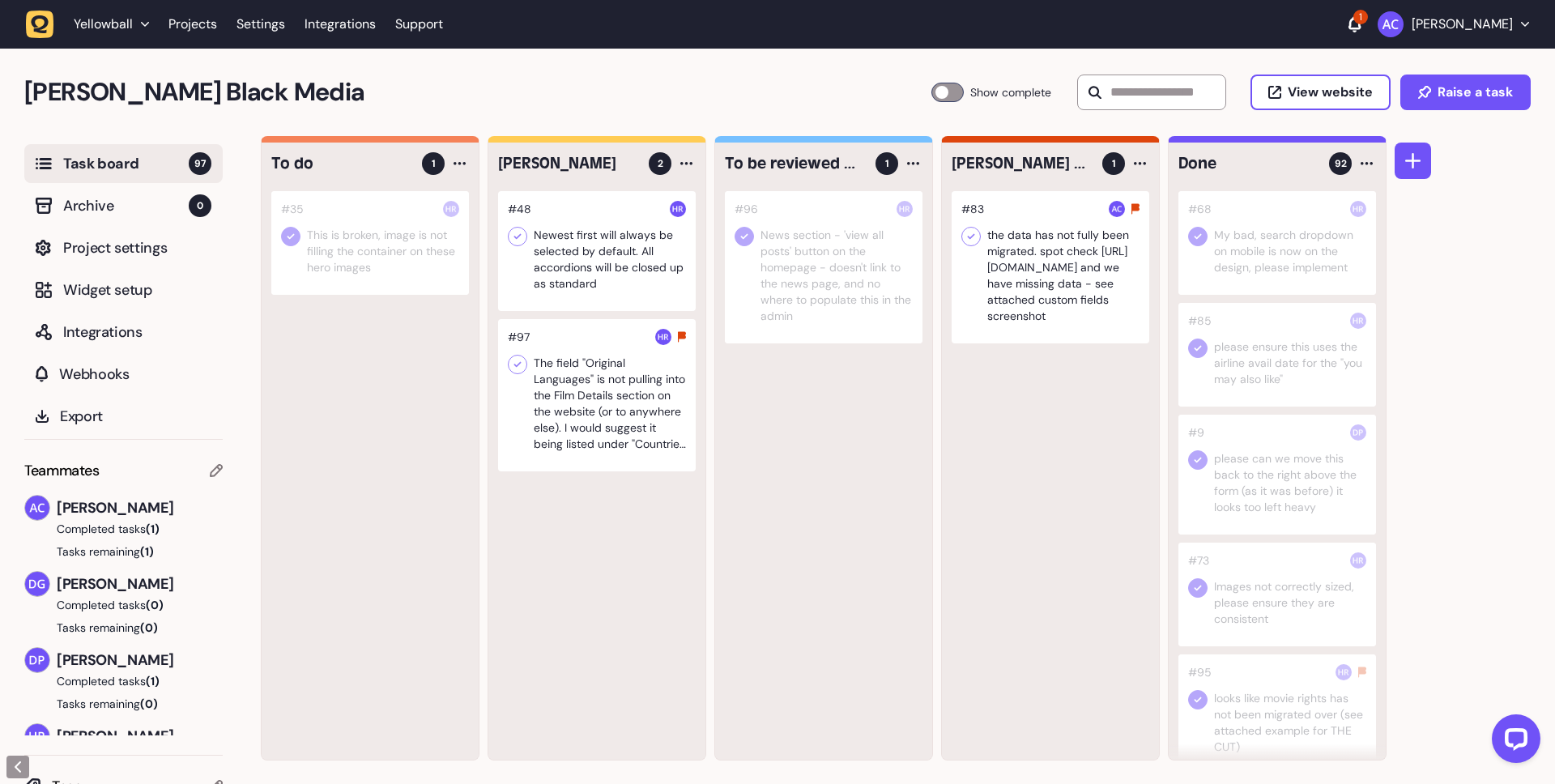
click at [599, 398] on div at bounding box center [597, 395] width 197 height 152
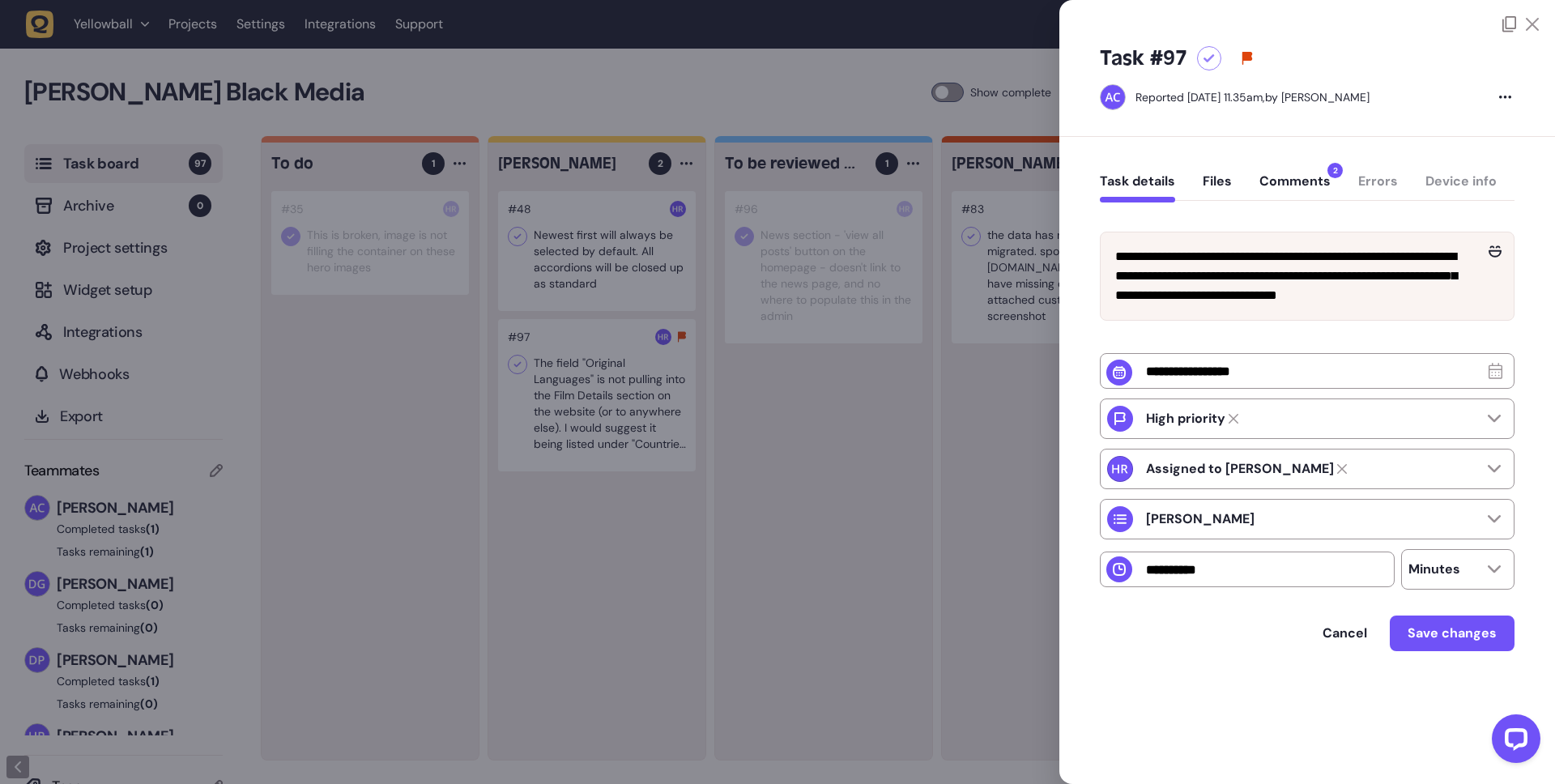
click at [1310, 167] on div "Task details Files Comments 2 Errors Device info" at bounding box center [1307, 185] width 414 height 48
click at [1310, 182] on button "Comments 2" at bounding box center [1295, 188] width 71 height 30
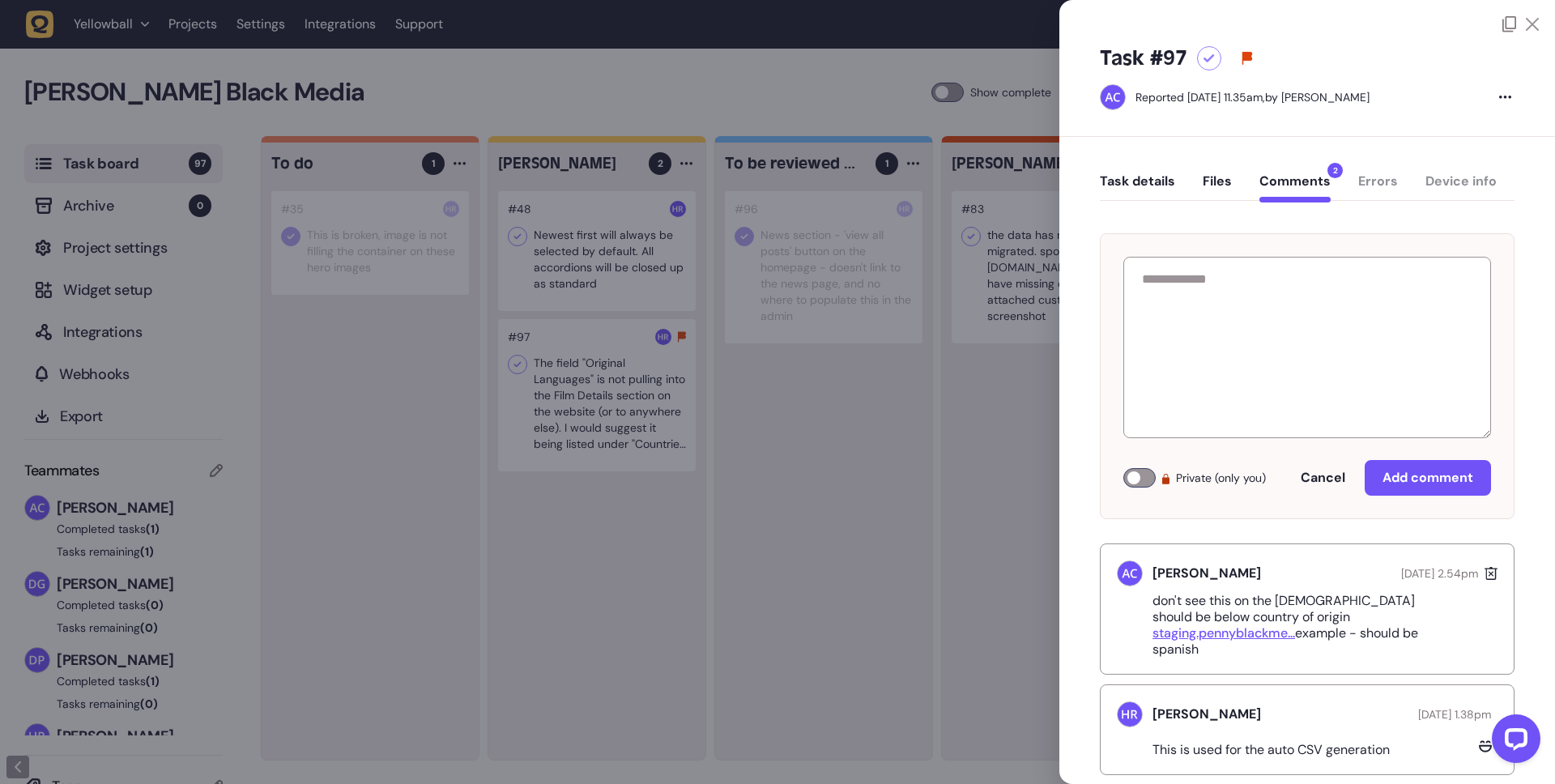
click at [1531, 23] on icon at bounding box center [1533, 24] width 13 height 13
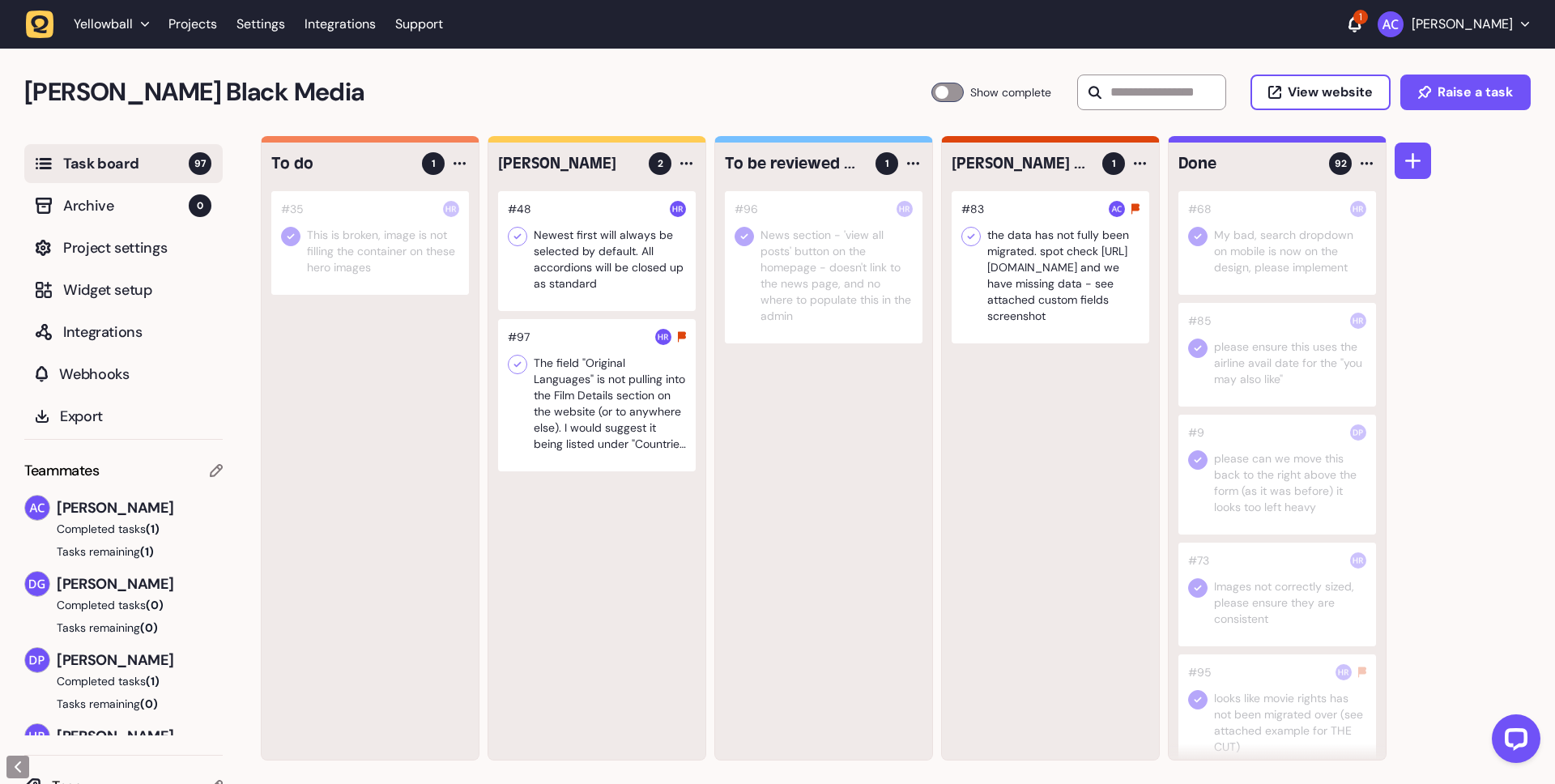
click at [586, 383] on div at bounding box center [597, 395] width 197 height 152
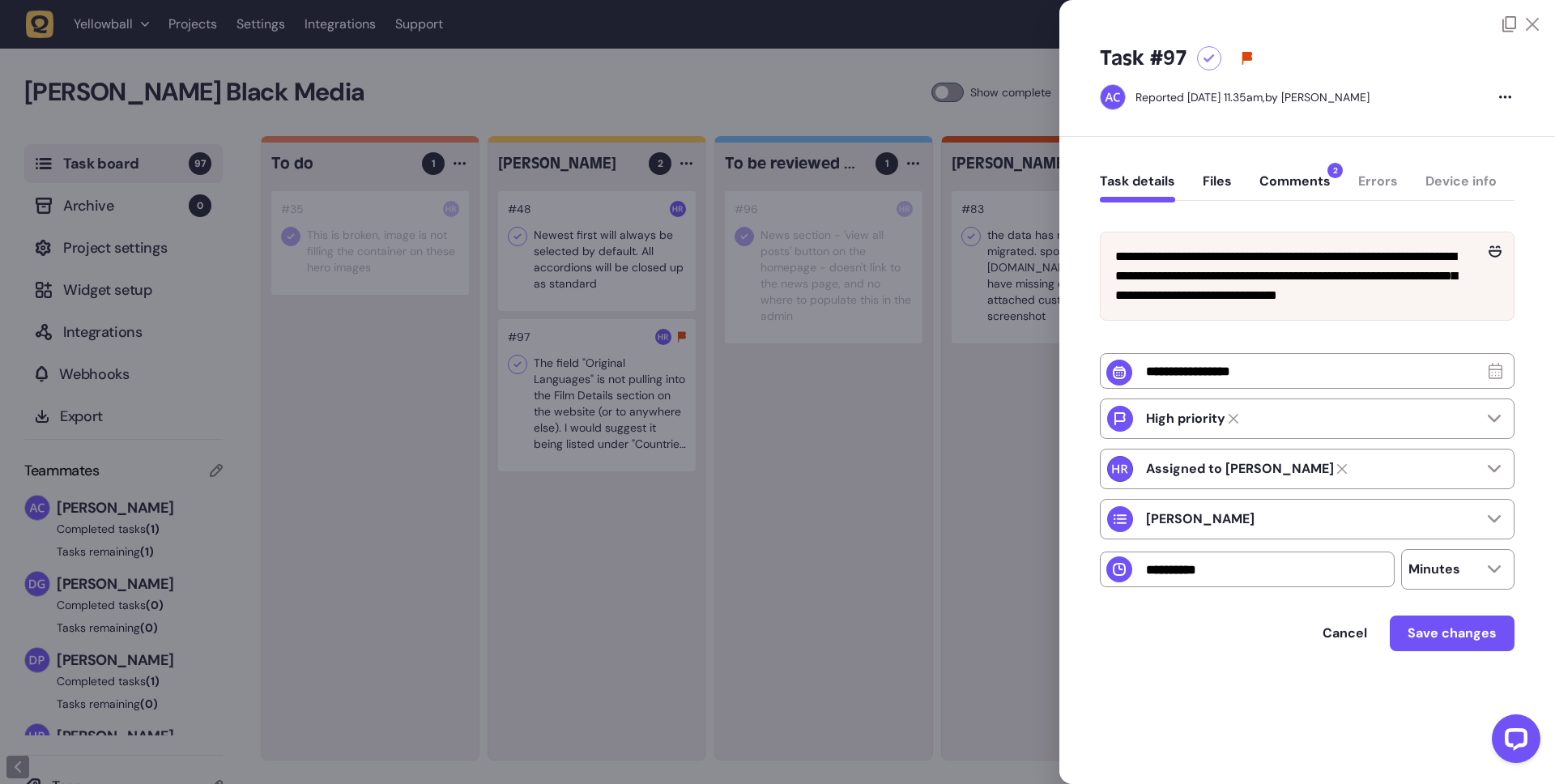
click at [1281, 182] on button "Comments 2" at bounding box center [1295, 188] width 71 height 30
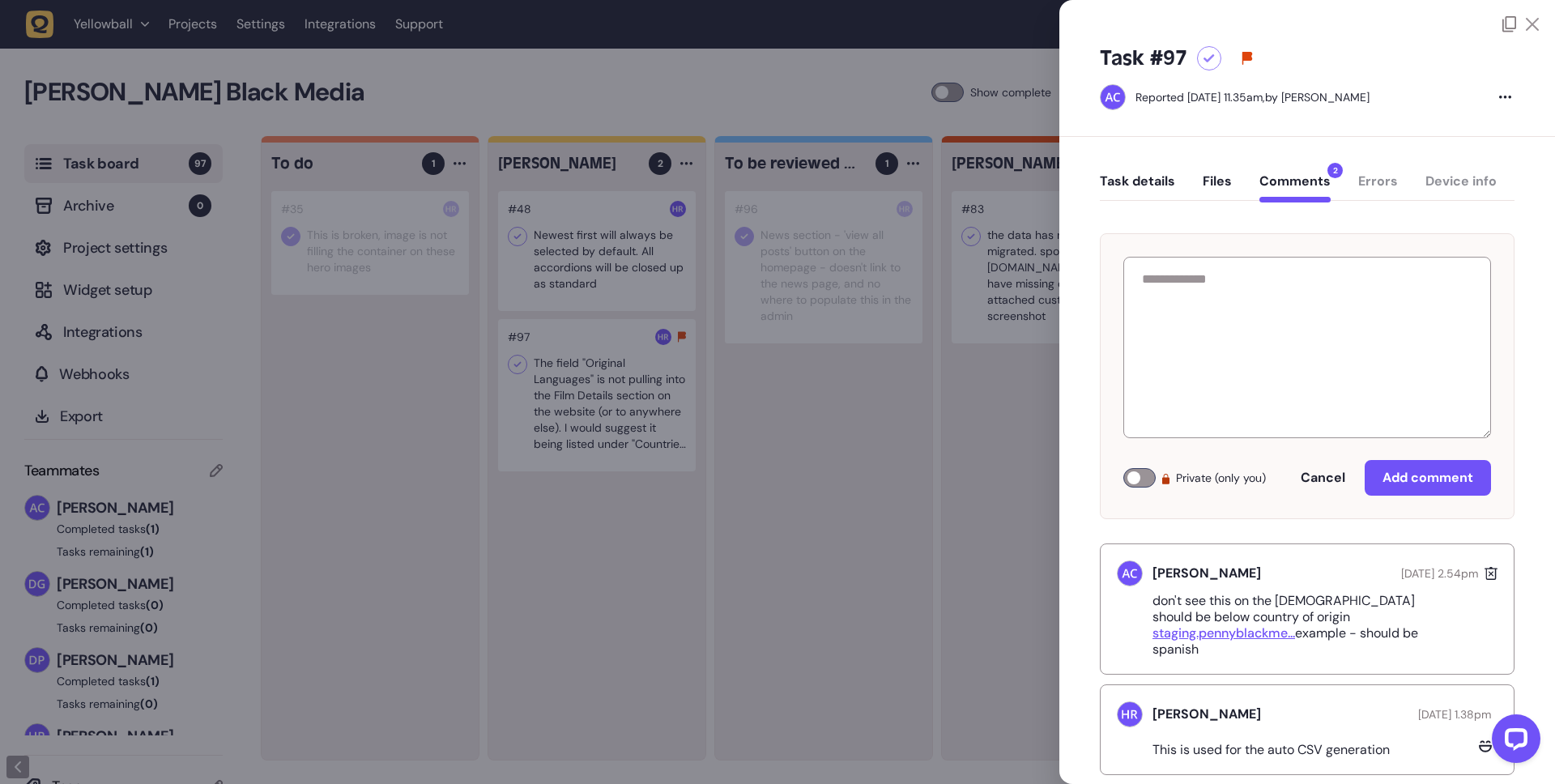
click at [1322, 601] on p "don't see this on the FE should be below country of origin staging.pennyblackme…" at bounding box center [1313, 625] width 321 height 65
click at [1332, 615] on p "don't see this on the FE should be below country of origin staging.pennyblackme…" at bounding box center [1313, 625] width 321 height 65
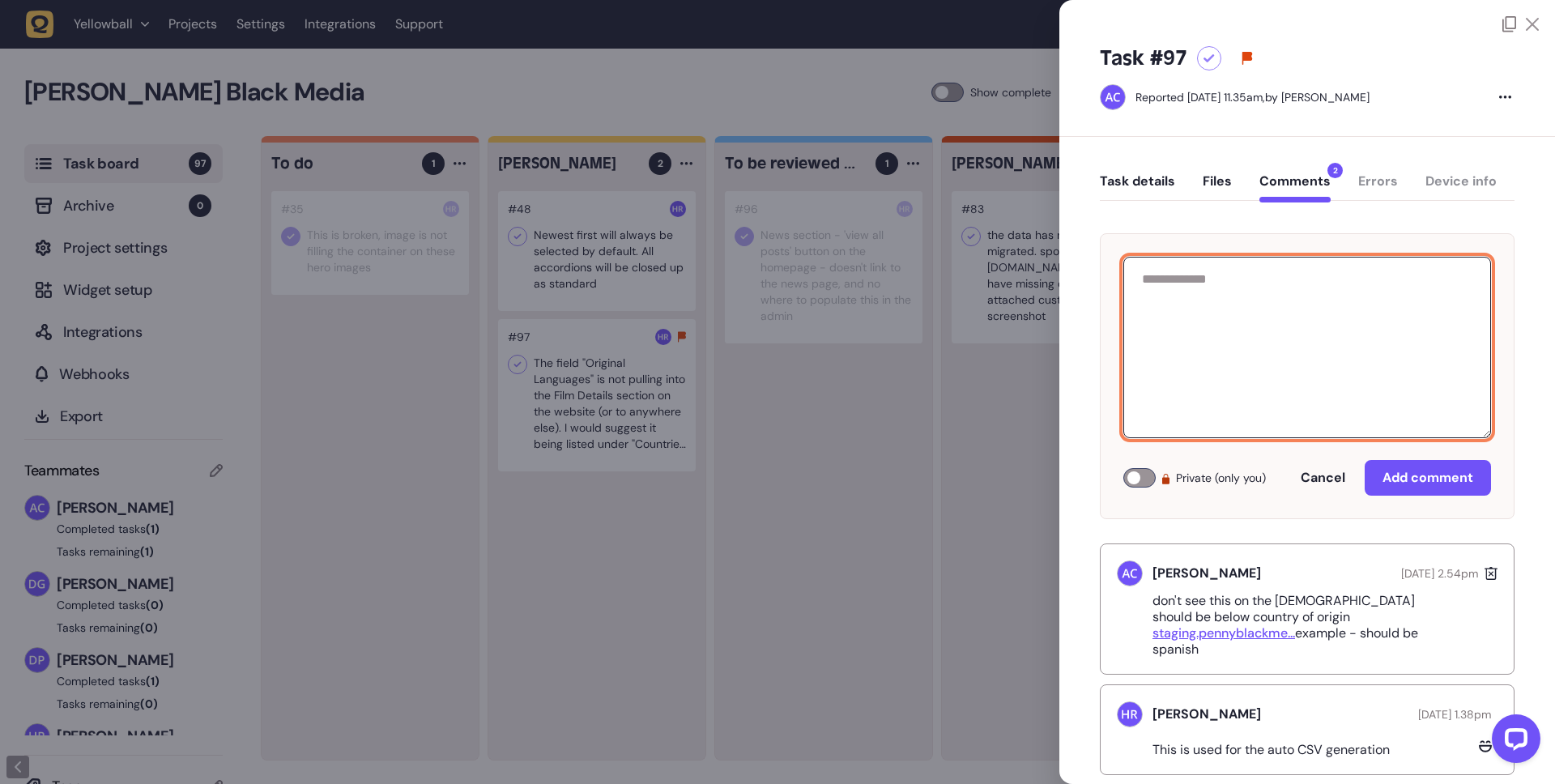
click at [1303, 326] on textarea at bounding box center [1307, 347] width 367 height 182
paste textarea "**********"
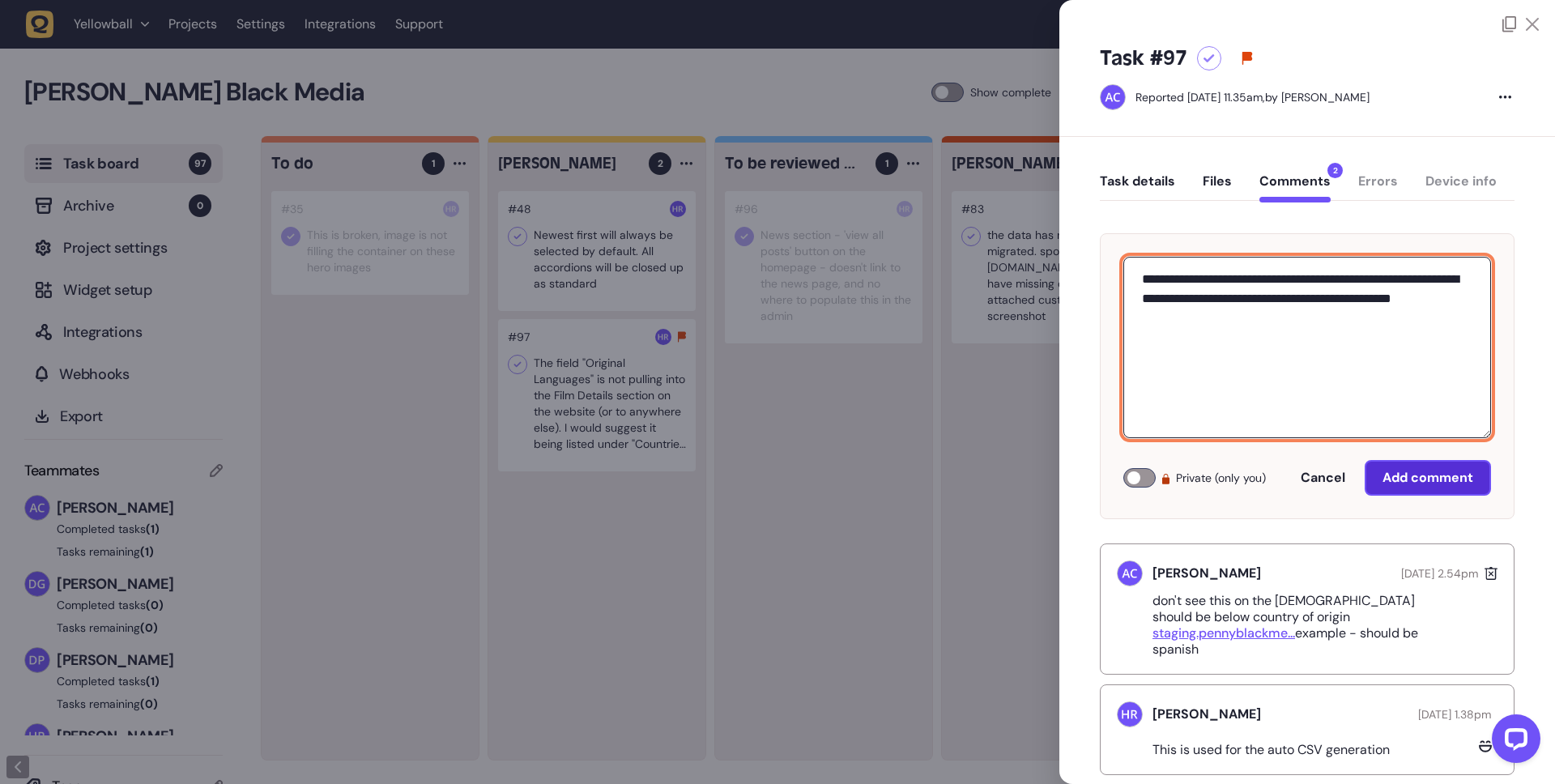
type textarea "**********"
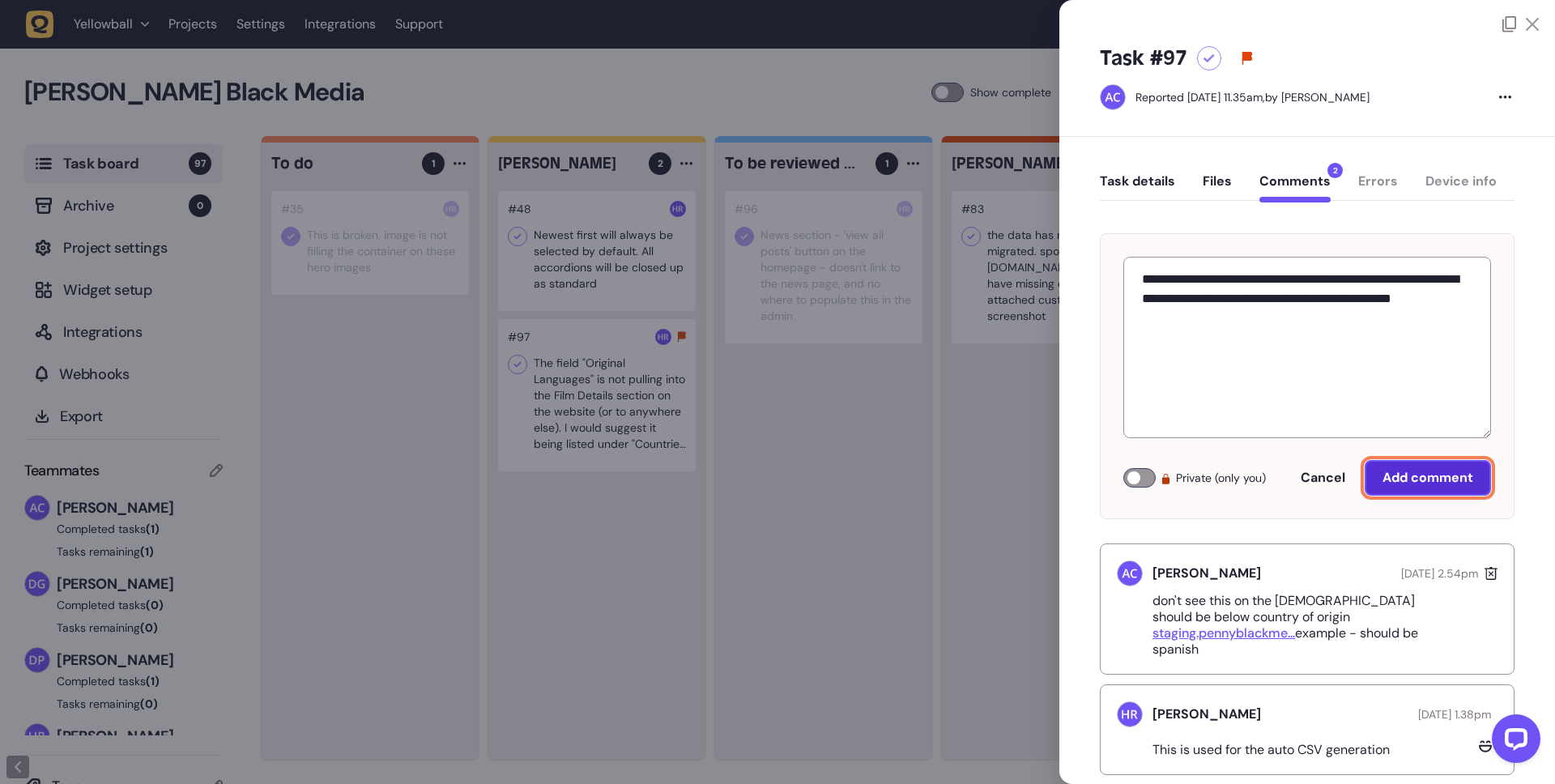
click at [1428, 473] on span "Add comment" at bounding box center [1428, 477] width 90 height 17
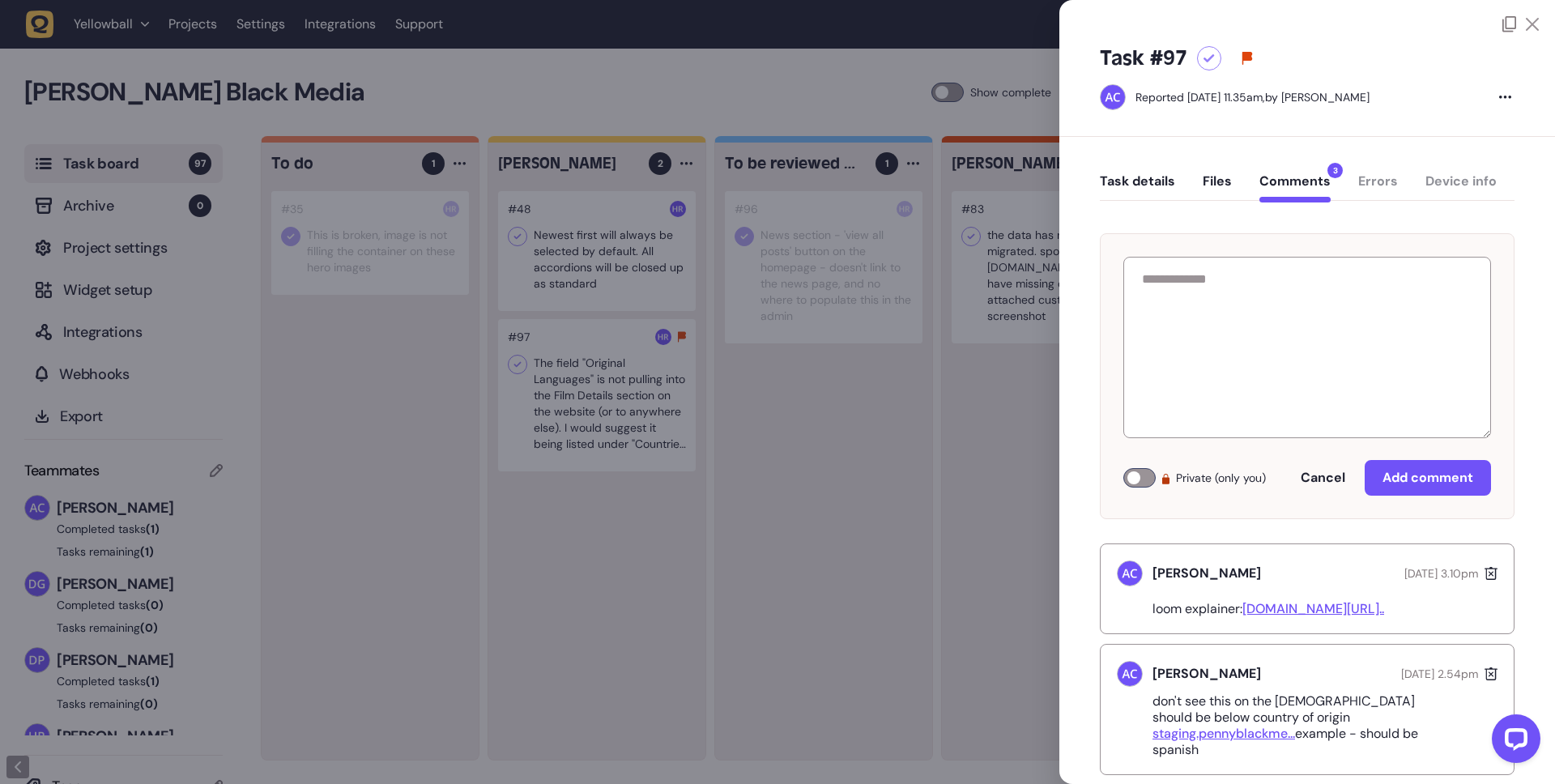
click at [1530, 34] on div "Task #97 Reported [DATE] 11.35am, by [PERSON_NAME]" at bounding box center [1307, 84] width 496 height 104
click at [1530, 18] on icon at bounding box center [1533, 24] width 13 height 13
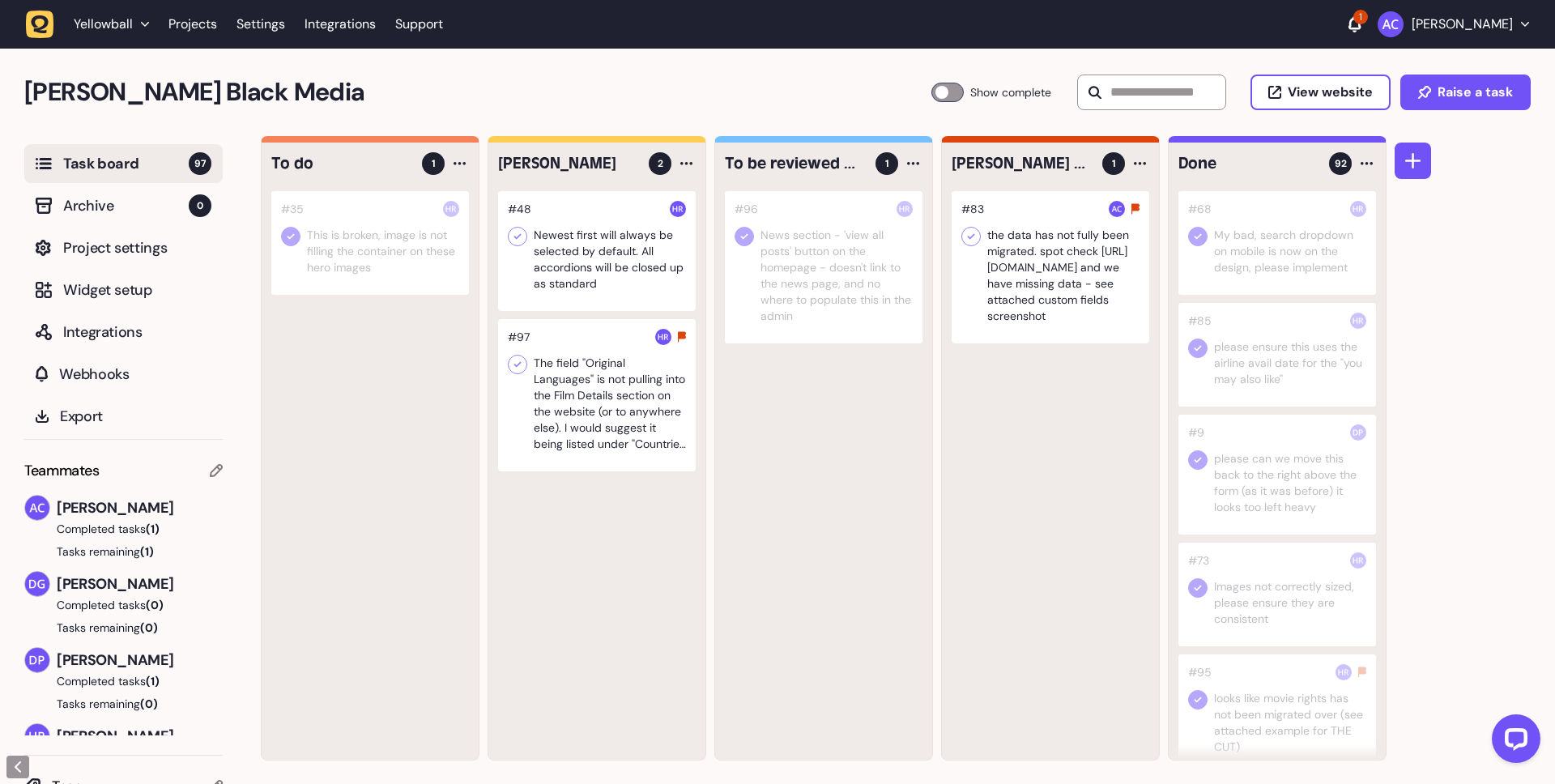
click at [1074, 271] on div at bounding box center [1050, 267] width 197 height 152
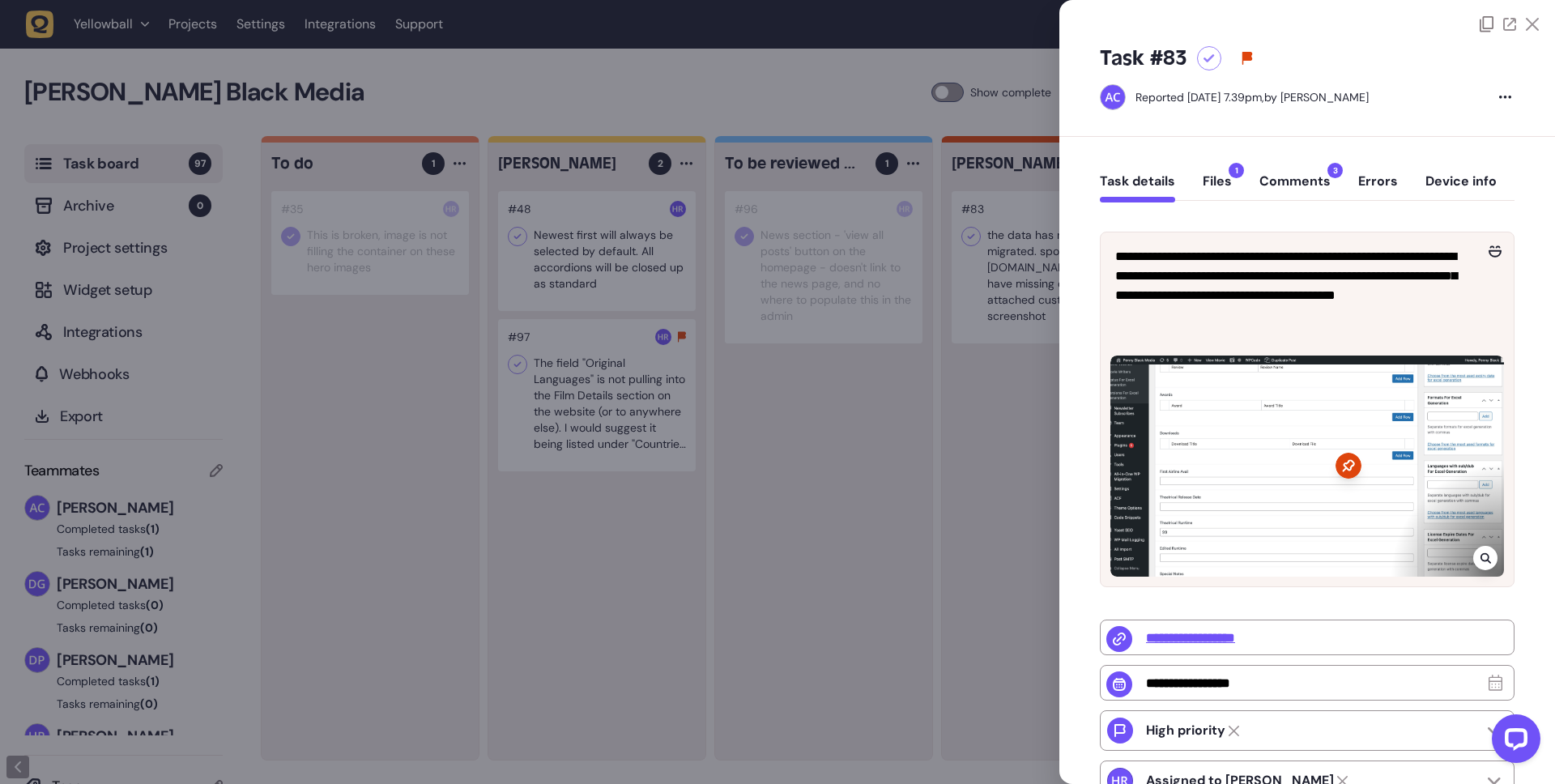
click at [878, 454] on div at bounding box center [777, 392] width 1555 height 784
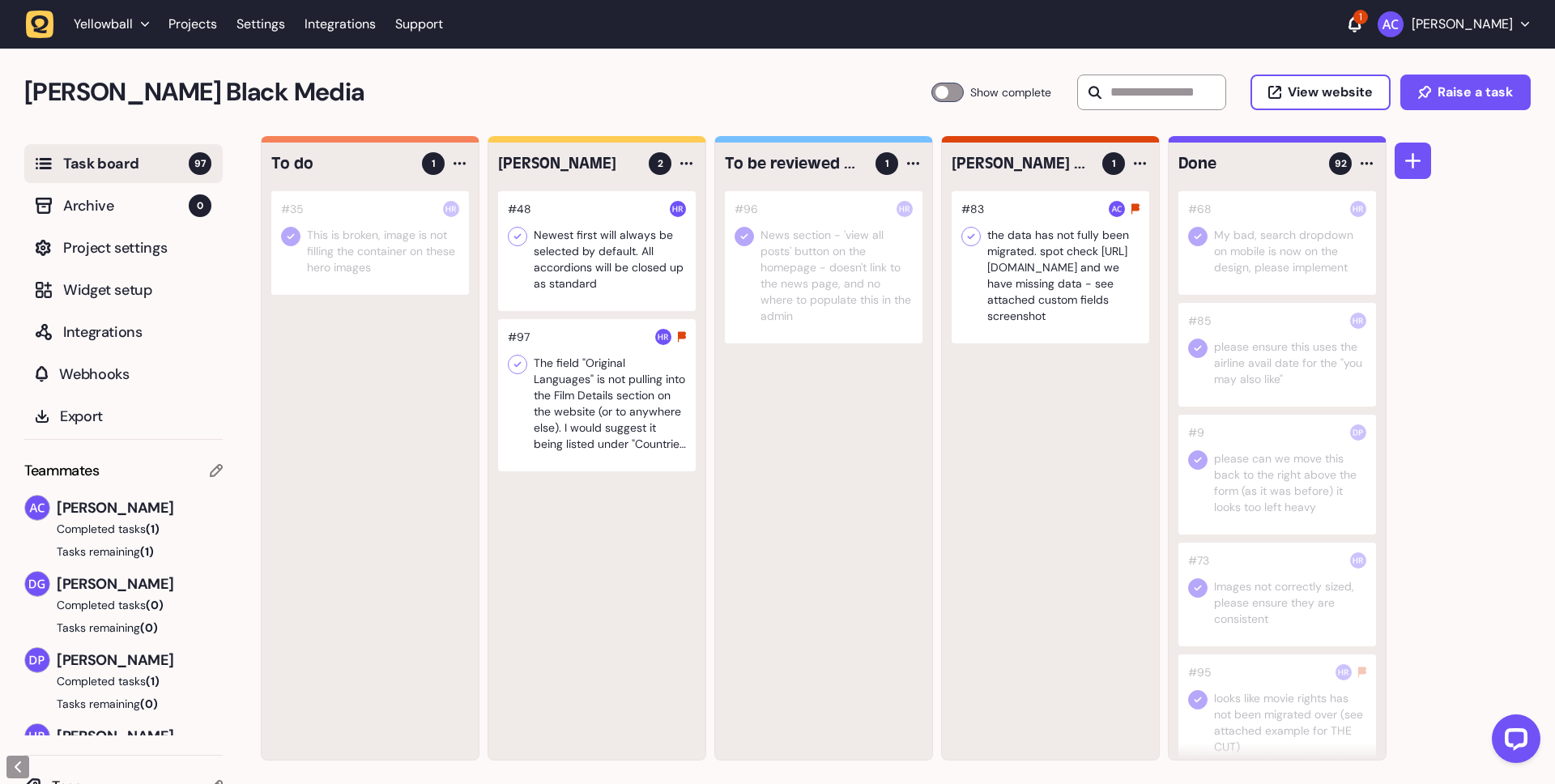
click at [835, 287] on div at bounding box center [824, 267] width 197 height 152
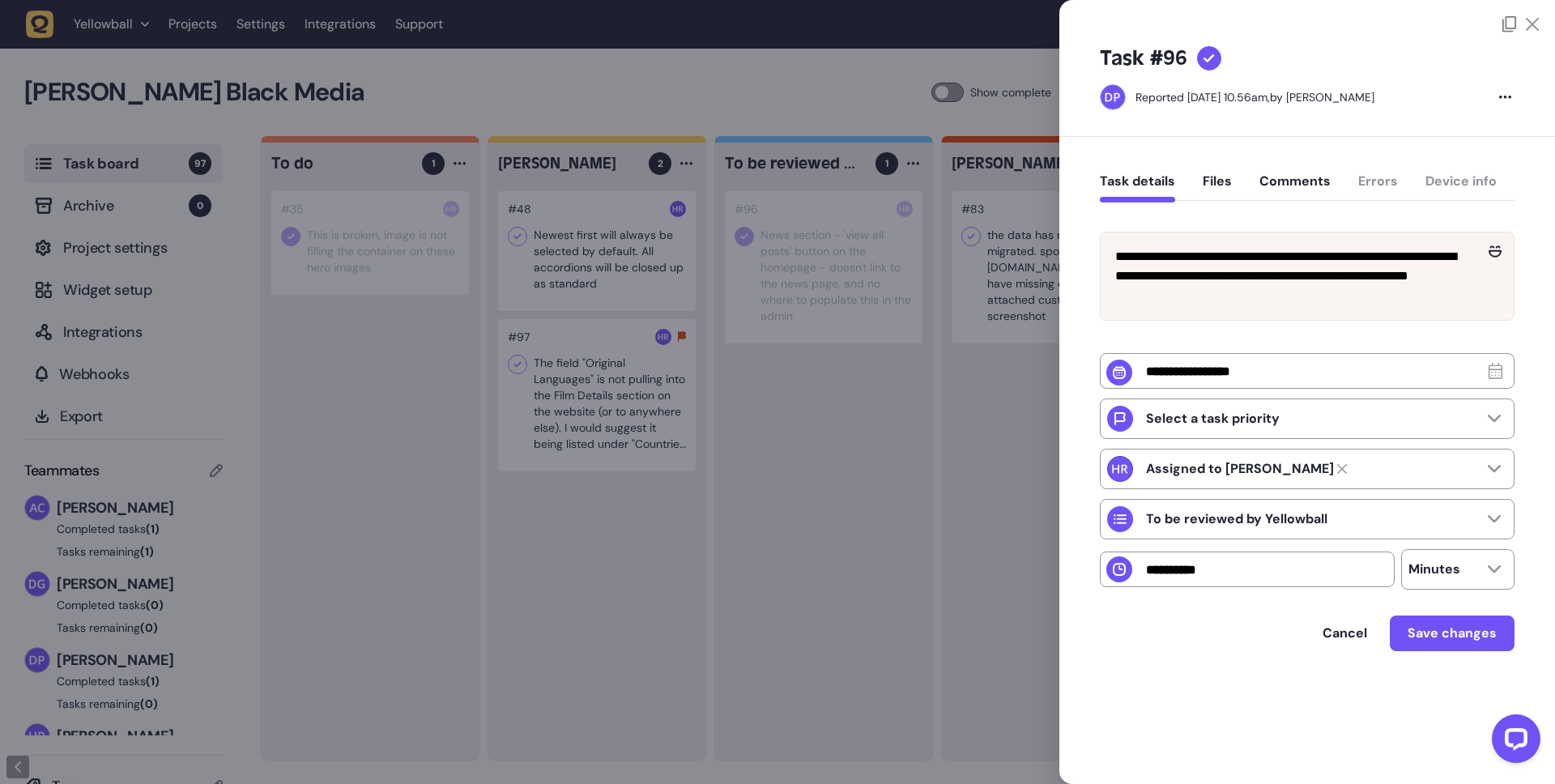
click at [968, 452] on div at bounding box center [777, 392] width 1555 height 784
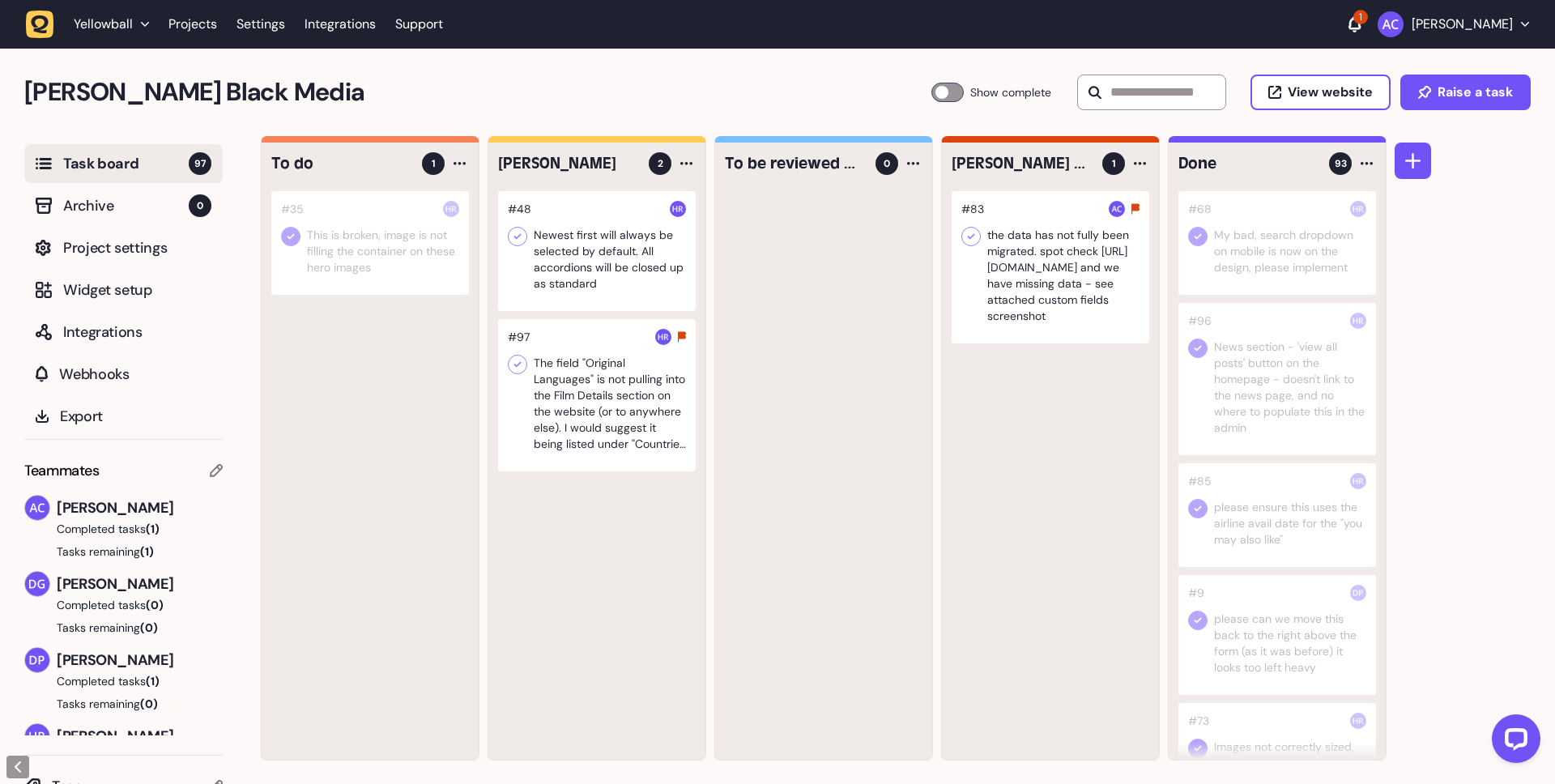
click at [387, 256] on div at bounding box center [370, 243] width 197 height 103
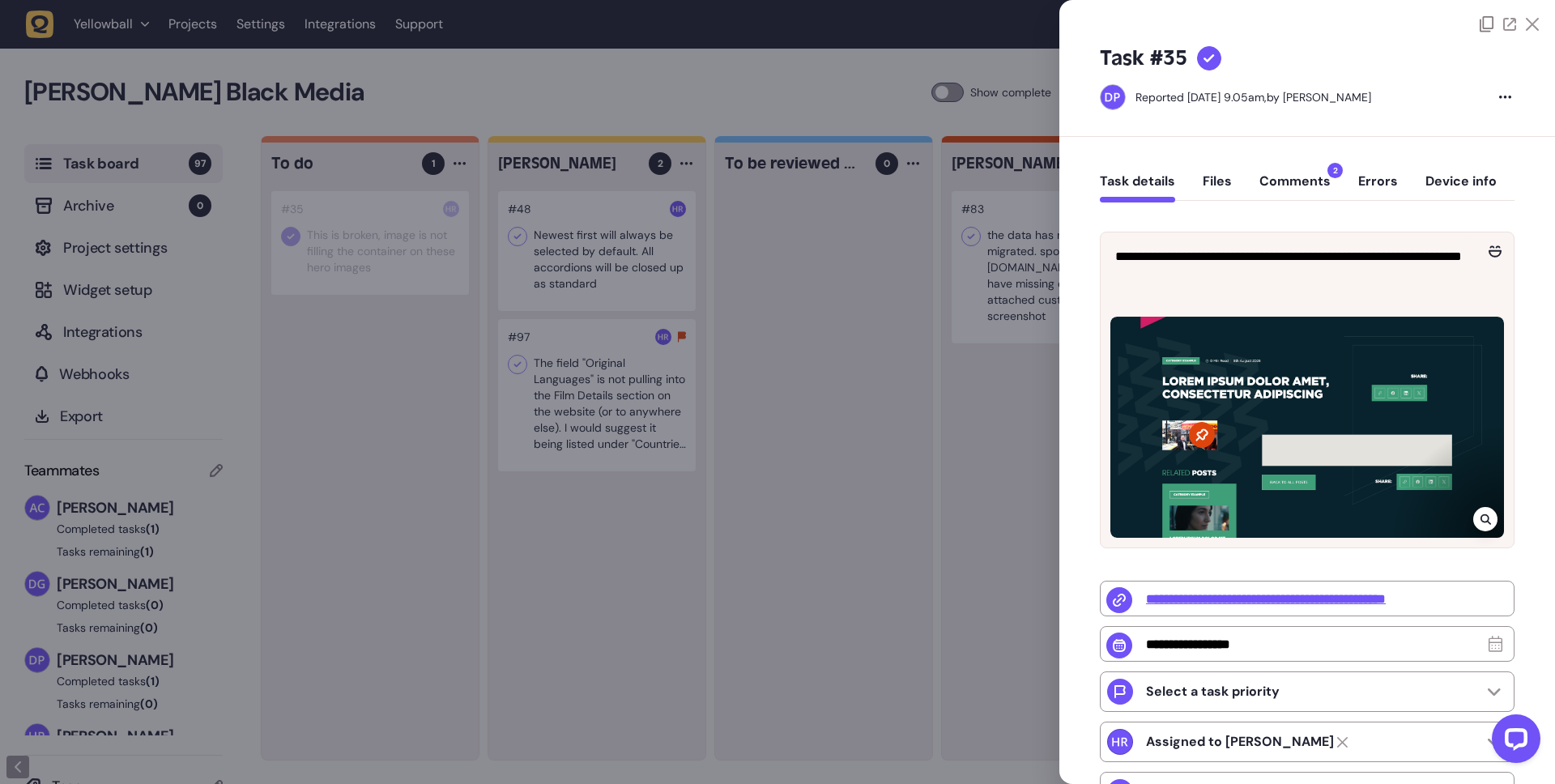
click at [1309, 175] on button "Comments 2" at bounding box center [1295, 188] width 71 height 30
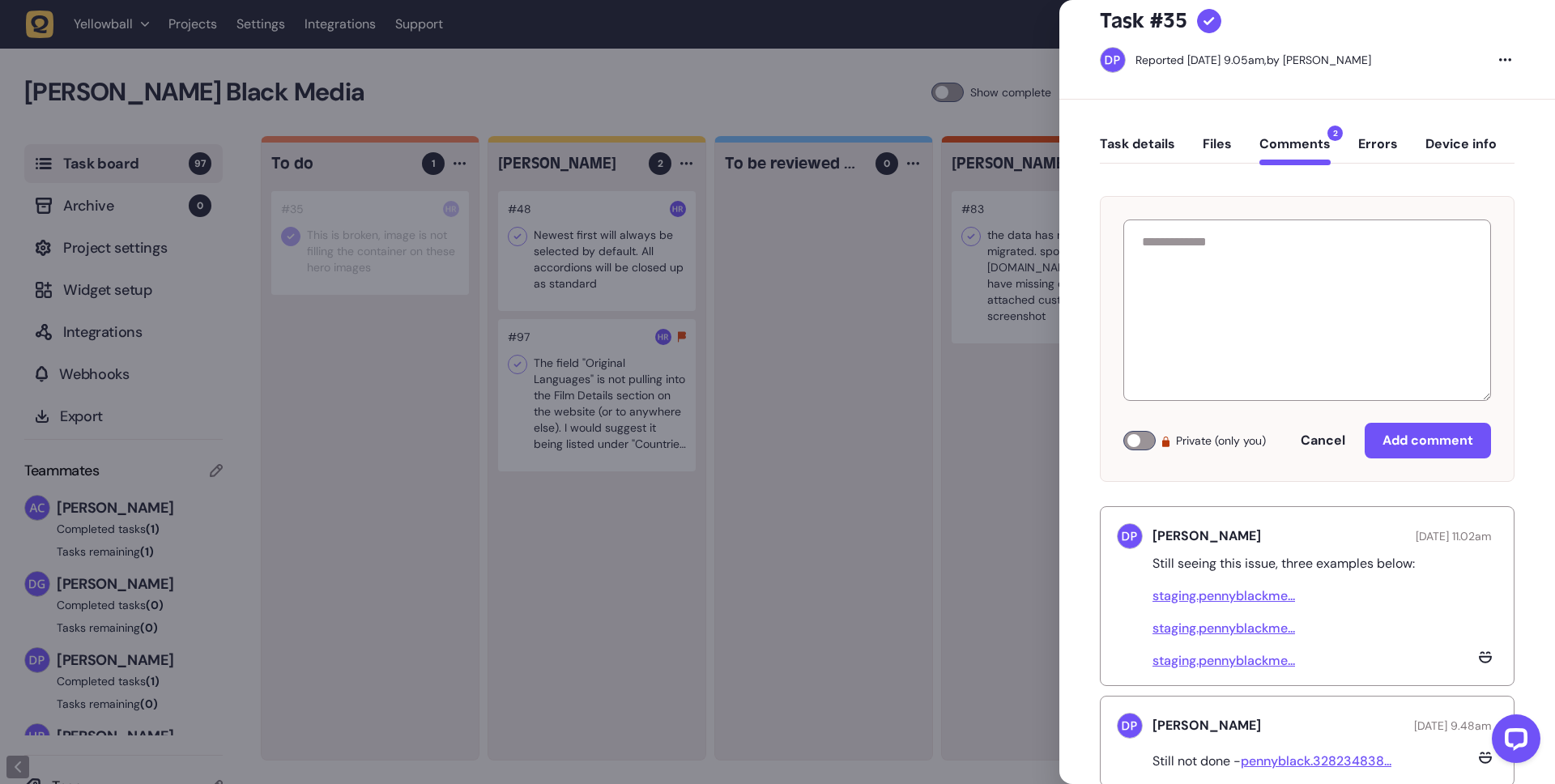
scroll to position [43, 0]
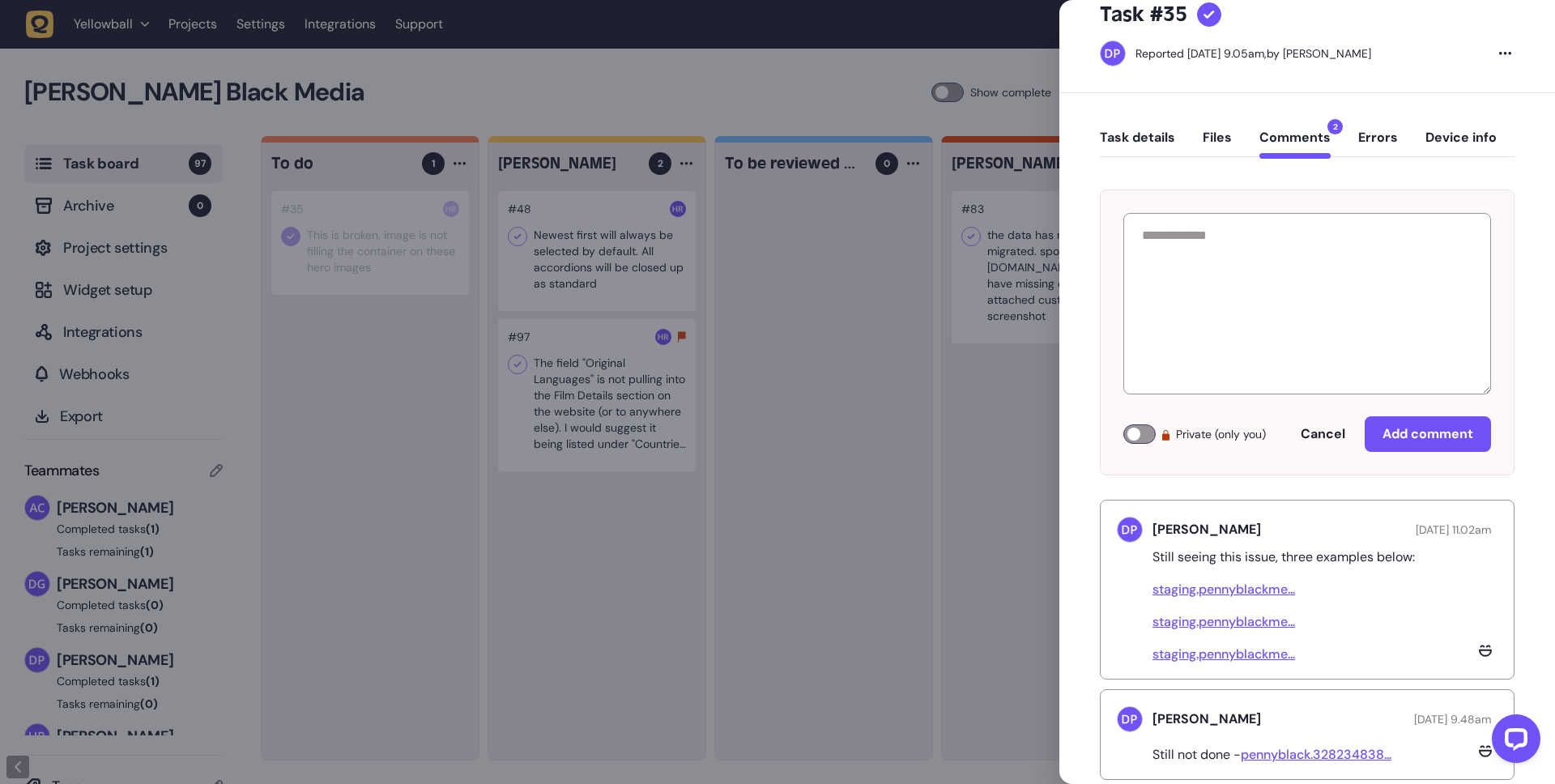
click at [1253, 592] on link "staging.pennyblackme..." at bounding box center [1224, 588] width 142 height 17
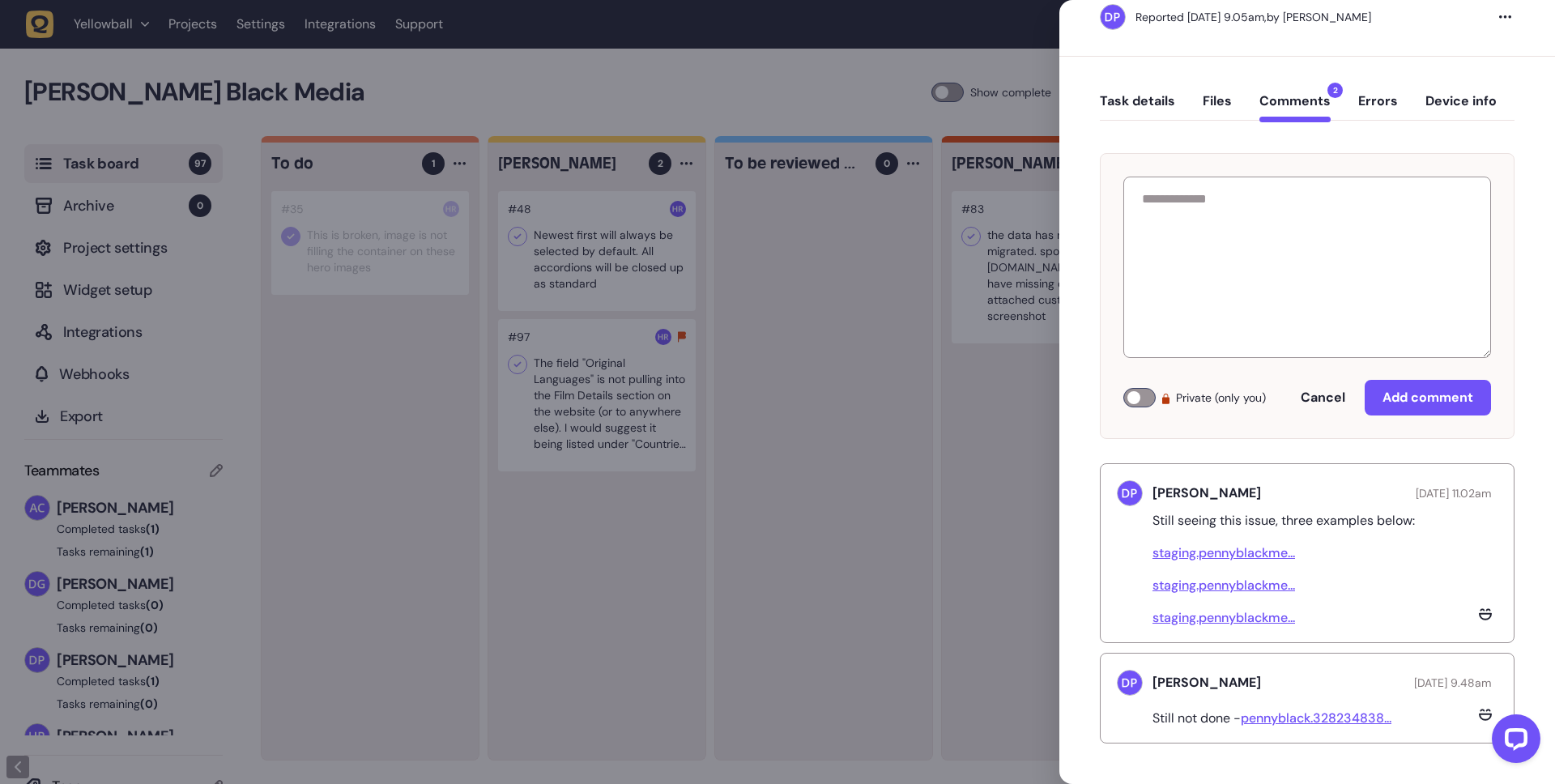
click at [1150, 100] on button "Task details" at bounding box center [1138, 108] width 76 height 30
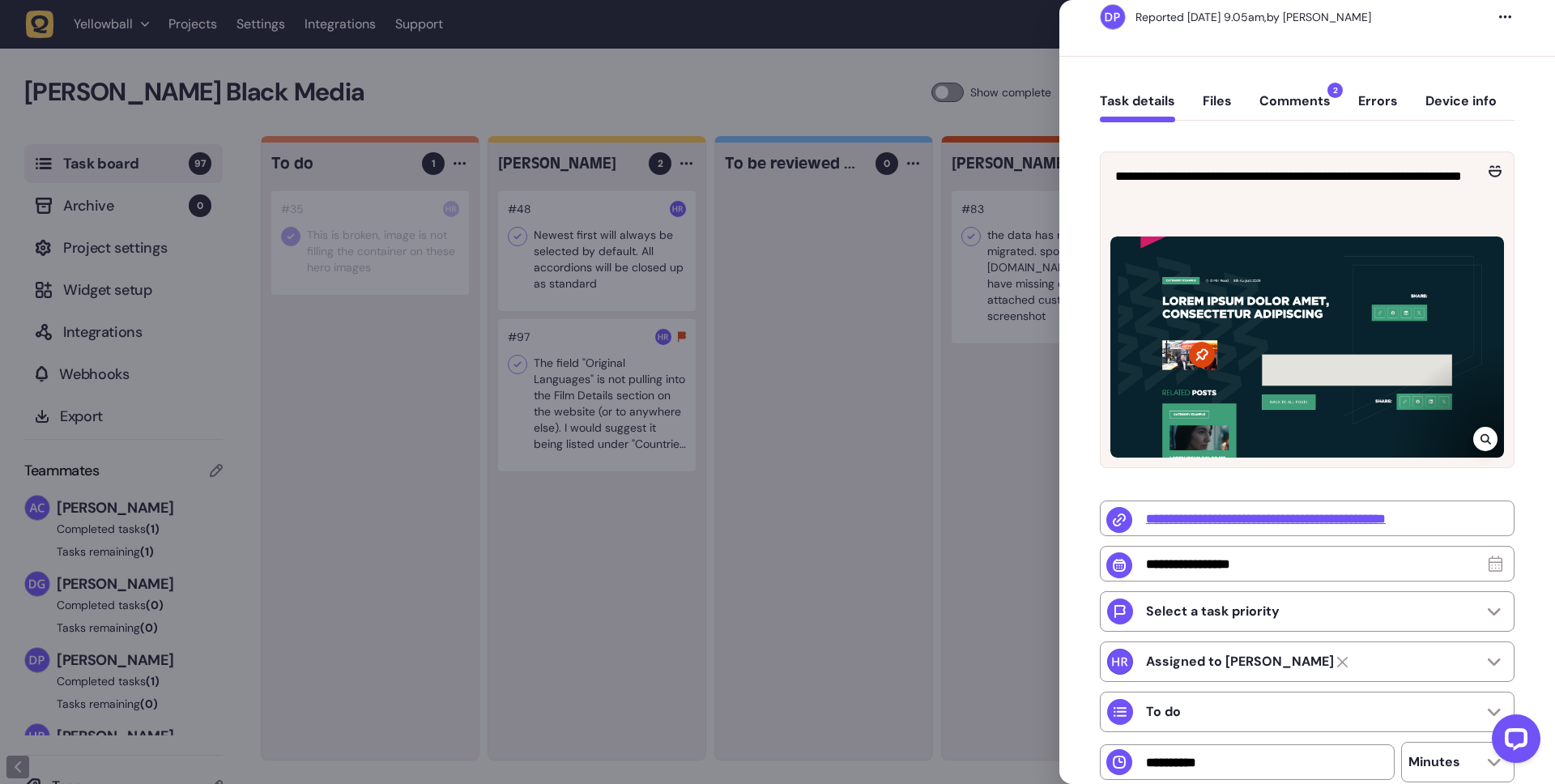
click at [1220, 89] on div "Task details Files Comments 2 Errors Device info" at bounding box center [1307, 105] width 414 height 48
click at [1220, 96] on button "Files" at bounding box center [1217, 108] width 30 height 30
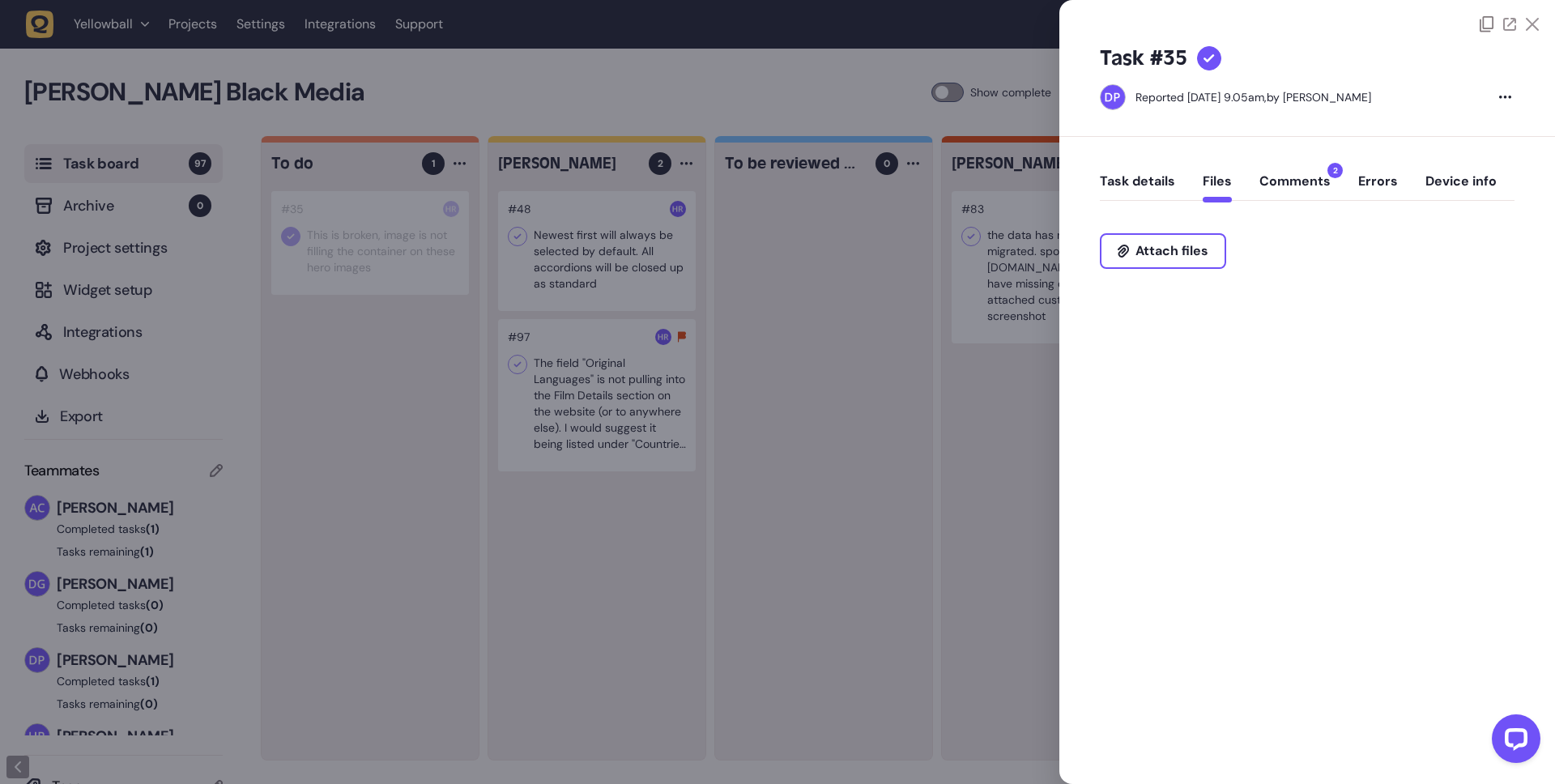
scroll to position [0, 0]
click at [1303, 184] on button "Comments 2" at bounding box center [1295, 188] width 71 height 30
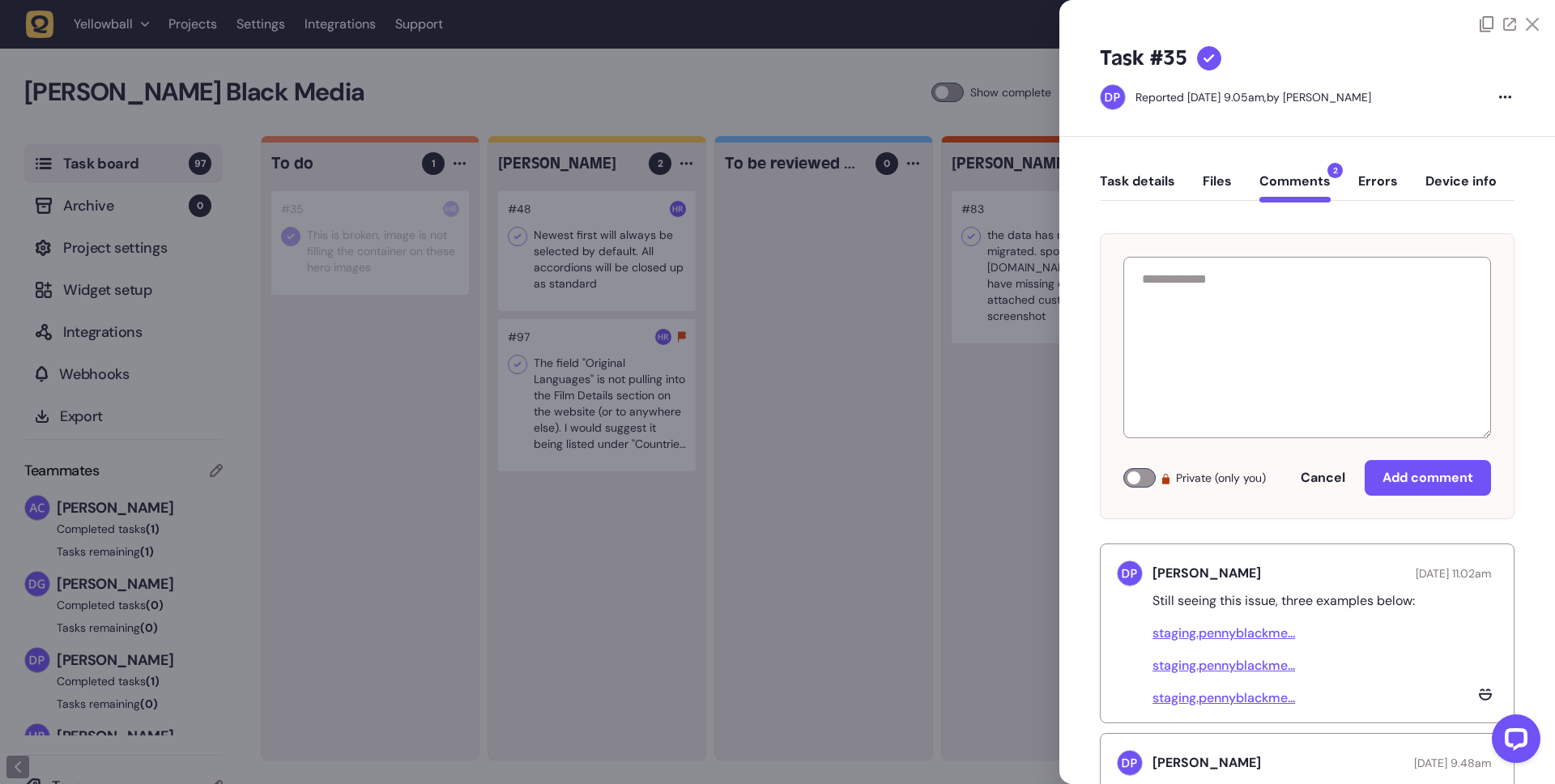
click at [1257, 667] on link "staging.pennyblackme..." at bounding box center [1224, 665] width 142 height 17
click at [946, 454] on div at bounding box center [777, 392] width 1555 height 784
